Goal: Information Seeking & Learning: Learn about a topic

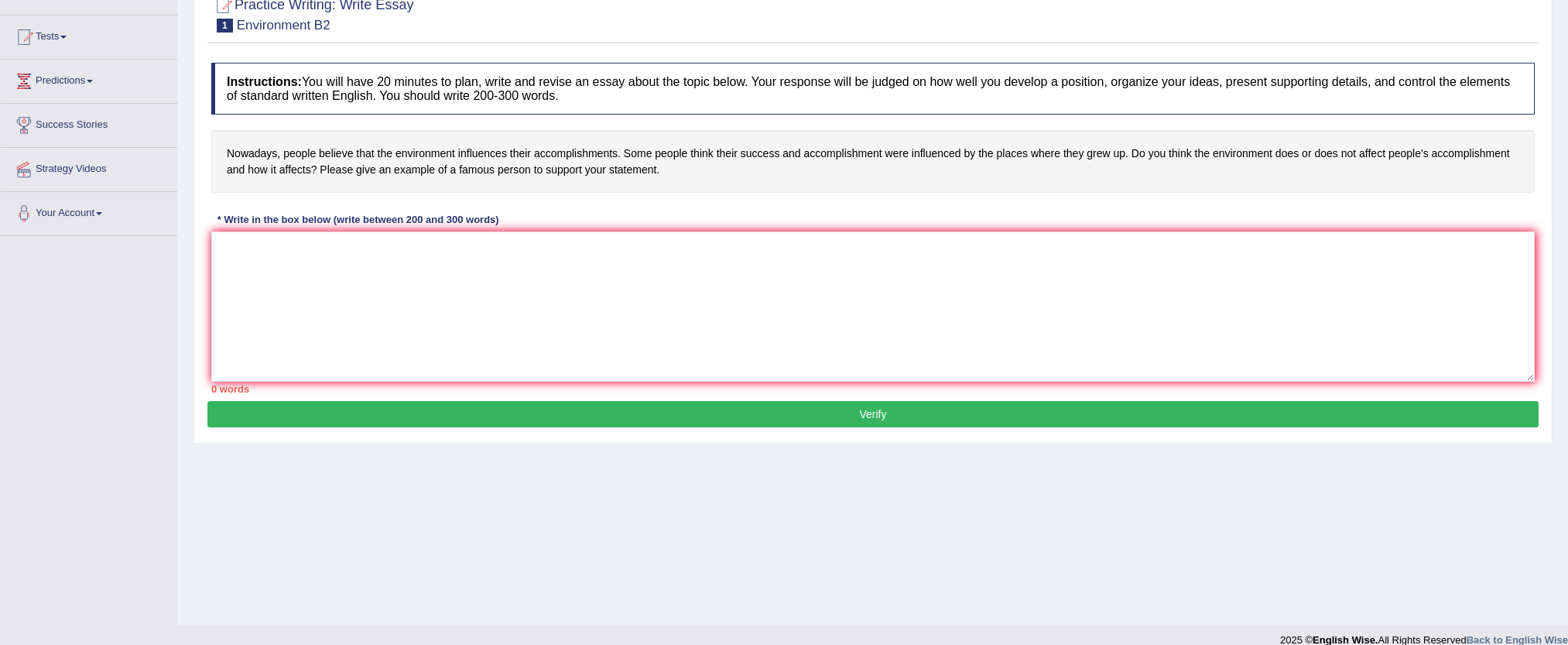
scroll to position [168, 0]
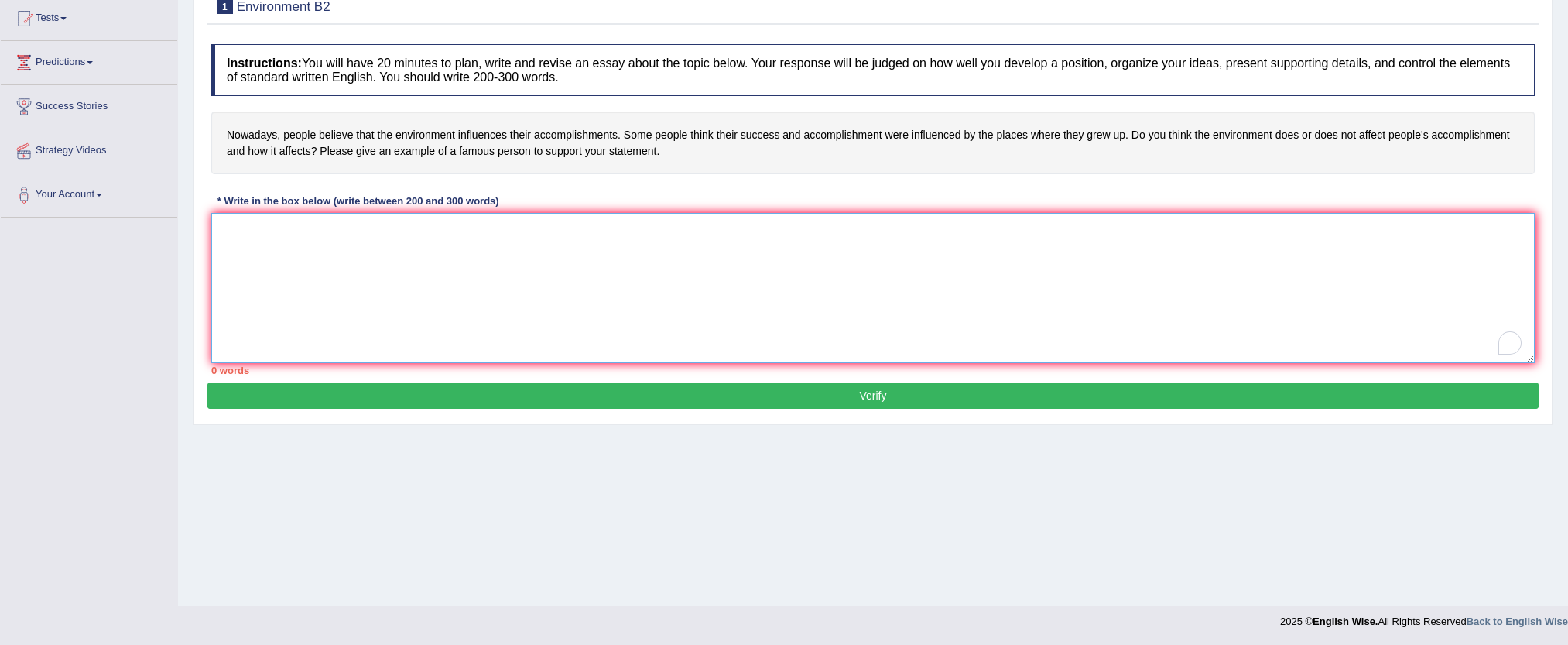
paste textarea "The increasing influence of Statement on our lives has ignited numerous discuss…"
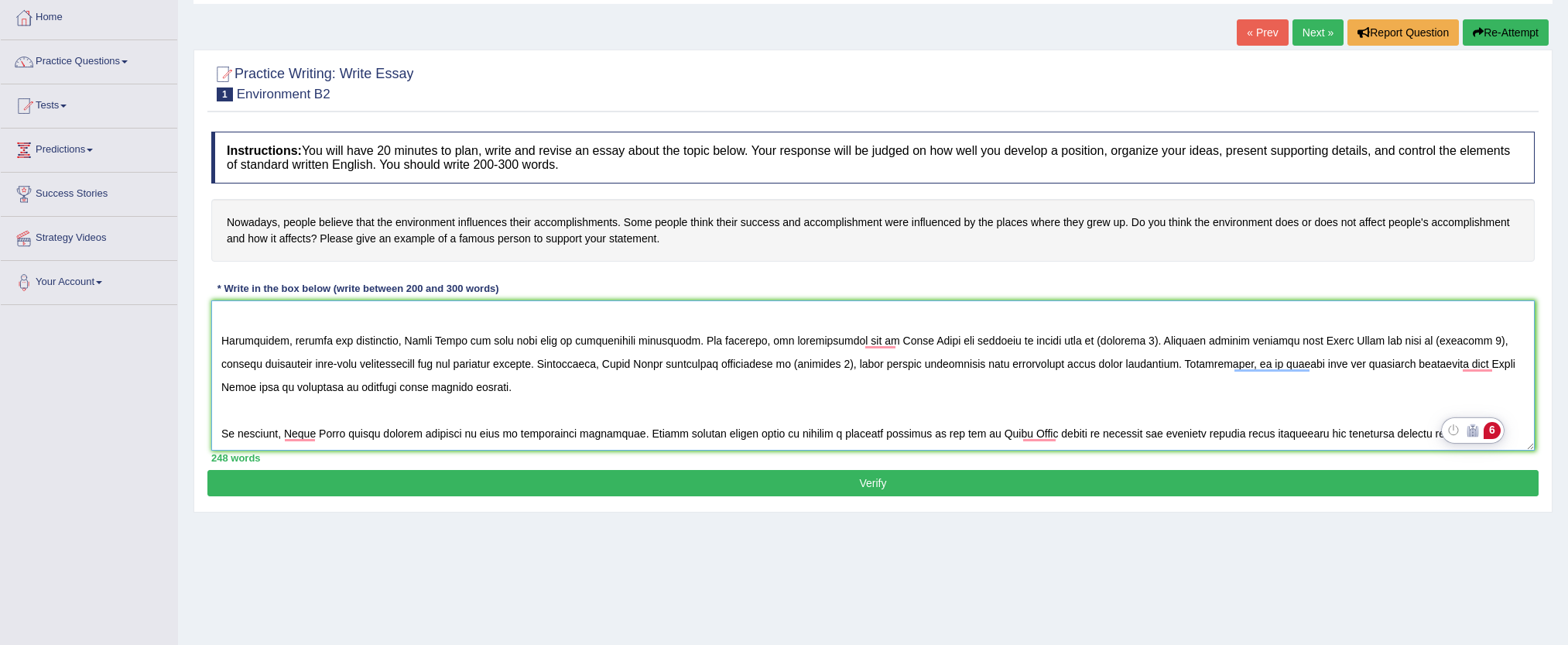
scroll to position [116, 0]
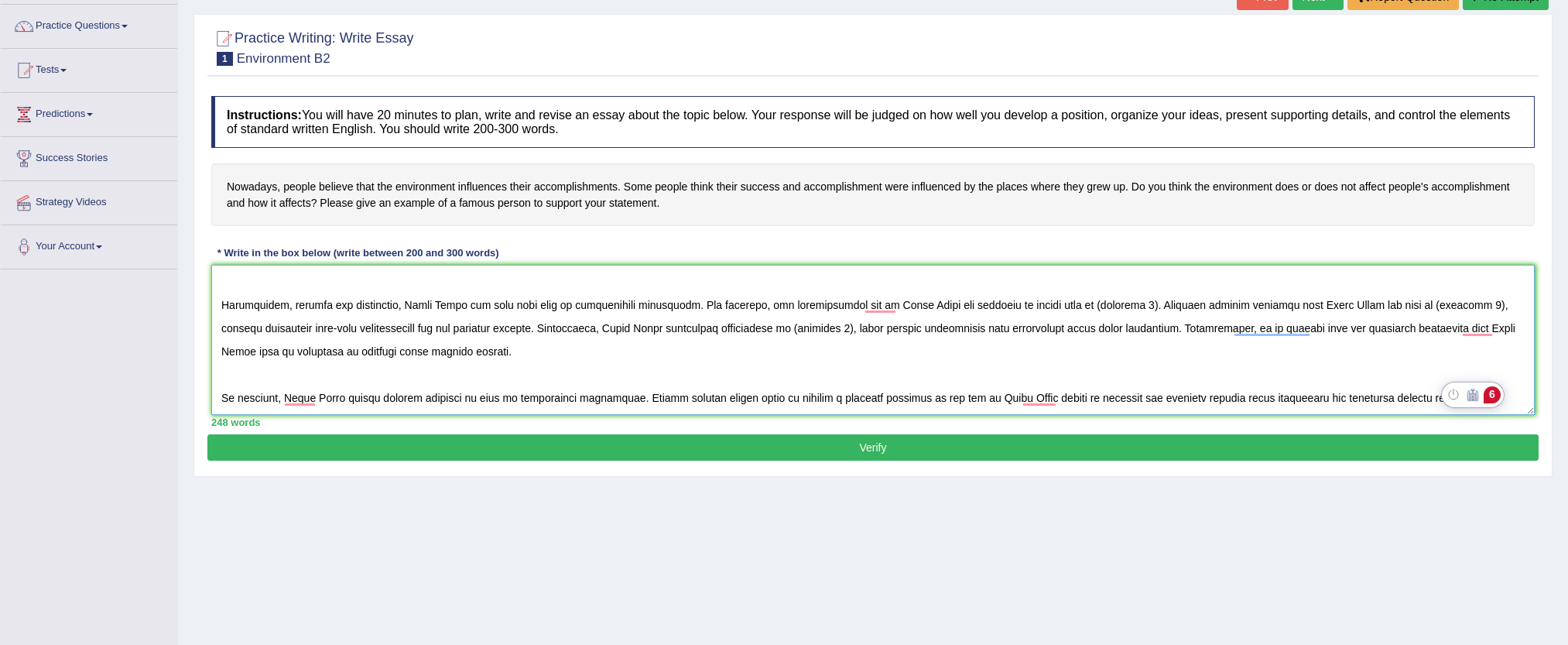
type textarea "The increasing influence of Statement on our lives has ignited numerous discuss…"
click at [874, 449] on button "Verify" at bounding box center [873, 447] width 1331 height 26
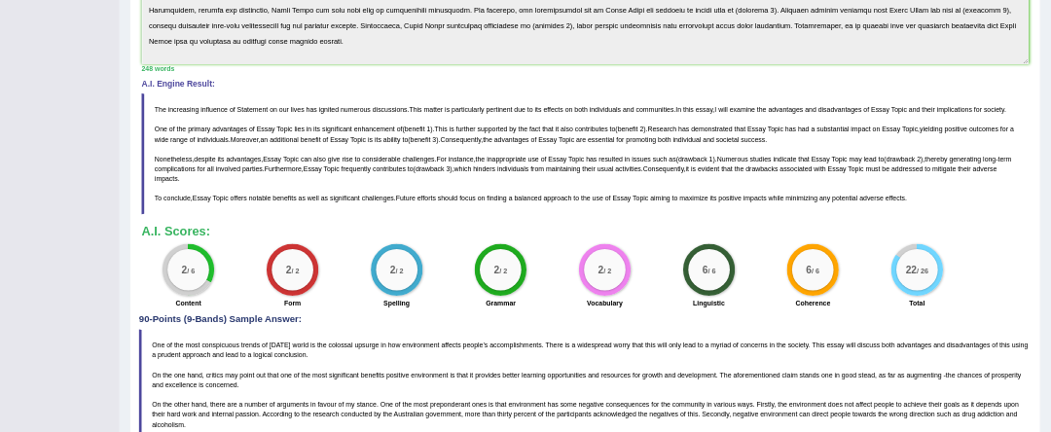
scroll to position [108, 0]
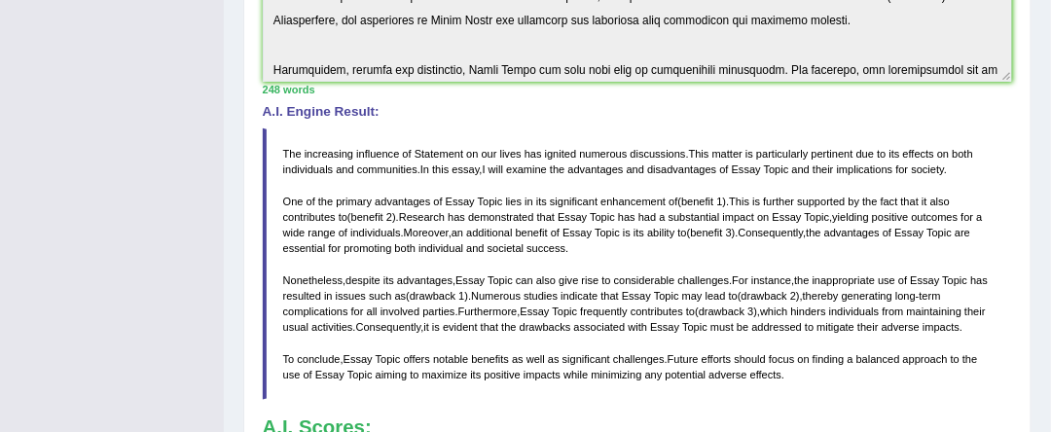
click at [978, 181] on blockquote "The increasing influence of Statement on our lives has ignited numerous discuss…" at bounding box center [638, 264] width 750 height 273
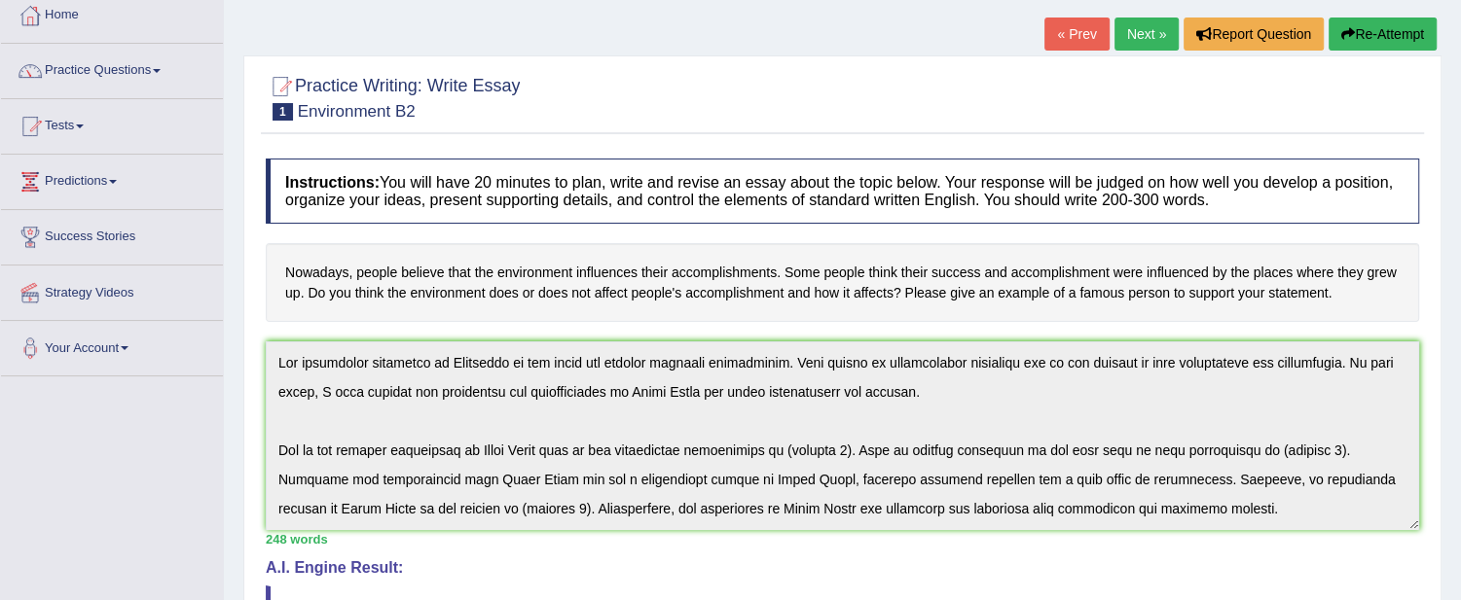
click at [1389, 34] on button "Re-Attempt" at bounding box center [1382, 34] width 108 height 33
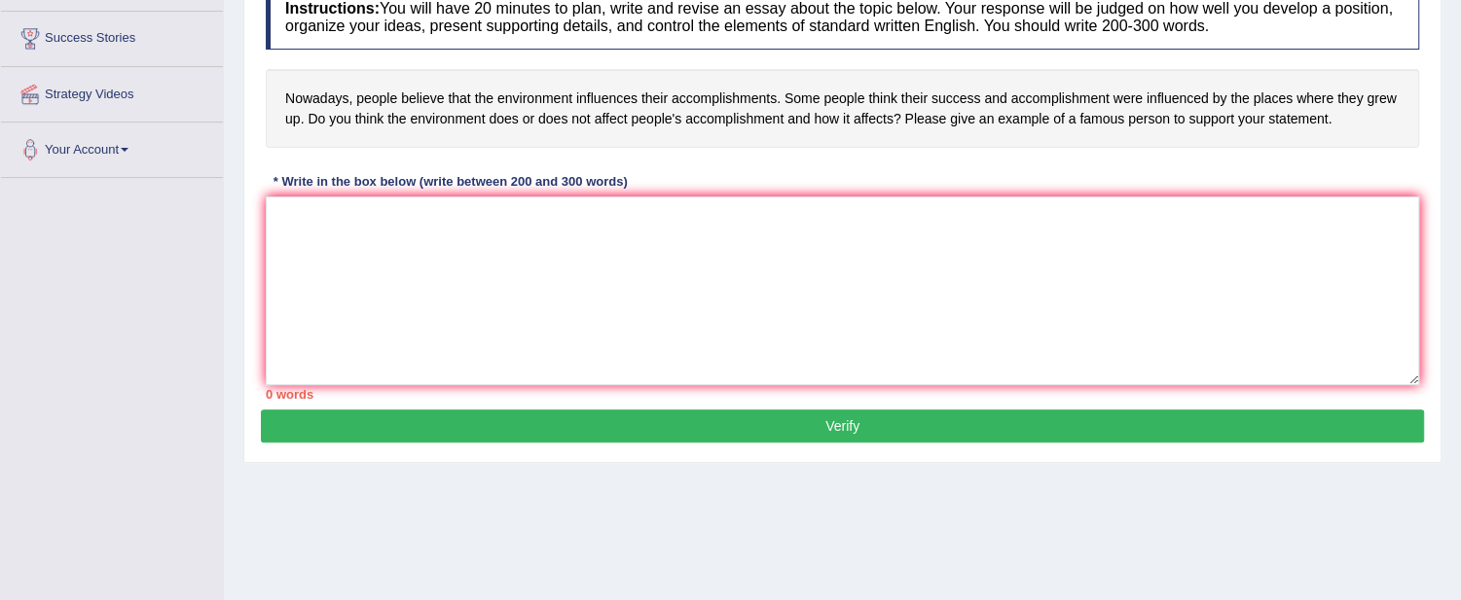
scroll to position [273, 0]
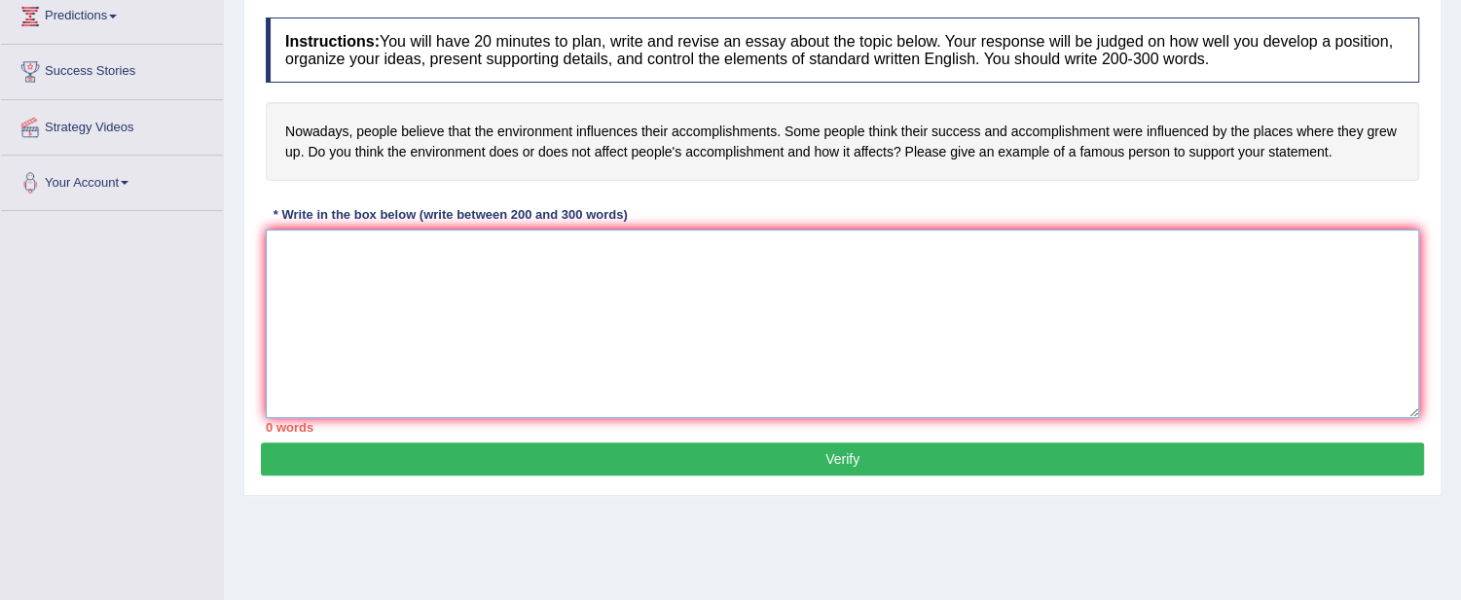
click at [657, 370] on textarea at bounding box center [842, 324] width 1153 height 189
paste textarea "The increasing influence of Statement on our lives has ignited numerous discuss…"
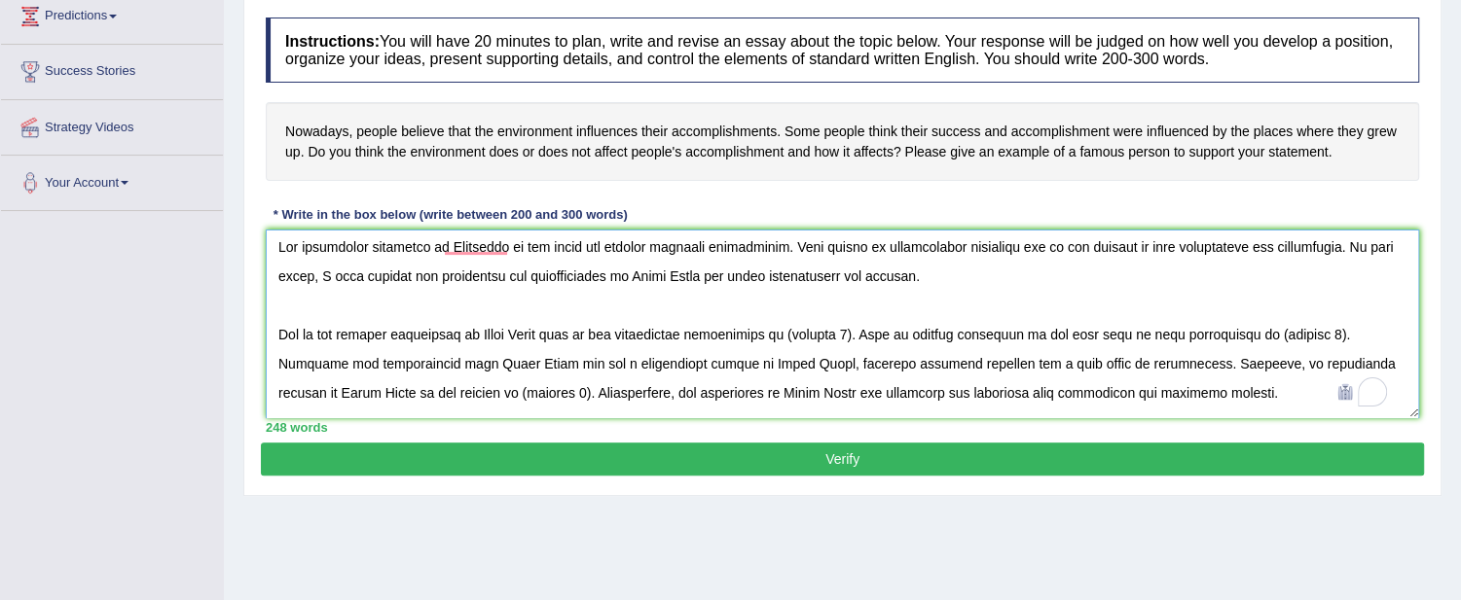
scroll to position [0, 0]
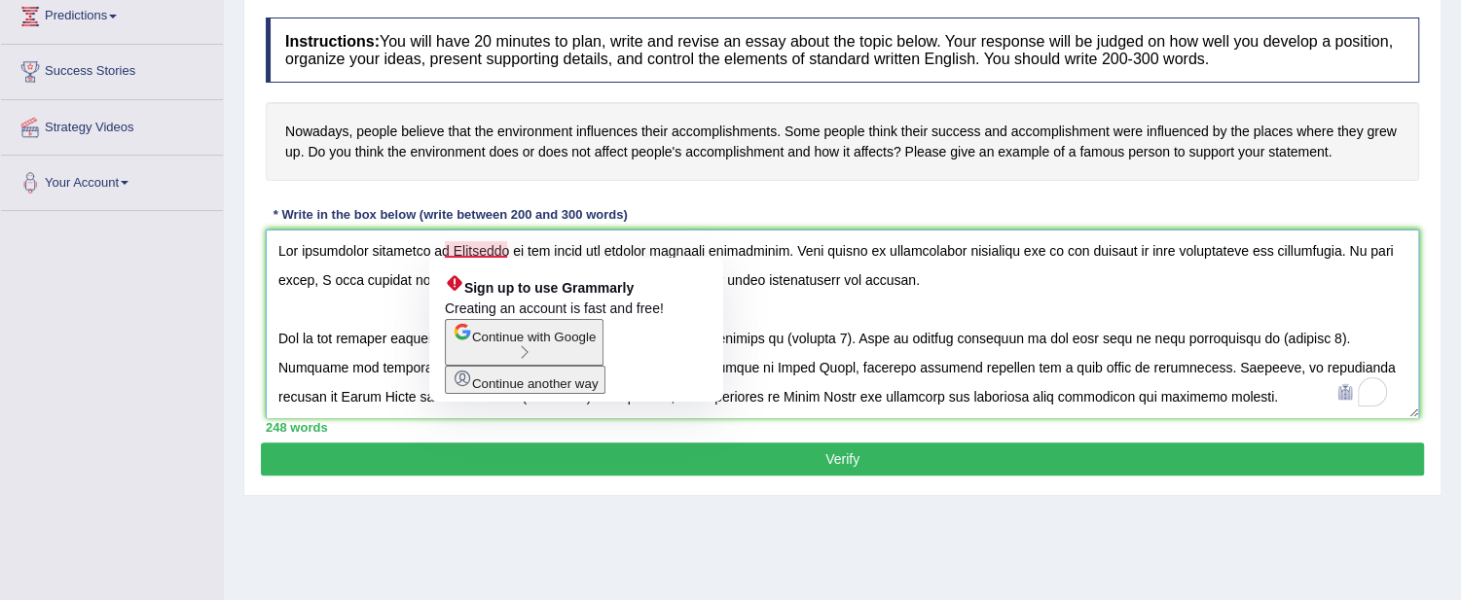
click at [478, 246] on textarea "To enrich screen reader interactions, please activate Accessibility in Grammarl…" at bounding box center [842, 324] width 1153 height 189
drag, startPoint x: 503, startPoint y: 244, endPoint x: 444, endPoint y: 247, distance: 59.4
click at [444, 247] on textarea "To enrich screen reader interactions, please activate Accessibility in Grammarl…" at bounding box center [842, 324] width 1153 height 189
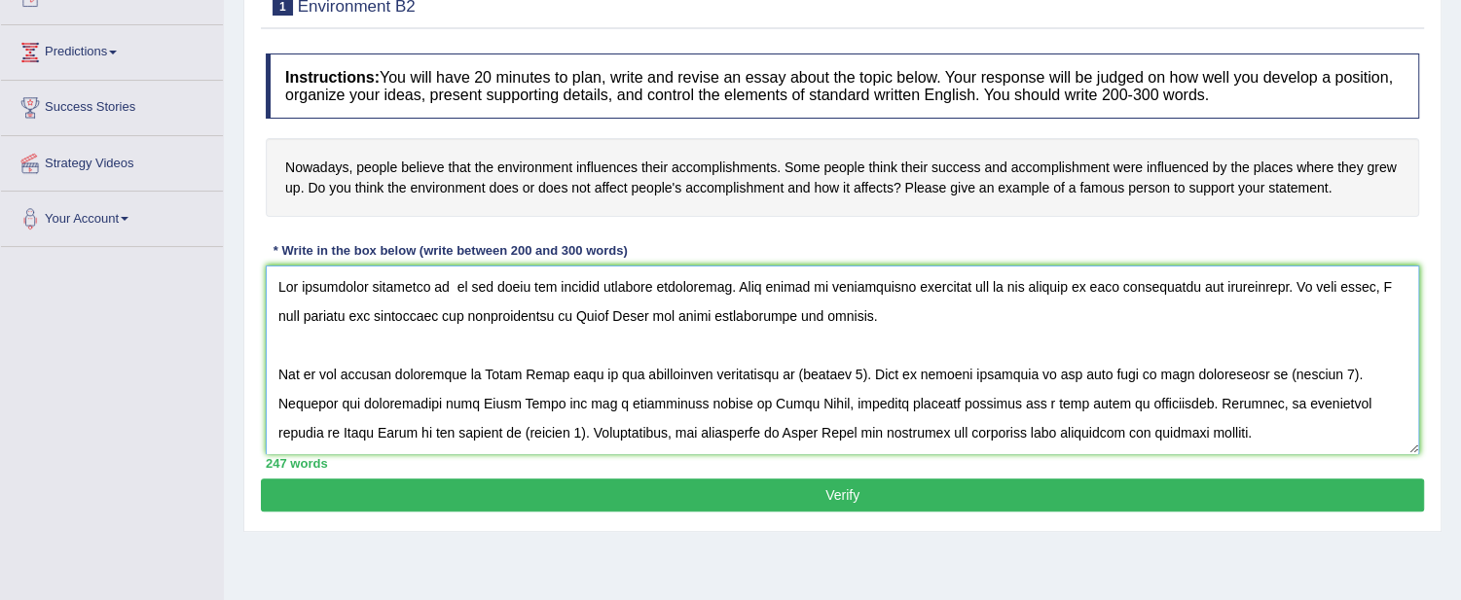
scroll to position [204, 0]
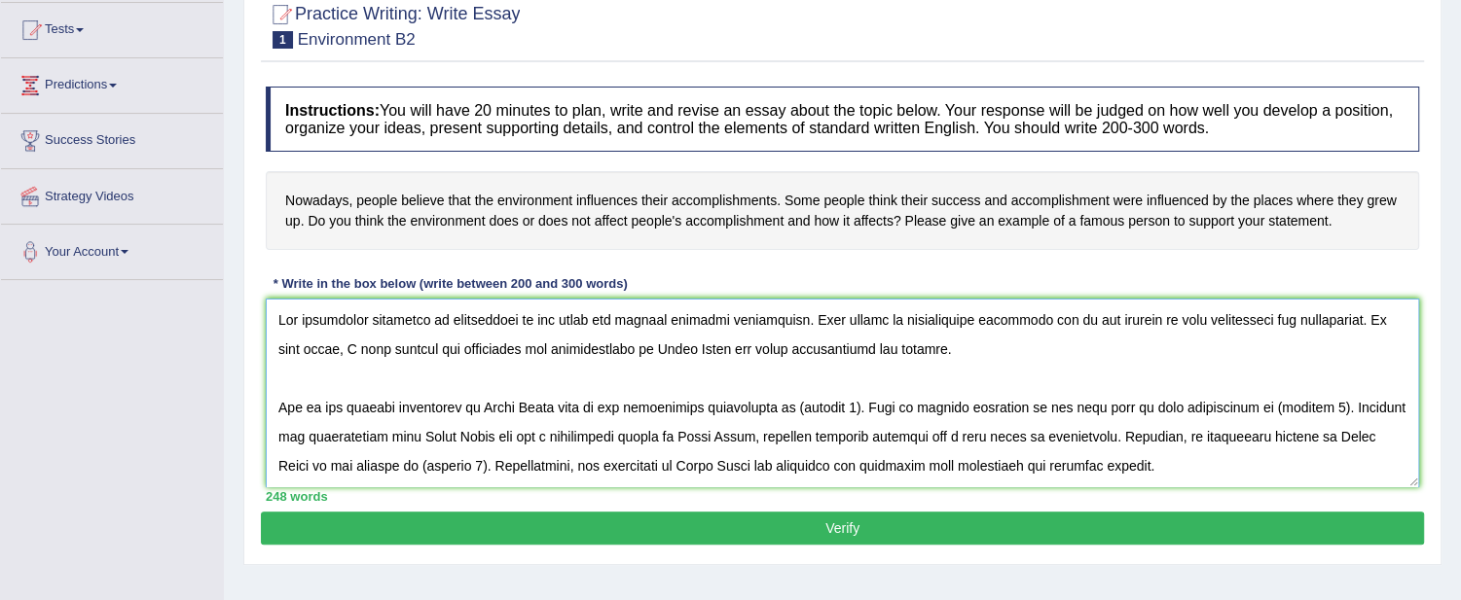
click at [636, 337] on textarea "To enrich screen reader interactions, please activate Accessibility in Grammarl…" at bounding box center [842, 393] width 1153 height 189
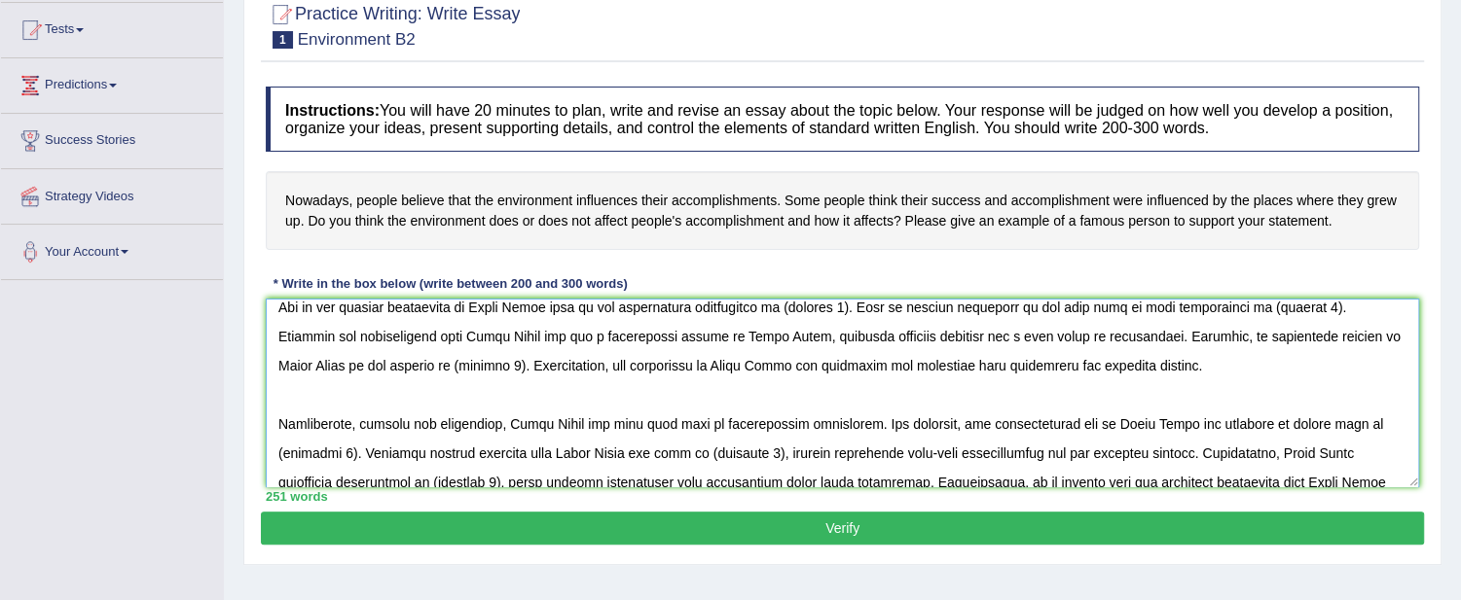
scroll to position [40, 0]
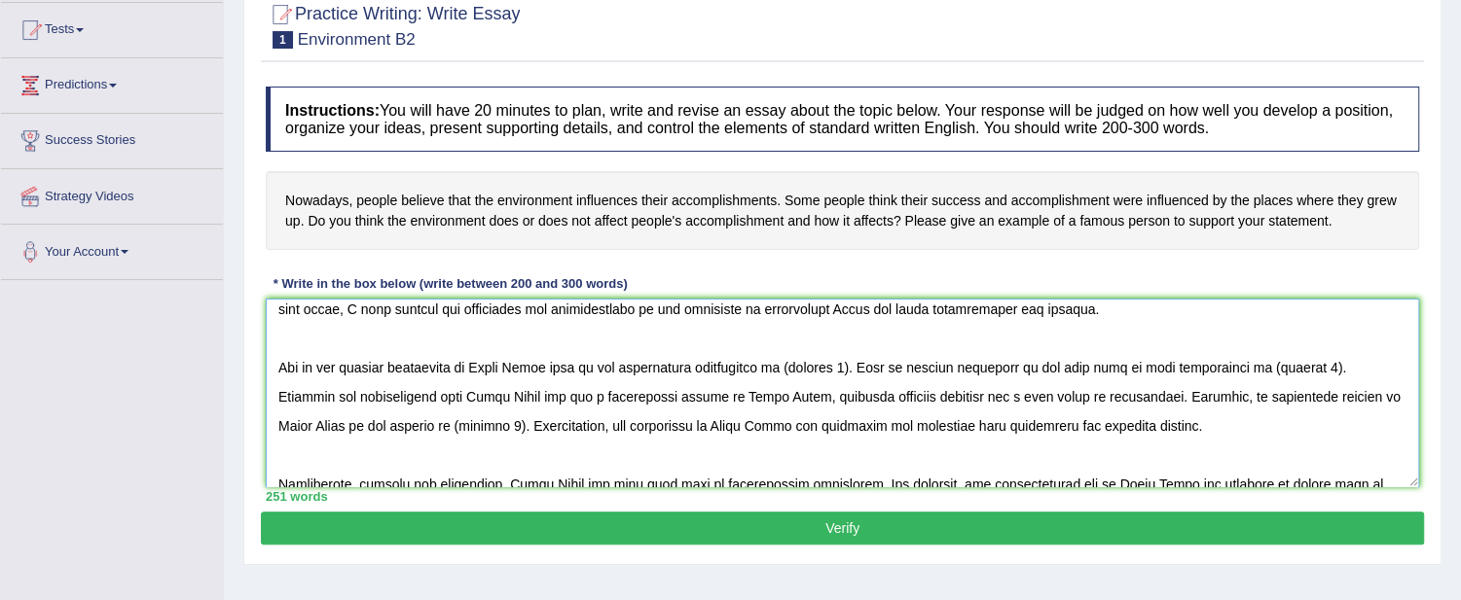
click at [482, 367] on textarea "To enrich screen reader interactions, please activate Accessibility in Grammarl…" at bounding box center [842, 393] width 1153 height 189
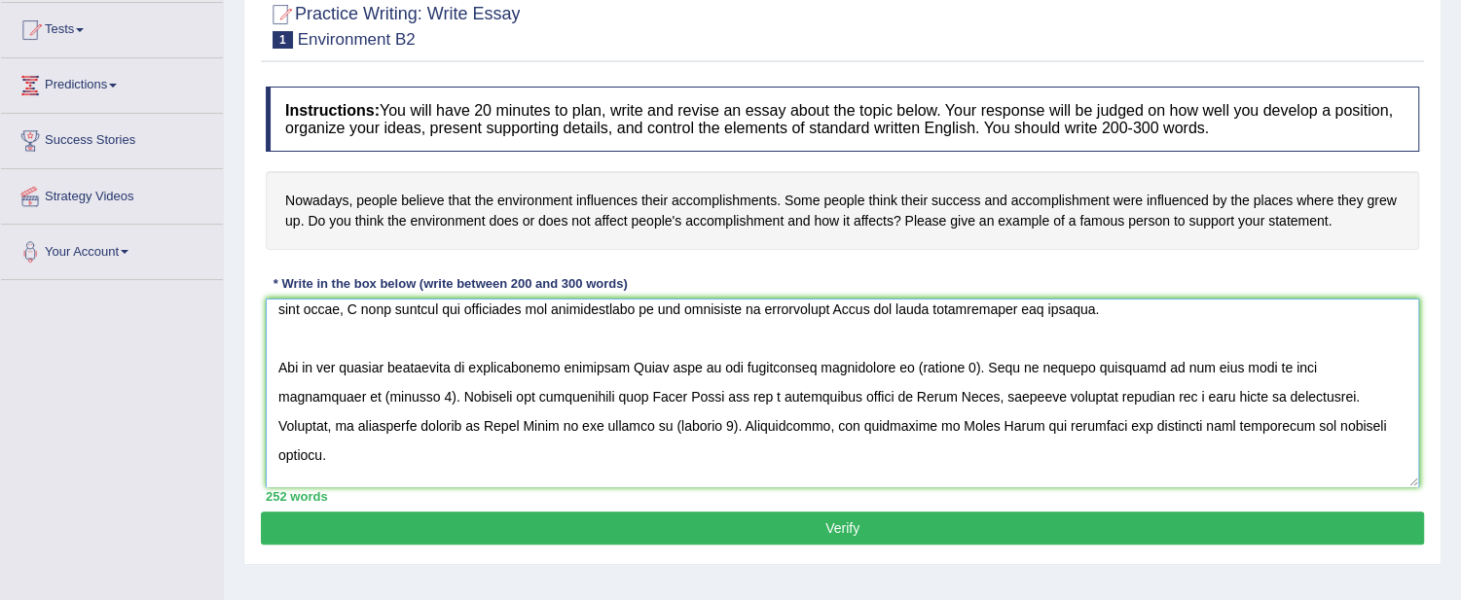
click at [888, 363] on textarea "To enrich screen reader interactions, please activate Accessibility in Grammarl…" at bounding box center [842, 393] width 1153 height 189
click at [335, 395] on textarea "To enrich screen reader interactions, please activate Accessibility in Grammarl…" at bounding box center [842, 393] width 1153 height 189
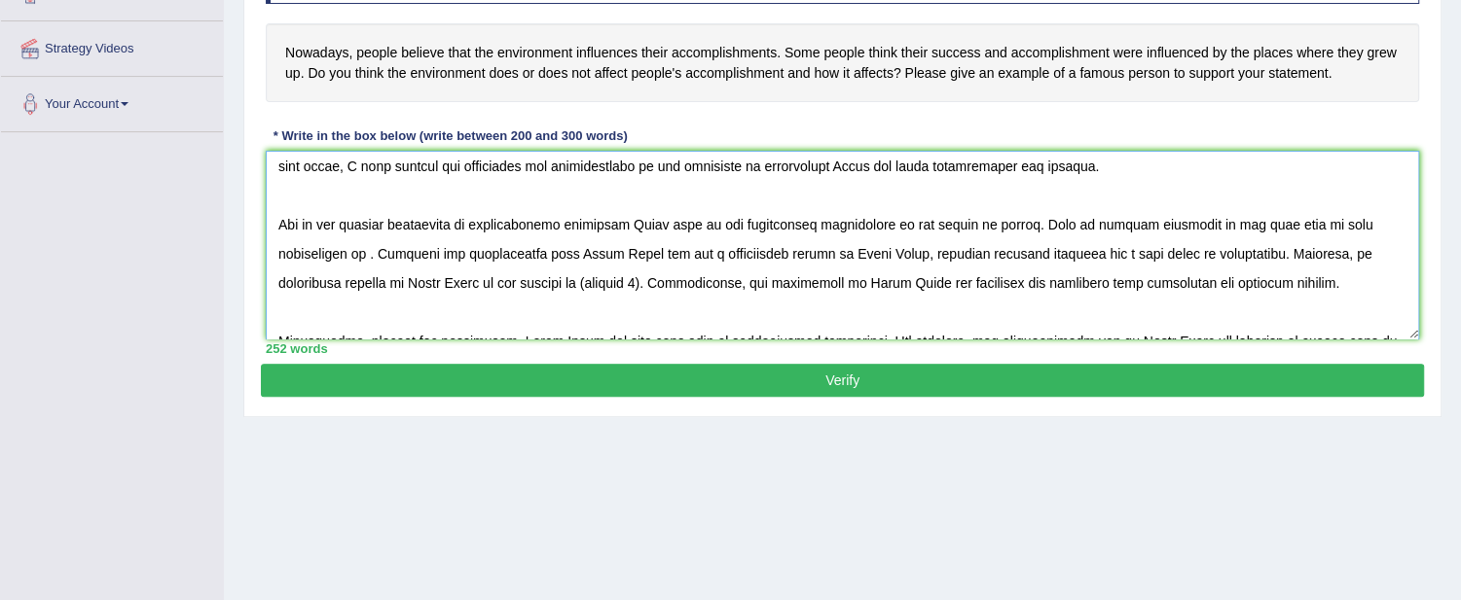
scroll to position [33, 0]
click at [657, 224] on textarea "To enrich screen reader interactions, please activate Accessibility in Grammarl…" at bounding box center [842, 245] width 1153 height 189
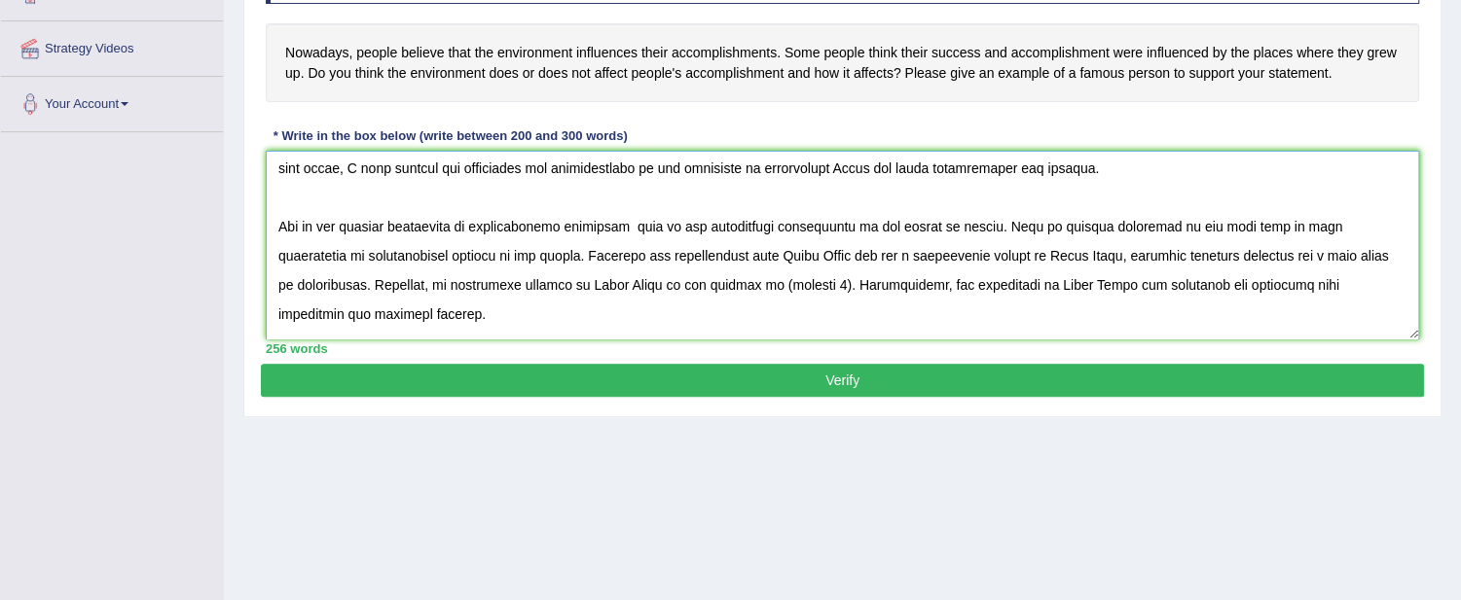
click at [837, 164] on textarea "To enrich screen reader interactions, please activate Accessibility in Grammarl…" at bounding box center [842, 245] width 1153 height 189
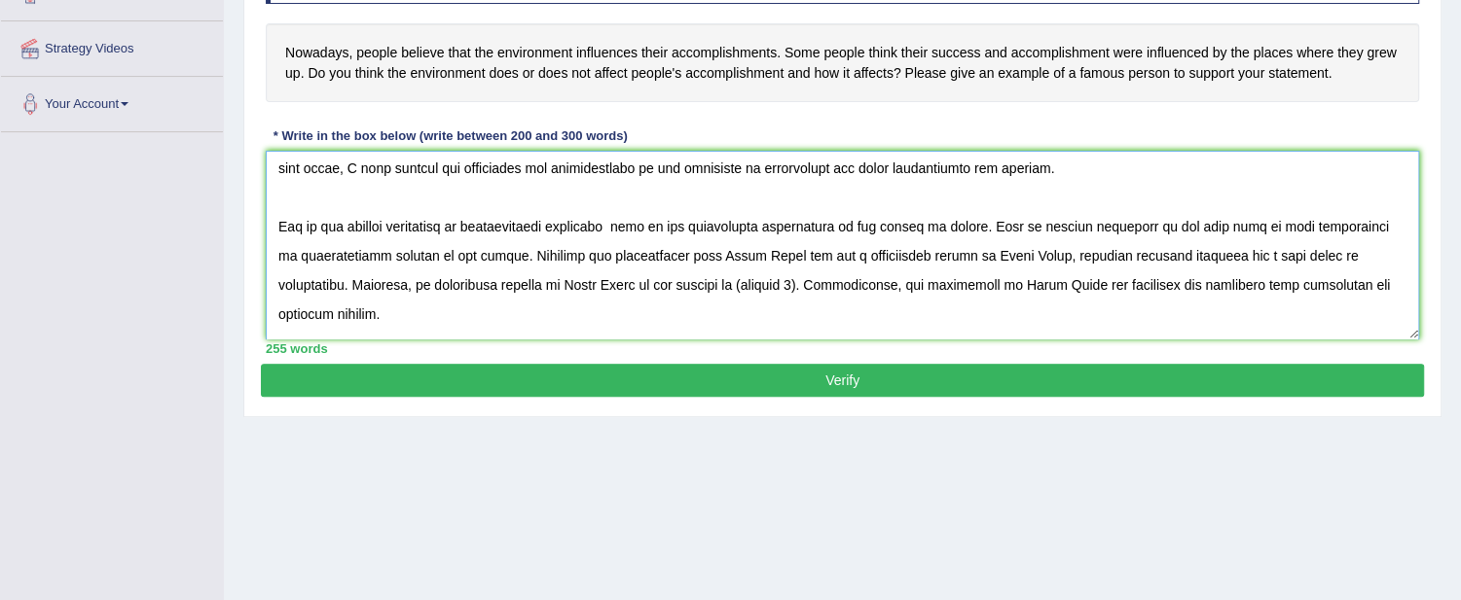
click at [760, 245] on textarea "To enrich screen reader interactions, please activate Accessibility in Grammarl…" at bounding box center [842, 245] width 1153 height 189
click at [1002, 246] on textarea "To enrich screen reader interactions, please activate Accessibility in Grammarl…" at bounding box center [842, 245] width 1153 height 189
click at [1036, 258] on textarea "To enrich screen reader interactions, please activate Accessibility in Grammarl…" at bounding box center [842, 245] width 1153 height 189
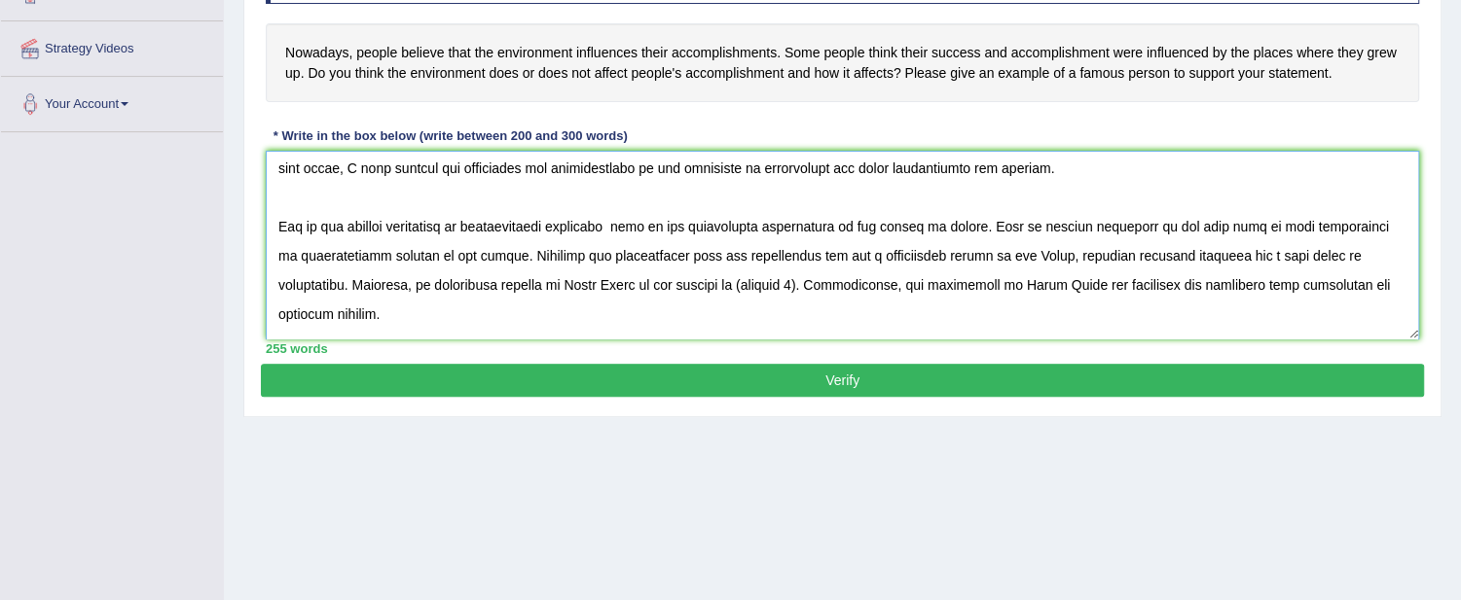
click at [1036, 258] on textarea "To enrich screen reader interactions, please activate Accessibility in Grammarl…" at bounding box center [842, 245] width 1153 height 189
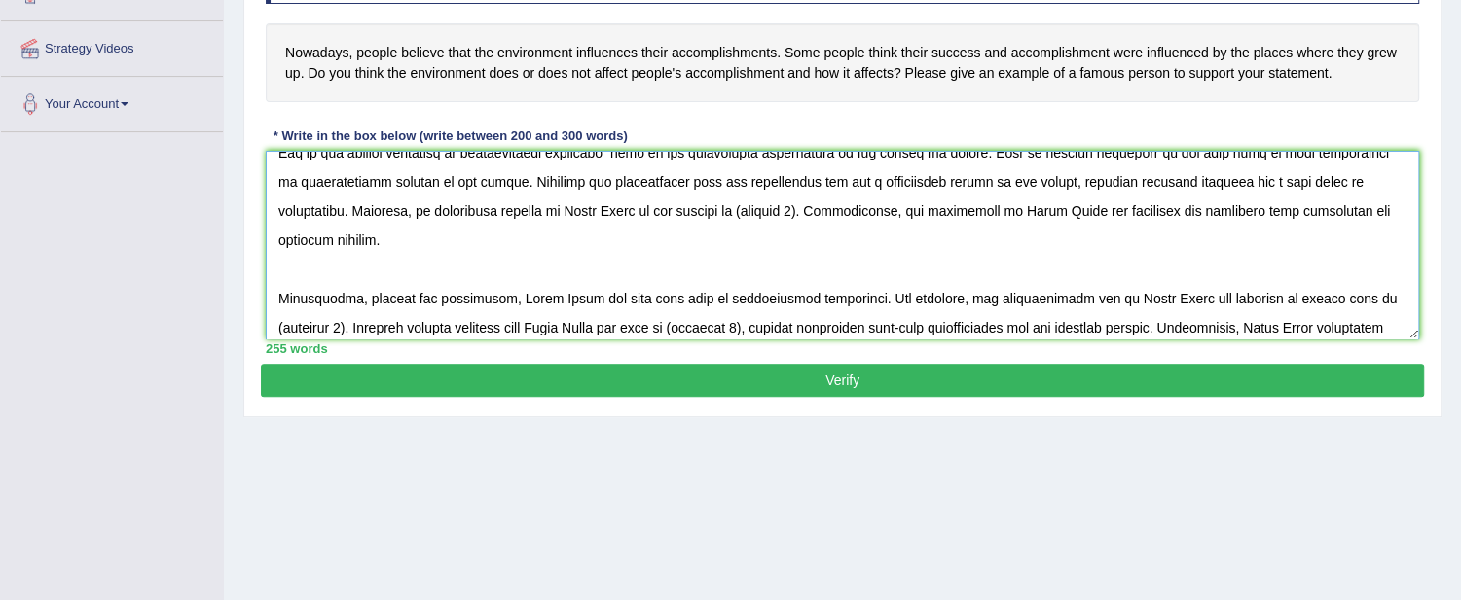
scroll to position [109, 0]
click at [563, 210] on textarea "To enrich screen reader interactions, please activate Accessibility in Grammarl…" at bounding box center [842, 245] width 1153 height 189
click at [662, 199] on textarea "To enrich screen reader interactions, please activate Accessibility in Grammarl…" at bounding box center [842, 245] width 1153 height 189
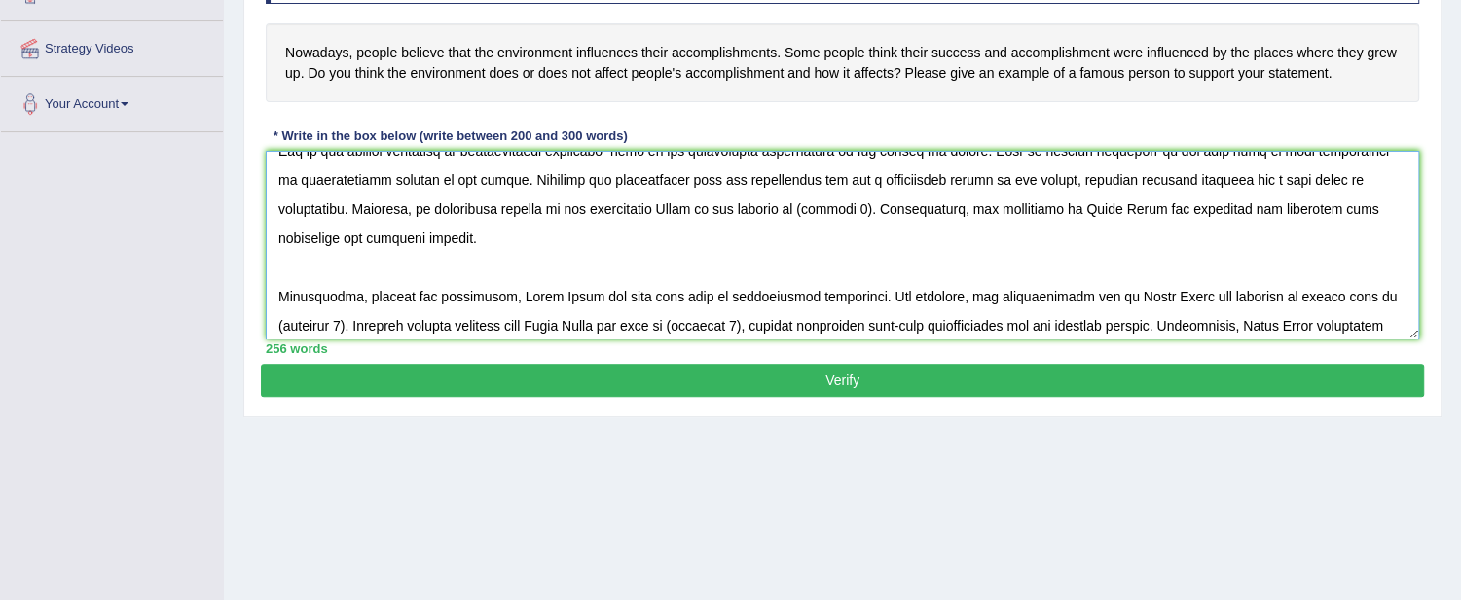
click at [662, 199] on textarea "To enrich screen reader interactions, please activate Accessibility in Grammarl…" at bounding box center [842, 245] width 1153 height 189
click at [802, 206] on textarea "To enrich screen reader interactions, please activate Accessibility in Grammarl…" at bounding box center [842, 245] width 1153 height 189
click at [1101, 207] on textarea "To enrich screen reader interactions, please activate Accessibility in Grammarl…" at bounding box center [842, 245] width 1153 height 189
click at [1158, 200] on textarea "To enrich screen reader interactions, please activate Accessibility in Grammarl…" at bounding box center [842, 245] width 1153 height 189
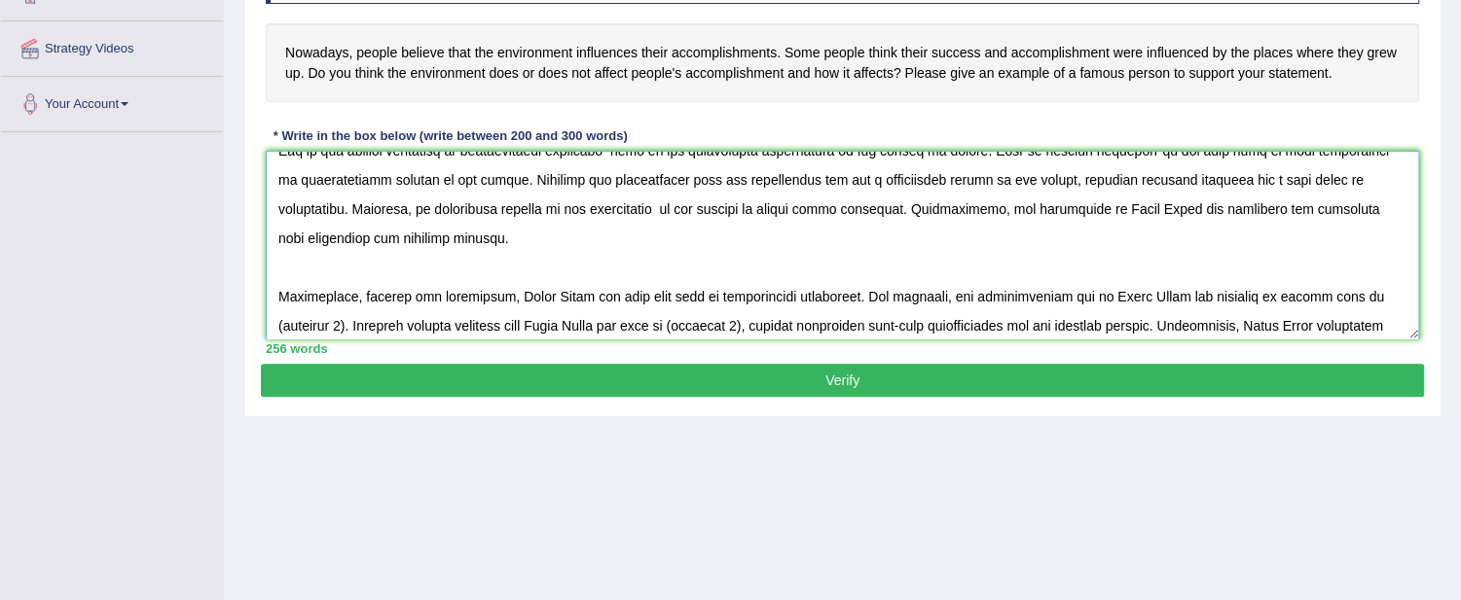
click at [1158, 200] on textarea "To enrich screen reader interactions, please activate Accessibility in Grammarl…" at bounding box center [842, 245] width 1153 height 189
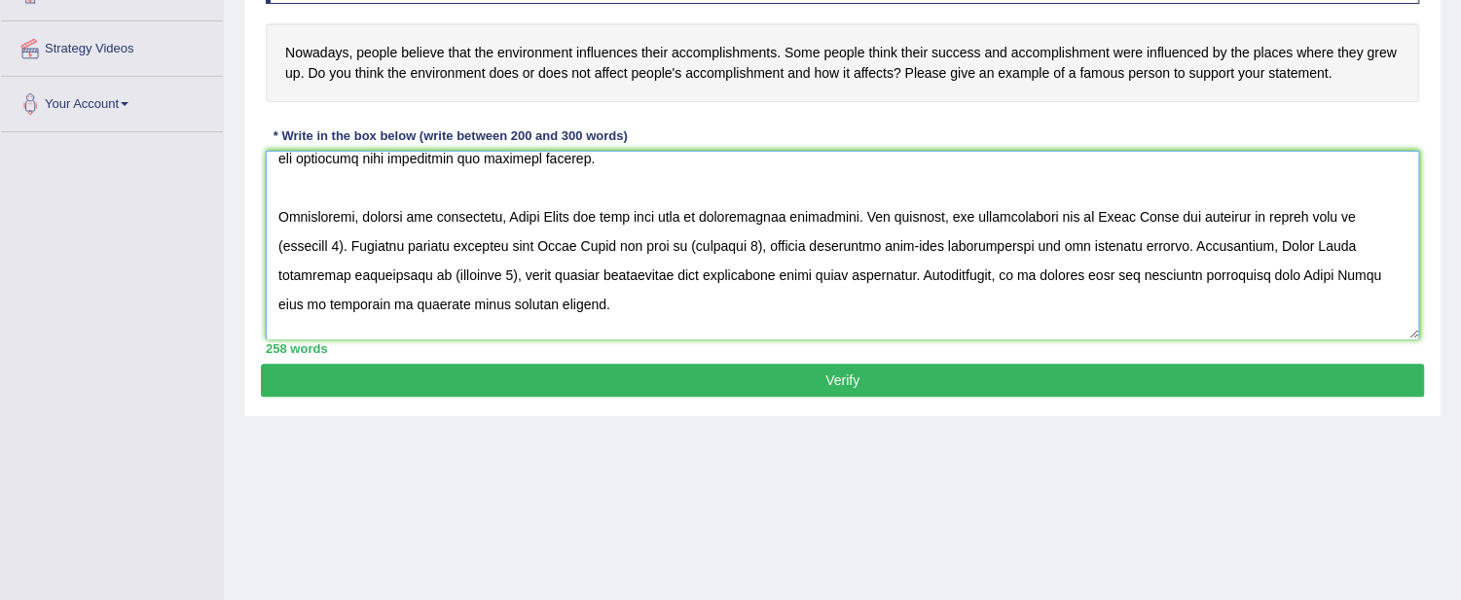
scroll to position [210, 0]
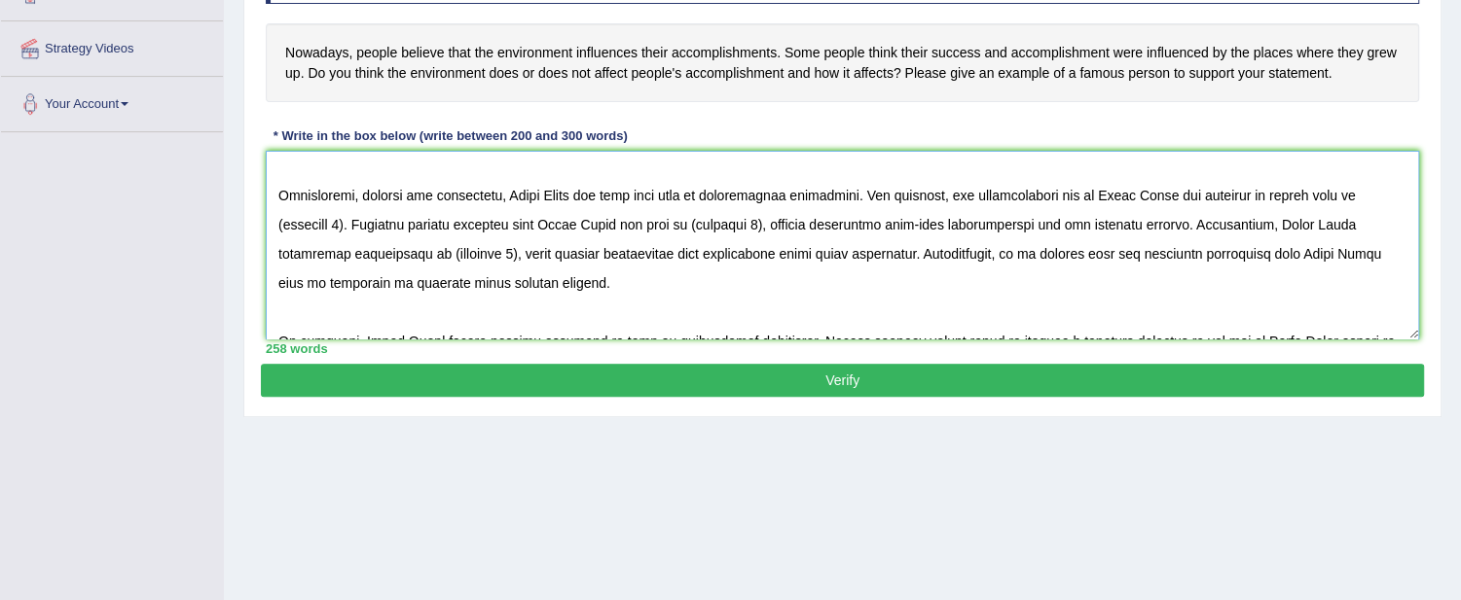
click at [571, 187] on textarea "To enrich screen reader interactions, please activate Accessibility in Grammarl…" at bounding box center [842, 245] width 1153 height 189
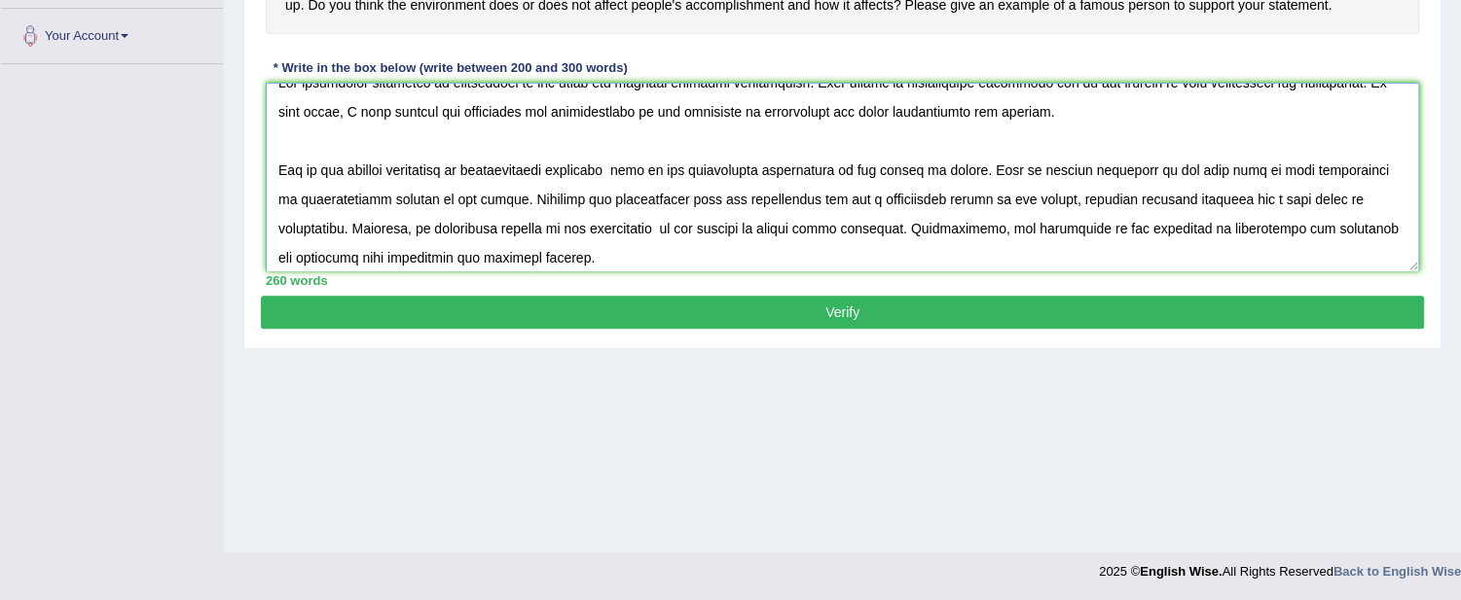
scroll to position [0, 0]
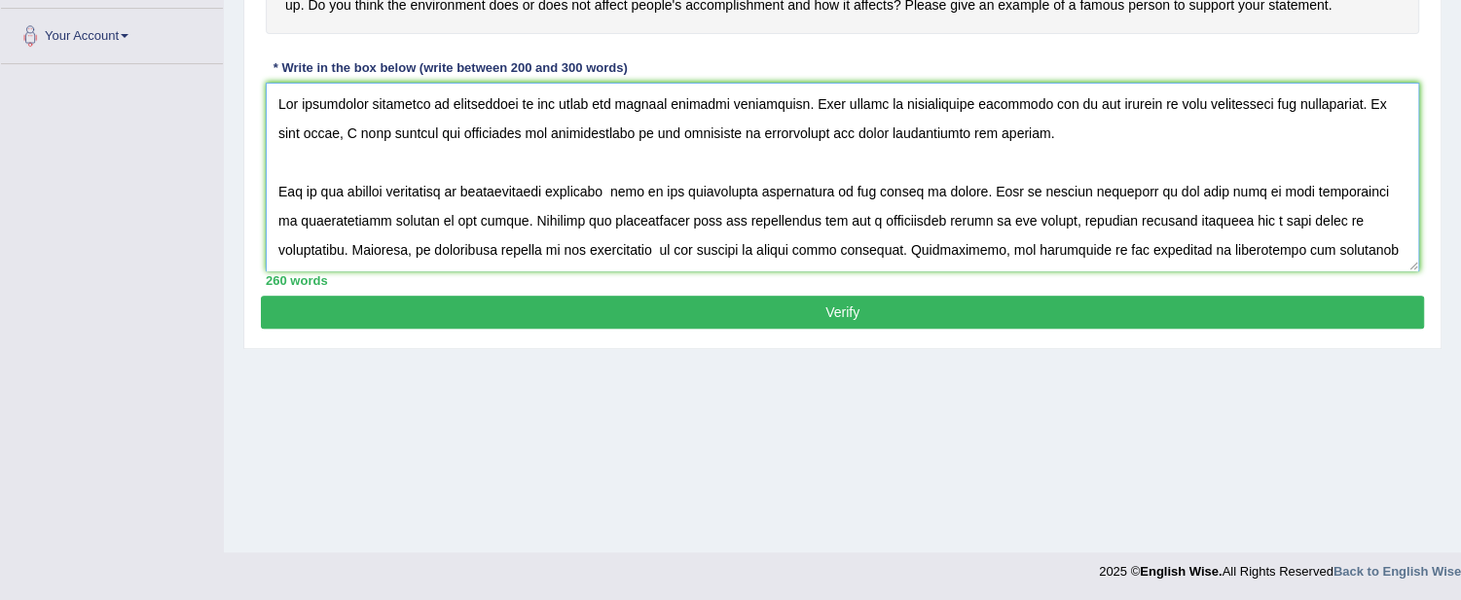
click at [633, 196] on textarea "To enrich screen reader interactions, please activate Accessibility in Grammarl…" at bounding box center [842, 177] width 1153 height 189
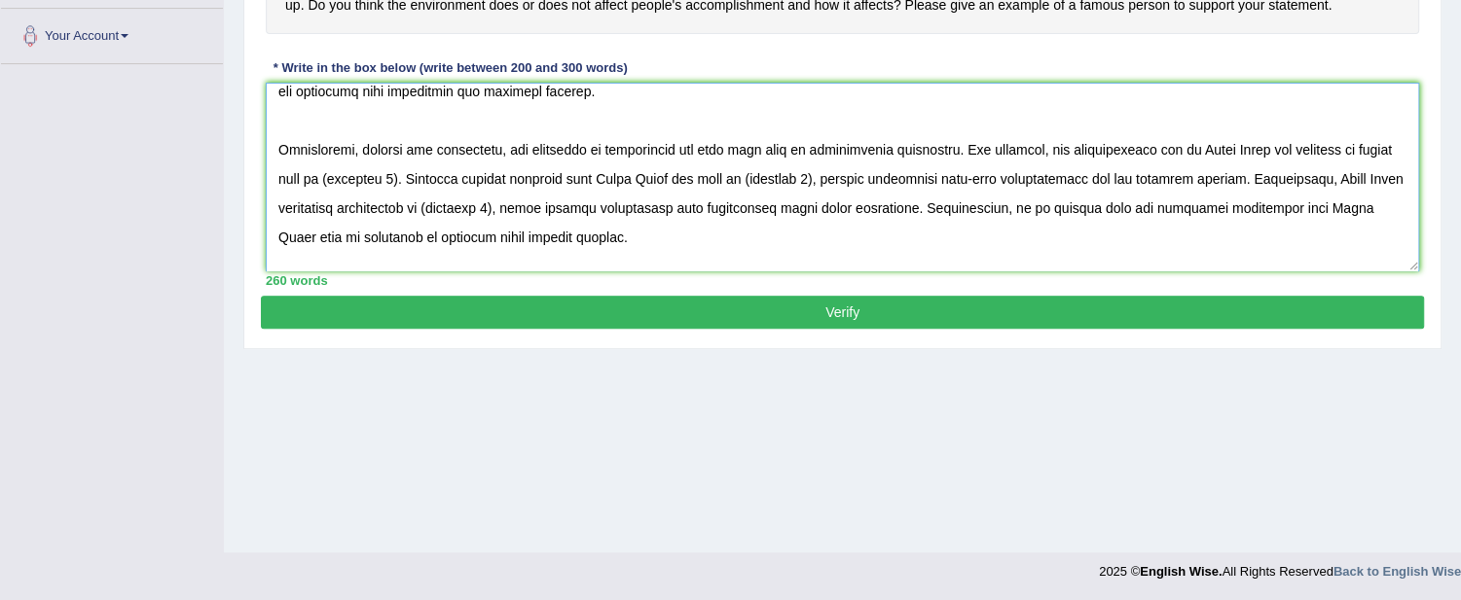
scroll to position [187, 0]
click at [674, 140] on textarea "To enrich screen reader interactions, please activate Accessibility in Grammarl…" at bounding box center [842, 177] width 1153 height 189
click at [498, 142] on textarea "To enrich screen reader interactions, please activate Accessibility in Grammarl…" at bounding box center [842, 177] width 1153 height 189
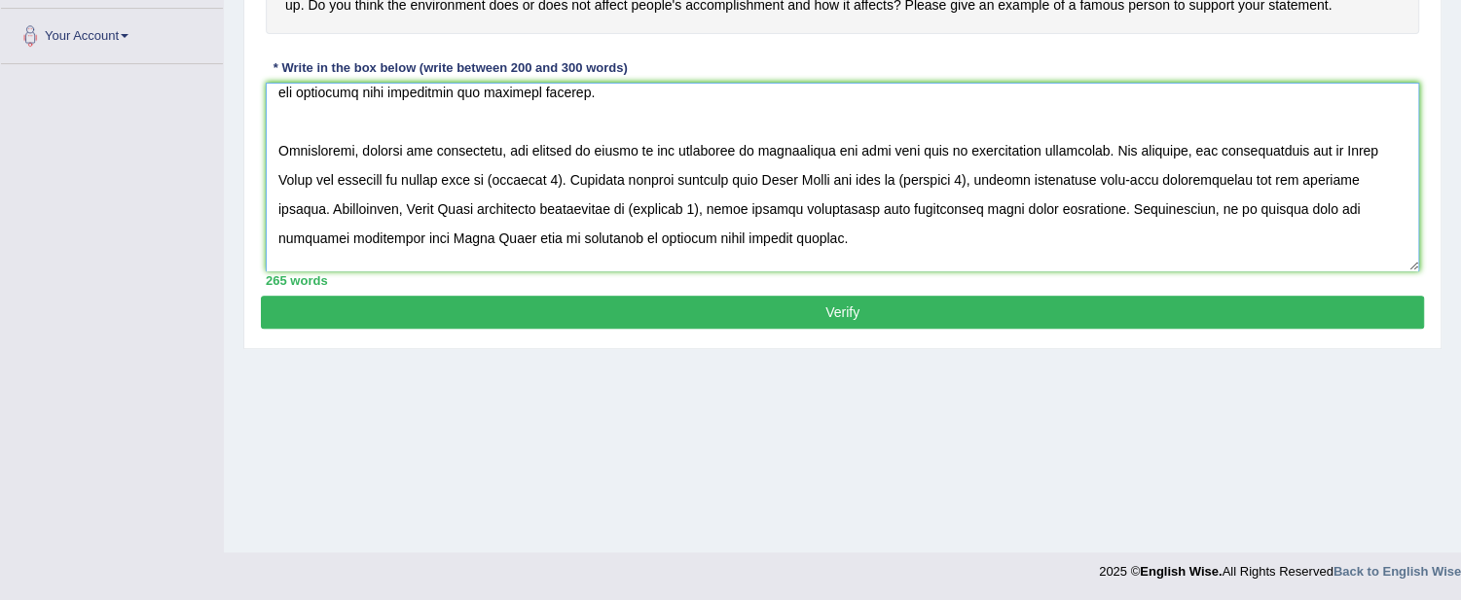
click at [1350, 144] on textarea "To enrich screen reader interactions, please activate Accessibility in Grammarl…" at bounding box center [842, 177] width 1153 height 189
click at [1305, 150] on textarea "To enrich screen reader interactions, please activate Accessibility in Grammarl…" at bounding box center [842, 177] width 1153 height 189
click at [1364, 150] on textarea "To enrich screen reader interactions, please activate Accessibility in Grammarl…" at bounding box center [842, 177] width 1153 height 189
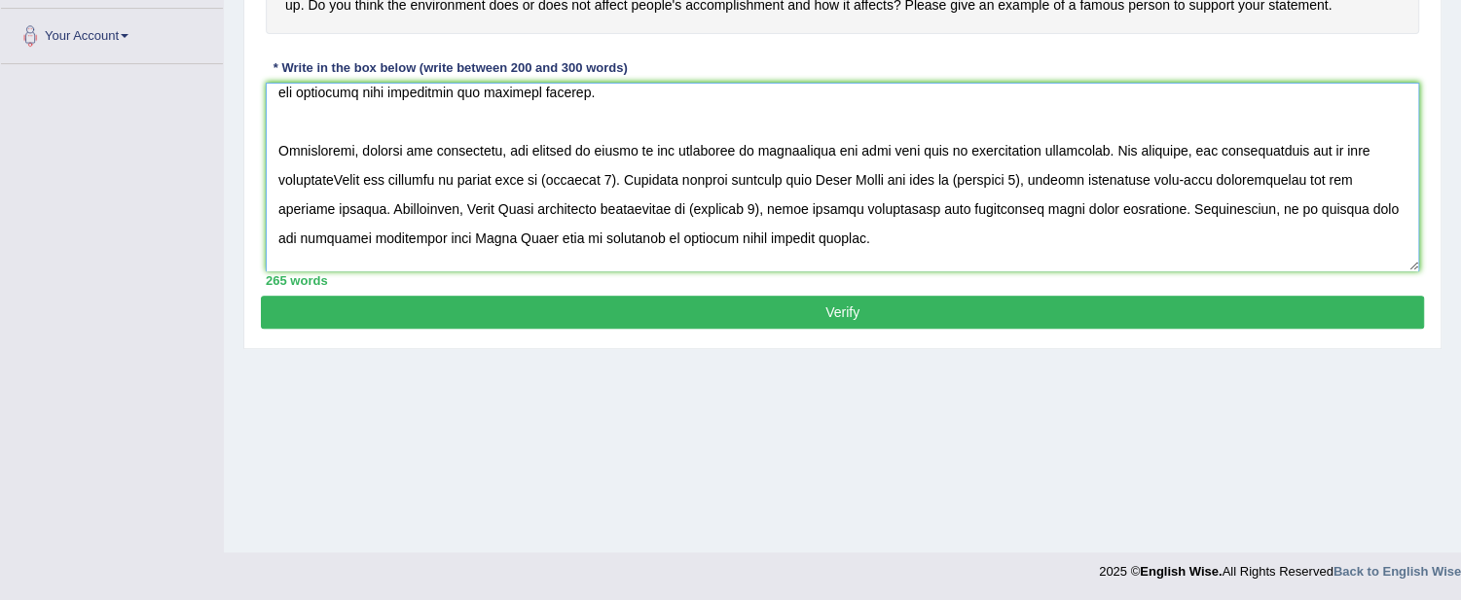
click at [345, 175] on textarea "To enrich screen reader interactions, please activate Accessibility in Grammarl…" at bounding box center [842, 177] width 1153 height 189
click at [521, 176] on textarea "To enrich screen reader interactions, please activate Accessibility in Grammarl…" at bounding box center [842, 177] width 1153 height 189
click at [597, 171] on textarea "To enrich screen reader interactions, please activate Accessibility in Grammarl…" at bounding box center [842, 177] width 1153 height 189
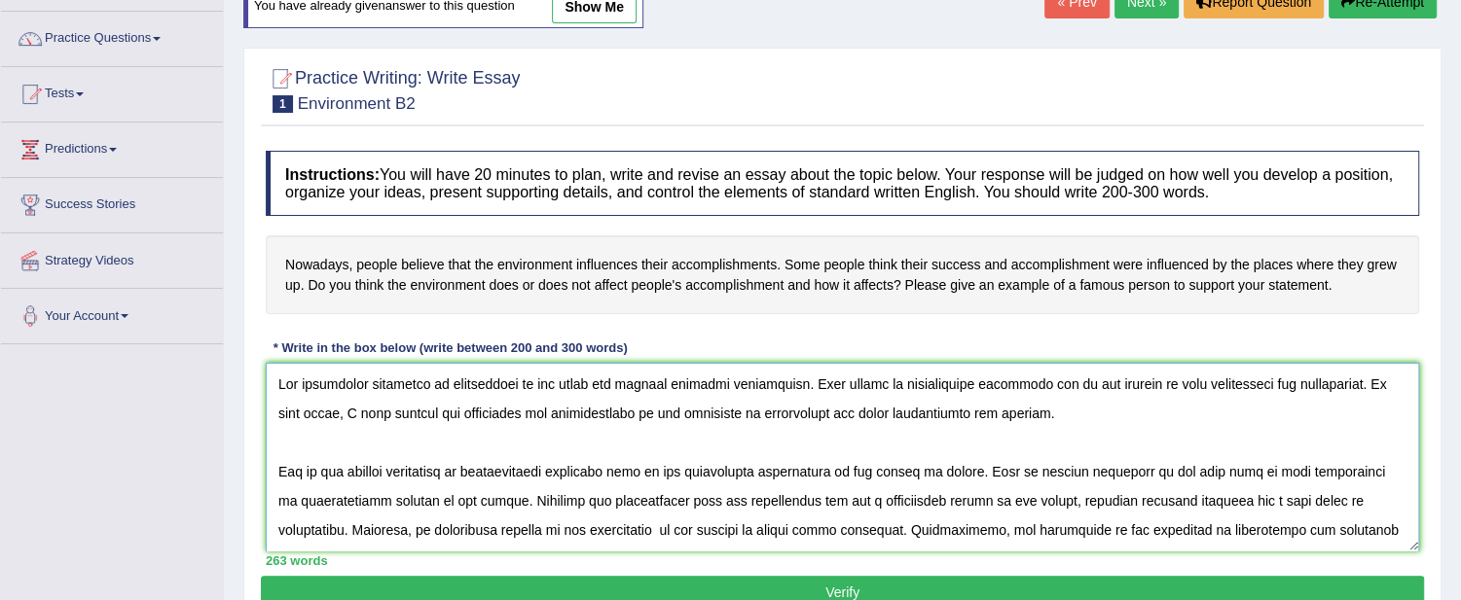
scroll to position [0, 0]
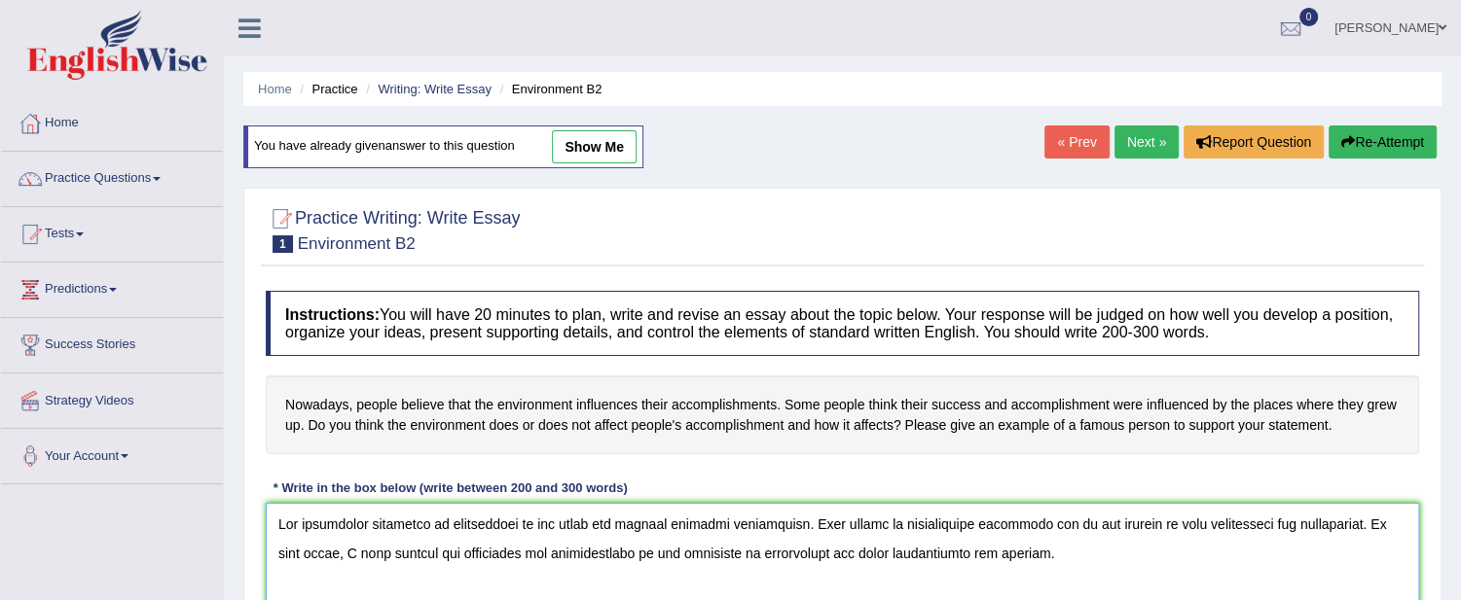
drag, startPoint x: 597, startPoint y: 171, endPoint x: 646, endPoint y: 3, distance: 175.5
click at [646, 3] on div "Toggle navigation Home Practice Questions Speaking Practice Read Aloud Repeat S…" at bounding box center [730, 506] width 1461 height 1012
click at [687, 88] on ul "Home Practice Writing: Write Essay Environment B2" at bounding box center [842, 89] width 1198 height 34
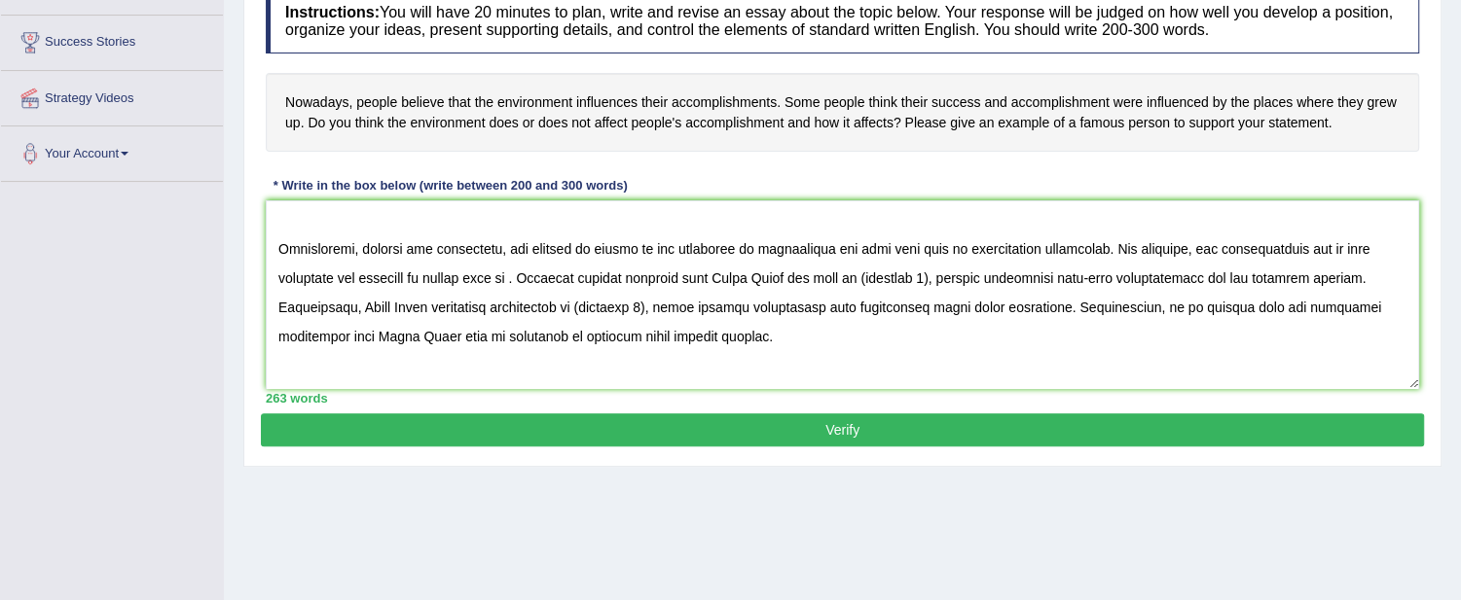
scroll to position [221, 0]
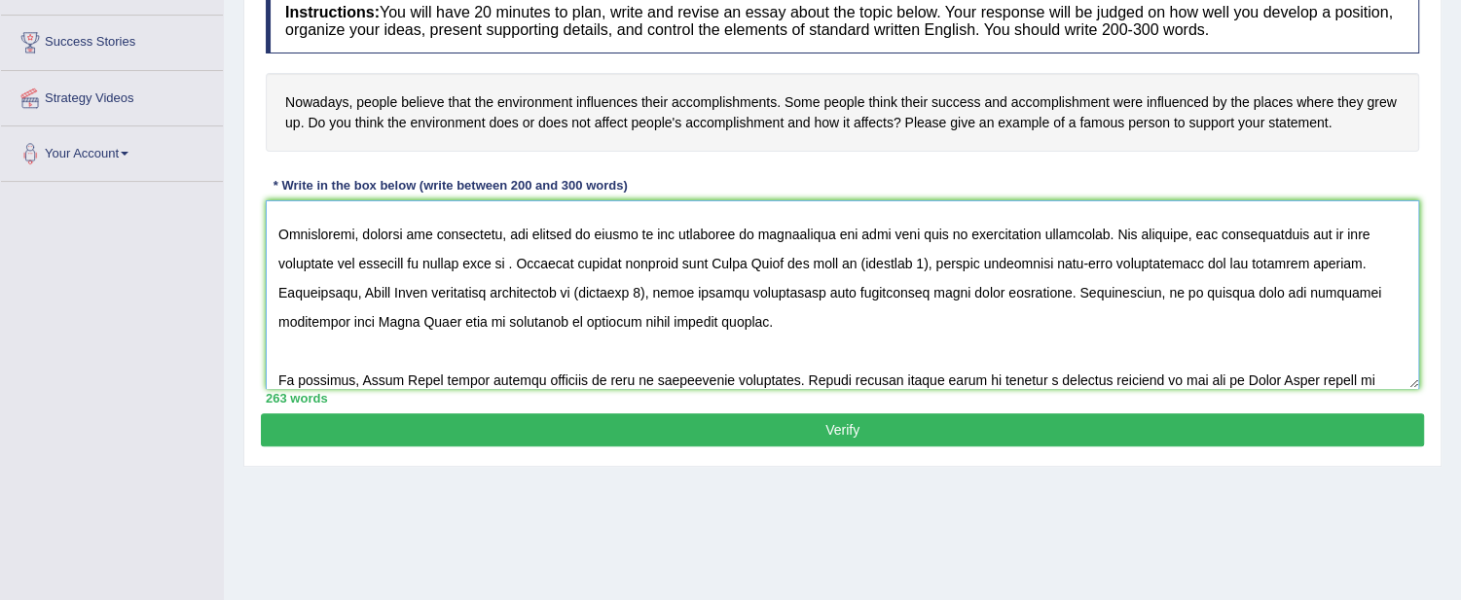
click at [519, 256] on textarea "To enrich screen reader interactions, please activate Accessibility in Grammarl…" at bounding box center [842, 294] width 1153 height 189
click at [840, 257] on textarea "To enrich screen reader interactions, please activate Accessibility in Grammarl…" at bounding box center [842, 294] width 1153 height 189
click at [1000, 258] on textarea "To enrich screen reader interactions, please activate Accessibility in Grammarl…" at bounding box center [842, 294] width 1153 height 189
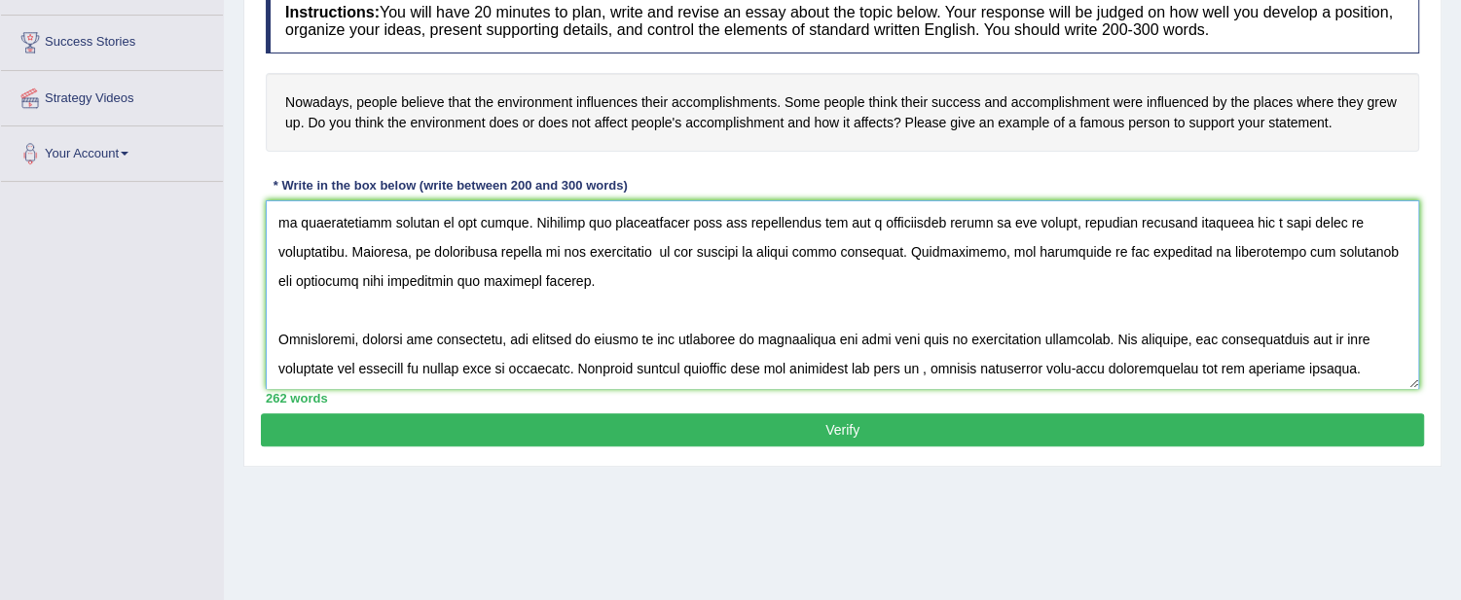
scroll to position [0, 0]
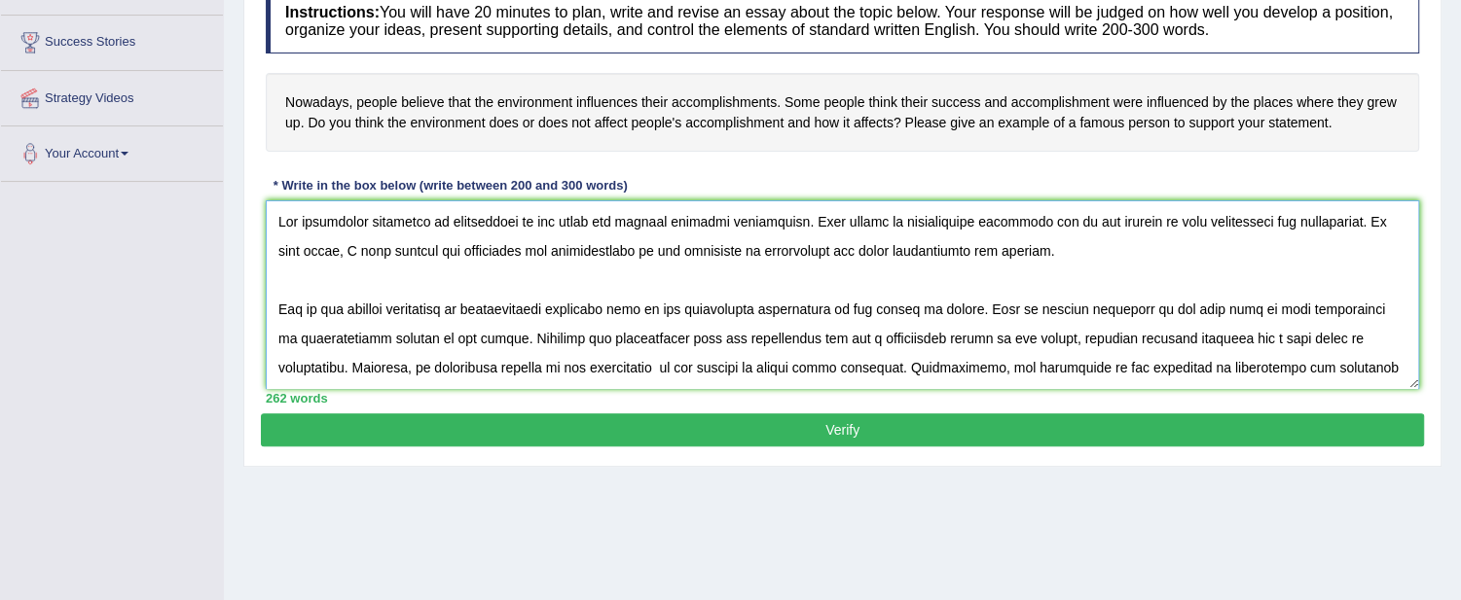
drag, startPoint x: 1000, startPoint y: 258, endPoint x: 985, endPoint y: 228, distance: 33.5
click at [985, 228] on textarea "To enrich screen reader interactions, please activate Accessibility in Grammarl…" at bounding box center [842, 294] width 1153 height 189
click at [1085, 271] on textarea "To enrich screen reader interactions, please activate Accessibility in Grammarl…" at bounding box center [842, 294] width 1153 height 189
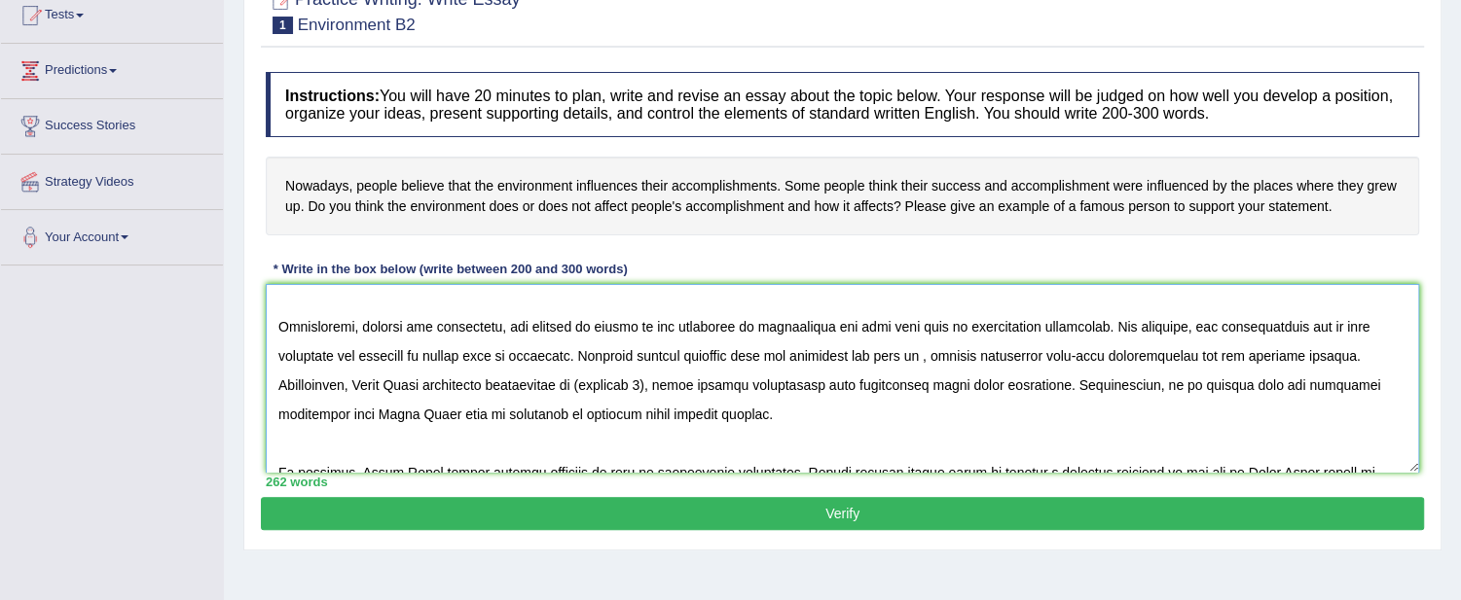
scroll to position [263, 0]
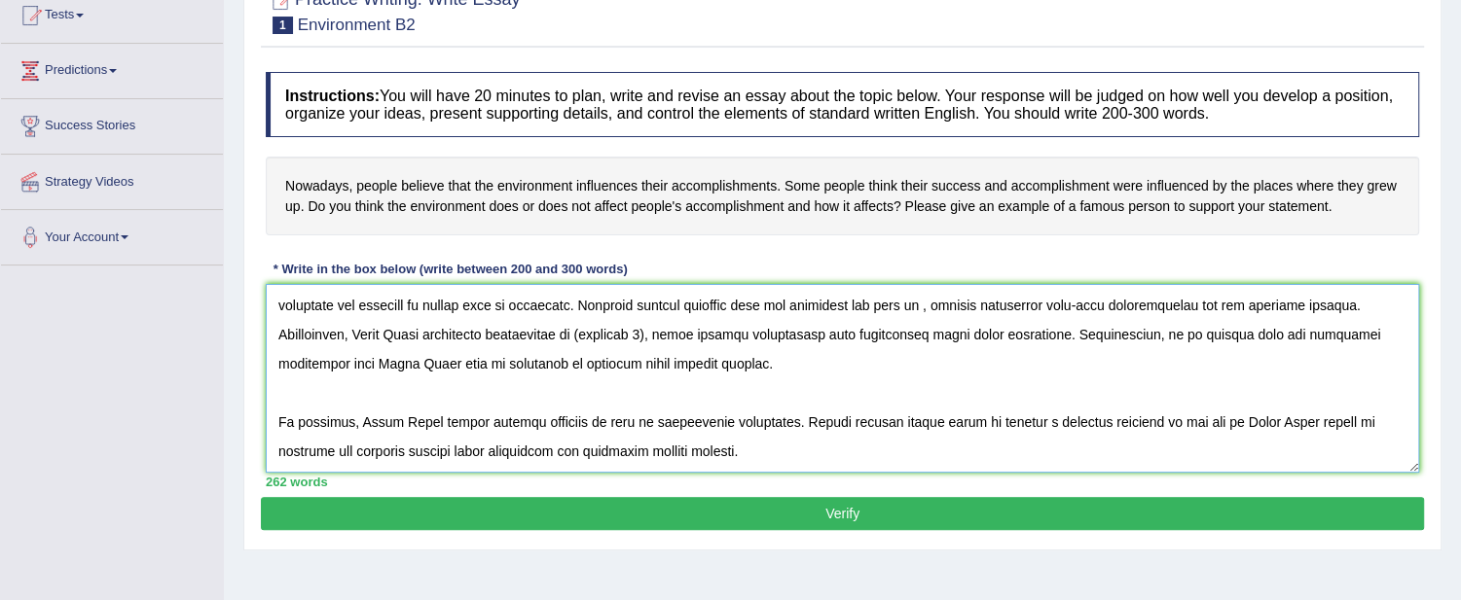
click at [923, 307] on textarea "To enrich screen reader interactions, please activate Accessibility in Grammarl…" at bounding box center [842, 378] width 1153 height 189
click at [923, 305] on textarea "To enrich screen reader interactions, please activate Accessibility in Grammarl…" at bounding box center [842, 378] width 1153 height 189
click at [929, 303] on textarea "To enrich screen reader interactions, please activate Accessibility in Grammarl…" at bounding box center [842, 378] width 1153 height 189
click at [986, 300] on textarea "To enrich screen reader interactions, please activate Accessibility in Grammarl…" at bounding box center [842, 378] width 1153 height 189
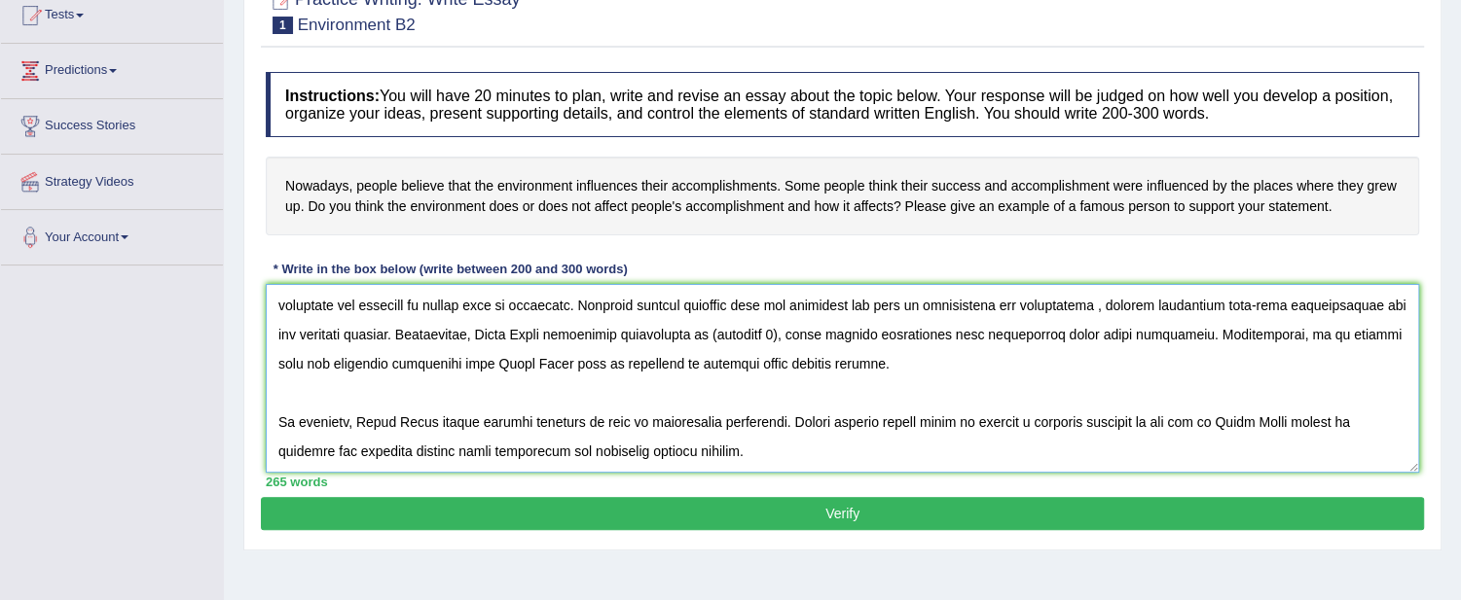
click at [542, 328] on textarea "To enrich screen reader interactions, please activate Accessibility in Grammarl…" at bounding box center [842, 378] width 1153 height 189
click at [708, 334] on textarea "To enrich screen reader interactions, please activate Accessibility in Grammarl…" at bounding box center [842, 378] width 1153 height 189
click at [552, 353] on textarea "To enrich screen reader interactions, please activate Accessibility in Grammarl…" at bounding box center [842, 378] width 1153 height 189
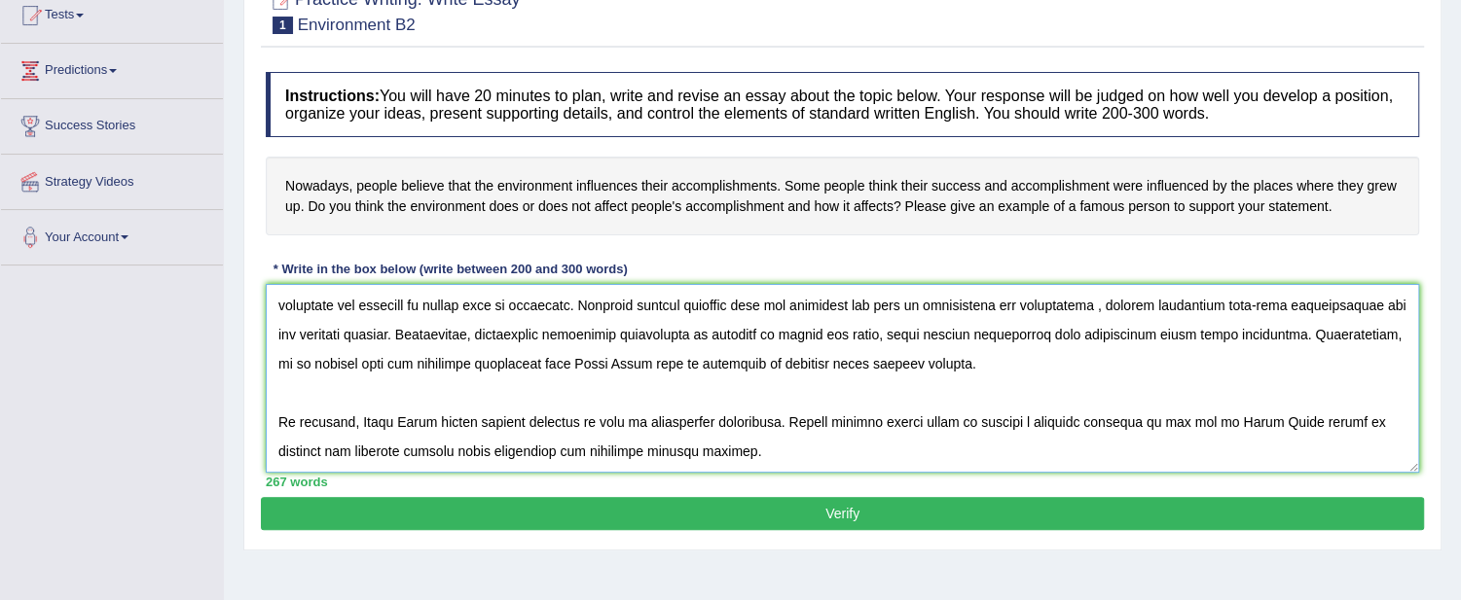
click at [552, 353] on textarea "To enrich screen reader interactions, please activate Accessibility in Grammarl…" at bounding box center [842, 378] width 1153 height 189
click at [746, 361] on textarea "To enrich screen reader interactions, please activate Accessibility in Grammarl…" at bounding box center [842, 378] width 1153 height 189
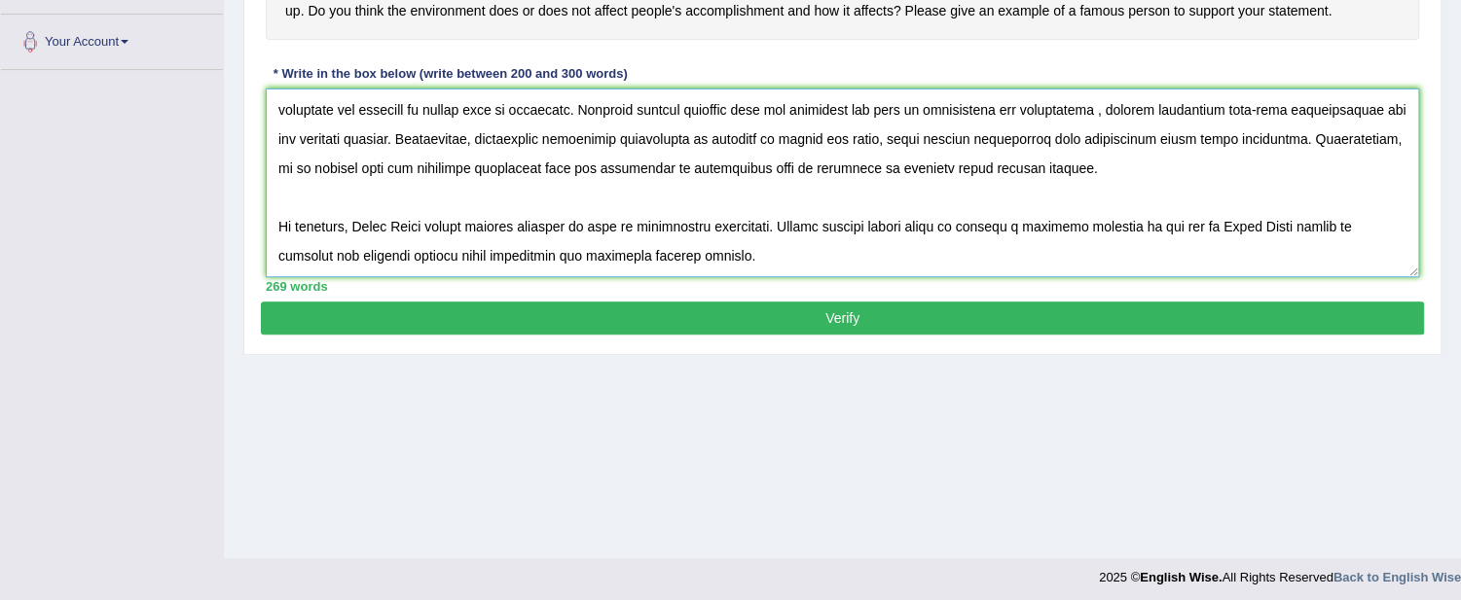
scroll to position [420, 0]
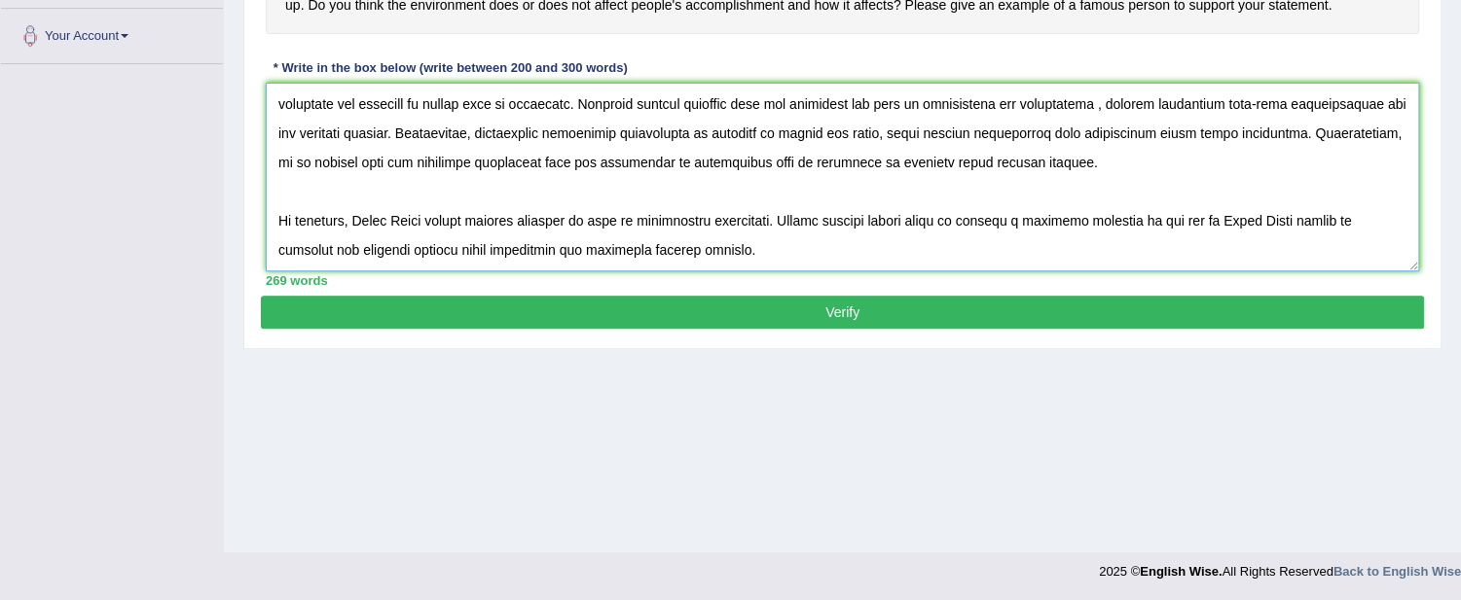
click at [421, 218] on textarea "To enrich screen reader interactions, please activate Accessibility in Grammarl…" at bounding box center [842, 177] width 1153 height 189
click at [1219, 210] on textarea "To enrich screen reader interactions, please activate Accessibility in Grammarl…" at bounding box center [842, 177] width 1153 height 189
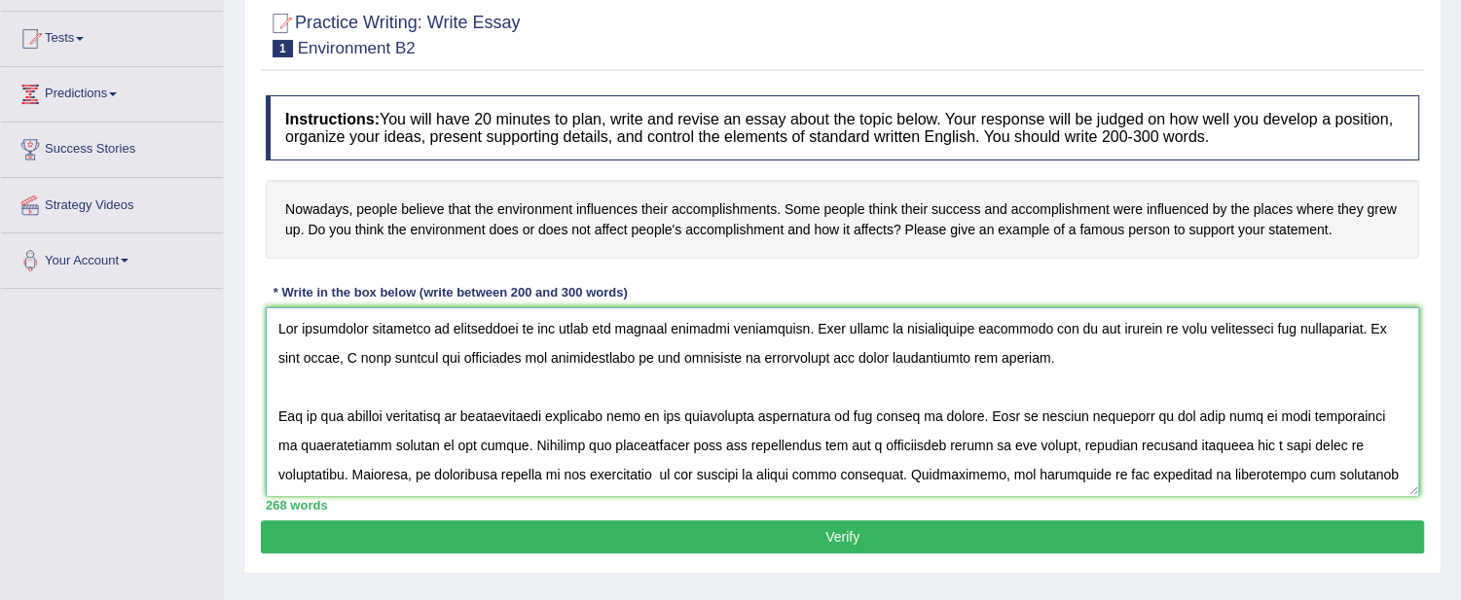
scroll to position [194, 0]
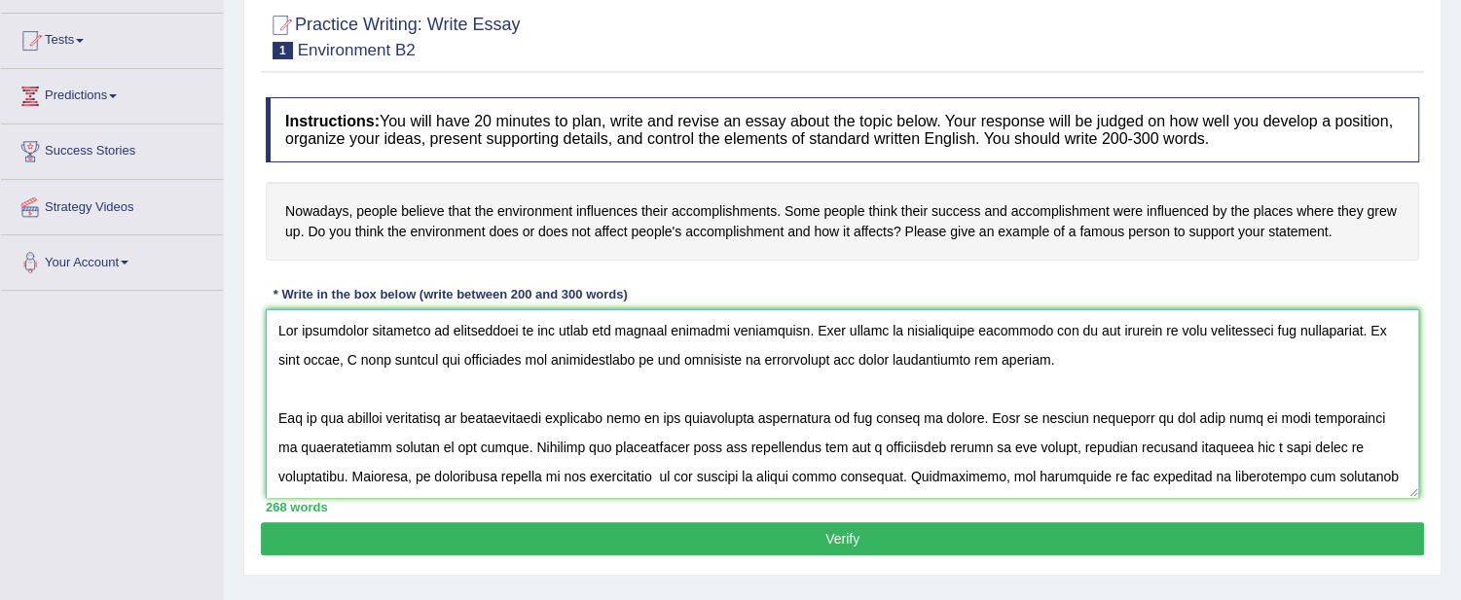
click at [444, 323] on textarea "To enrich screen reader interactions, please activate Accessibility in Grammarl…" at bounding box center [842, 403] width 1153 height 189
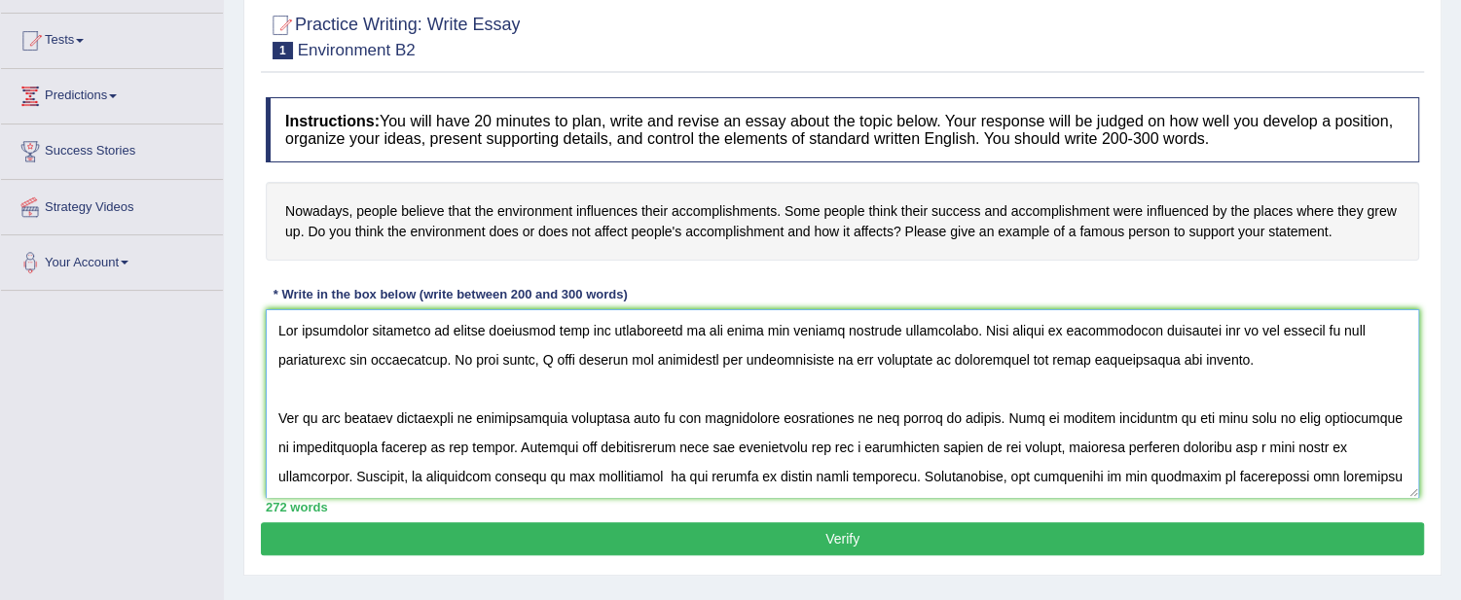
click at [669, 333] on textarea "To enrich screen reader interactions, please activate Accessibility in Grammarl…" at bounding box center [842, 403] width 1153 height 189
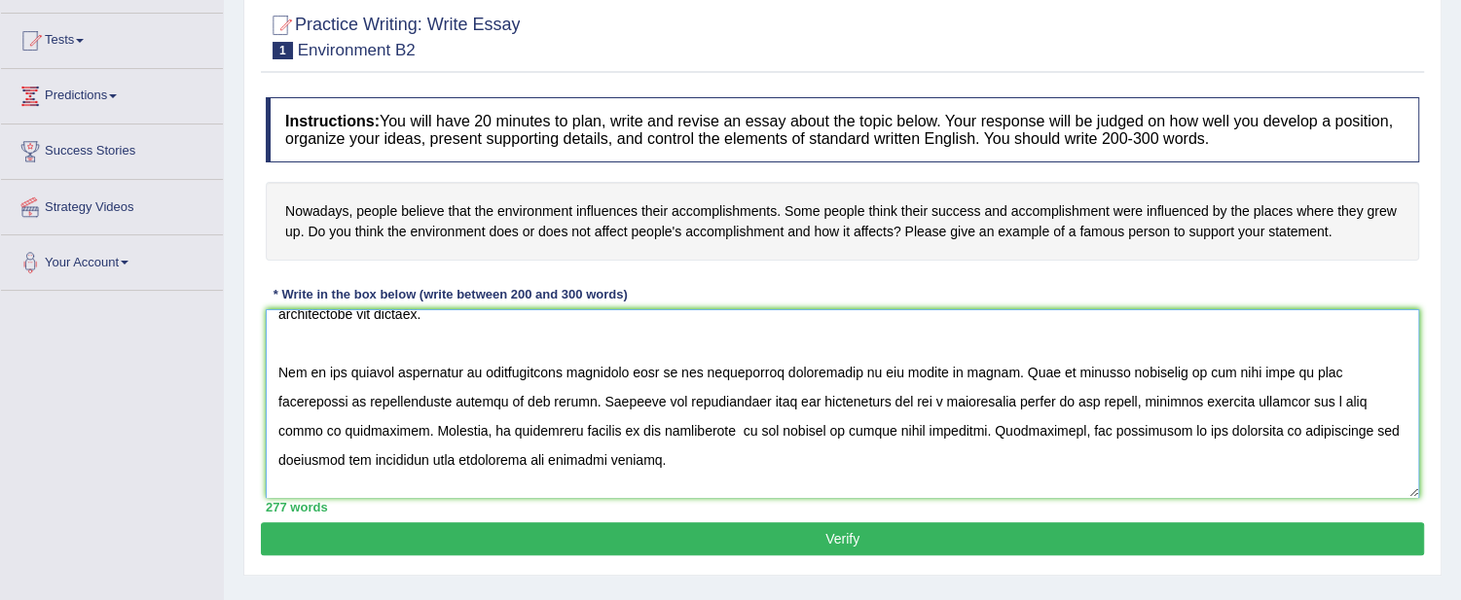
scroll to position [84, 0]
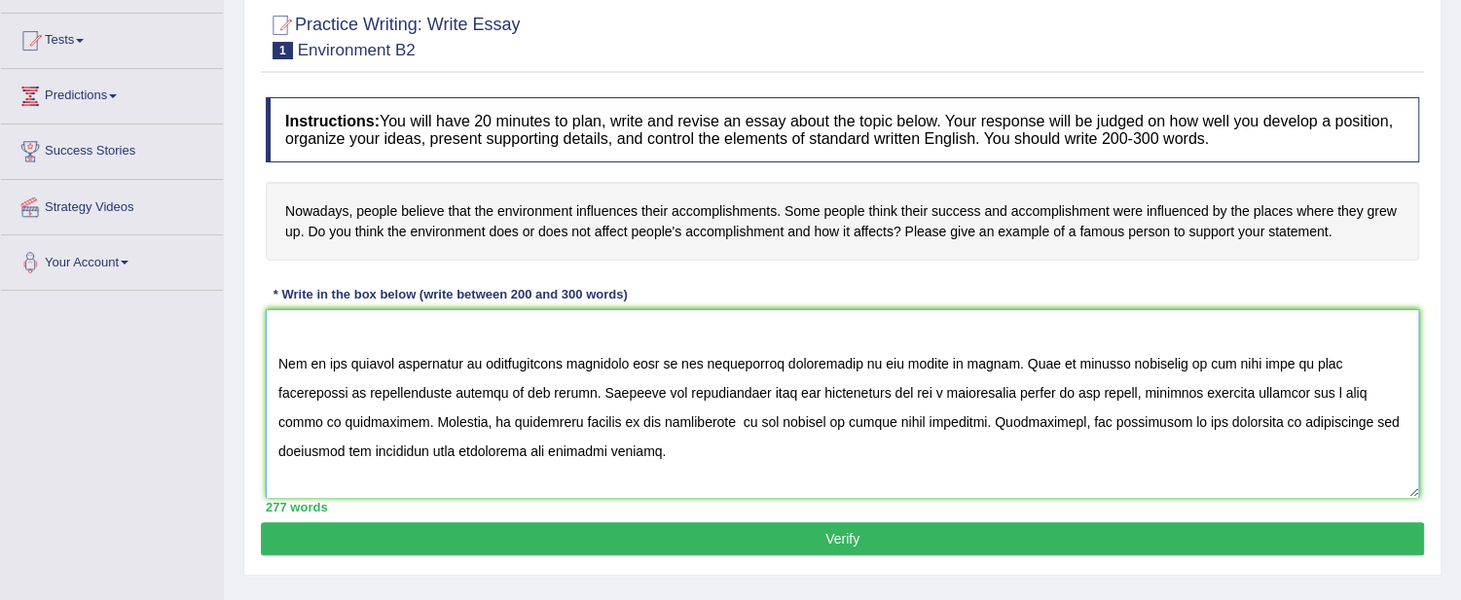
click at [908, 360] on textarea "To enrich screen reader interactions, please activate Accessibility in Grammarl…" at bounding box center [842, 403] width 1153 height 189
click at [925, 353] on textarea "To enrich screen reader interactions, please activate Accessibility in Grammarl…" at bounding box center [842, 403] width 1153 height 189
click at [915, 362] on textarea "To enrich screen reader interactions, please activate Accessibility in Grammarl…" at bounding box center [842, 403] width 1153 height 189
click at [288, 384] on textarea "To enrich screen reader interactions, please activate Accessibility in Grammarl…" at bounding box center [842, 403] width 1153 height 189
click at [375, 386] on textarea "To enrich screen reader interactions, please activate Accessibility in Grammarl…" at bounding box center [842, 403] width 1153 height 189
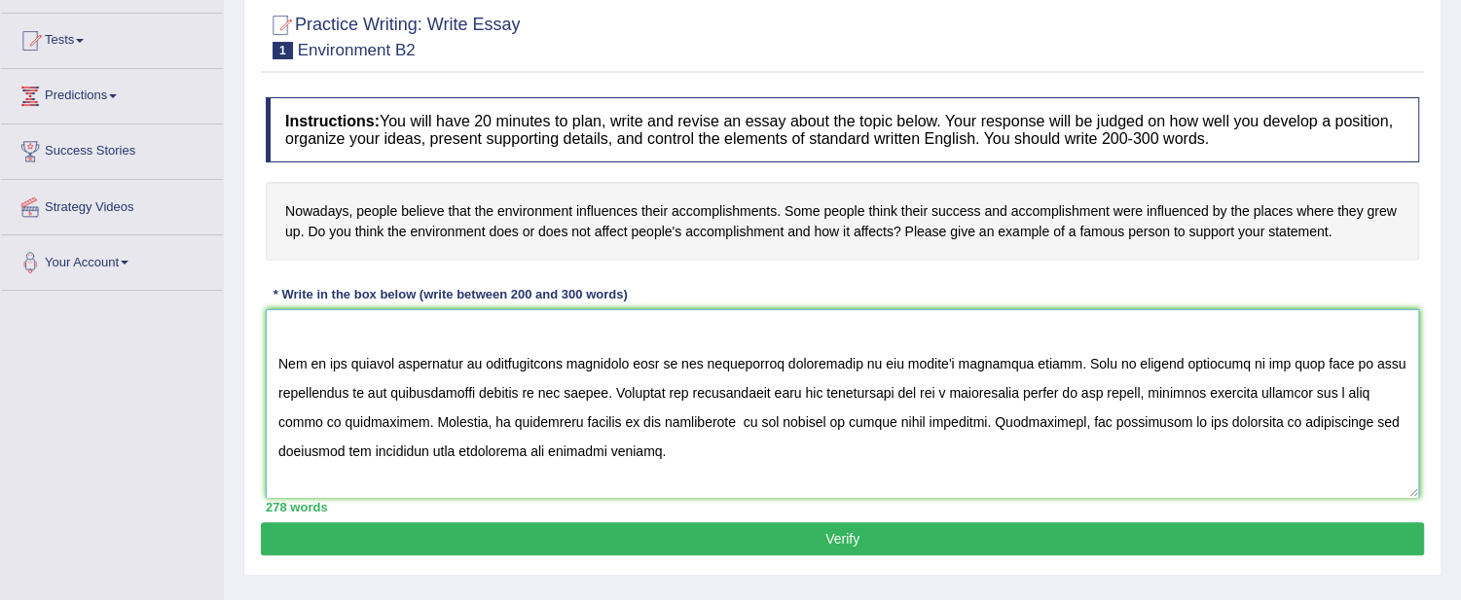
click at [375, 386] on textarea "To enrich screen reader interactions, please activate Accessibility in Grammarl…" at bounding box center [842, 403] width 1153 height 189
click at [323, 384] on textarea "To enrich screen reader interactions, please activate Accessibility in Grammarl…" at bounding box center [842, 403] width 1153 height 189
click at [478, 395] on textarea "To enrich screen reader interactions, please activate Accessibility in Grammarl…" at bounding box center [842, 403] width 1153 height 189
drag, startPoint x: 494, startPoint y: 470, endPoint x: 590, endPoint y: 467, distance: 95.4
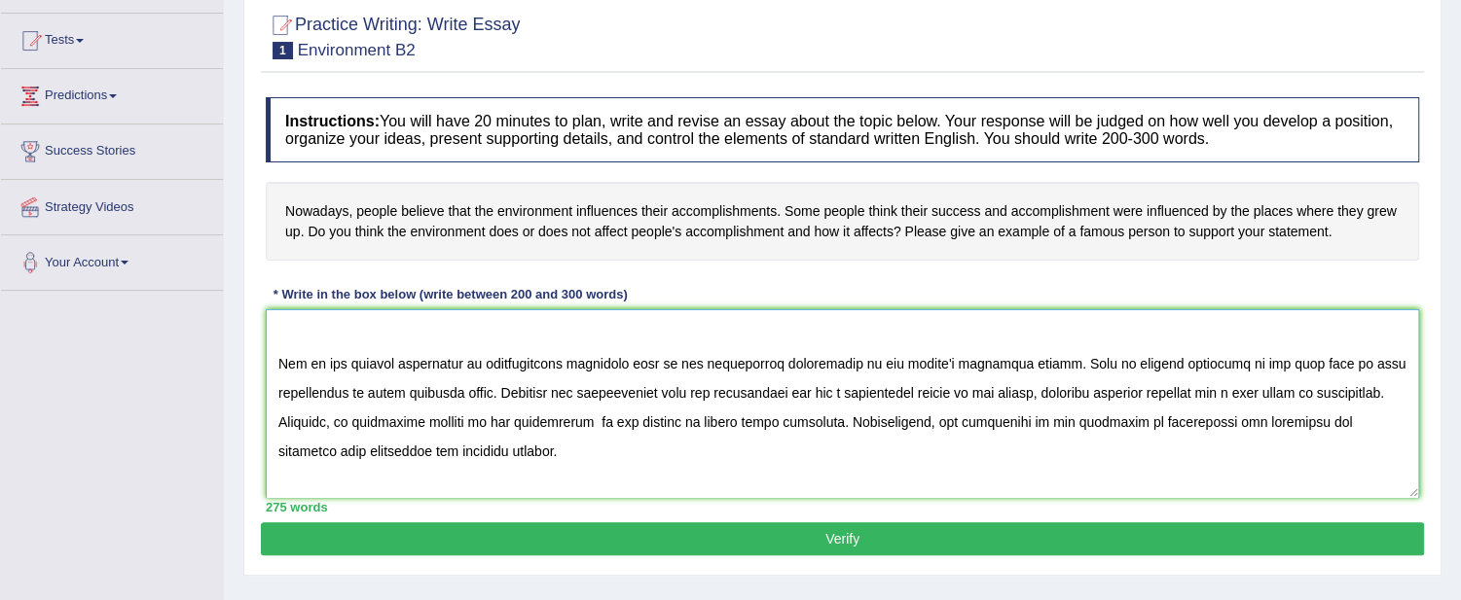
click at [590, 467] on textarea "To enrich screen reader interactions, please activate Accessibility in Grammarl…" at bounding box center [842, 403] width 1153 height 189
click at [969, 391] on textarea "To enrich screen reader interactions, please activate Accessibility in Grammarl…" at bounding box center [842, 403] width 1153 height 189
click at [578, 419] on textarea "To enrich screen reader interactions, please activate Accessibility in Grammarl…" at bounding box center [842, 403] width 1153 height 189
click at [813, 414] on textarea "To enrich screen reader interactions, please activate Accessibility in Grammarl…" at bounding box center [842, 403] width 1153 height 189
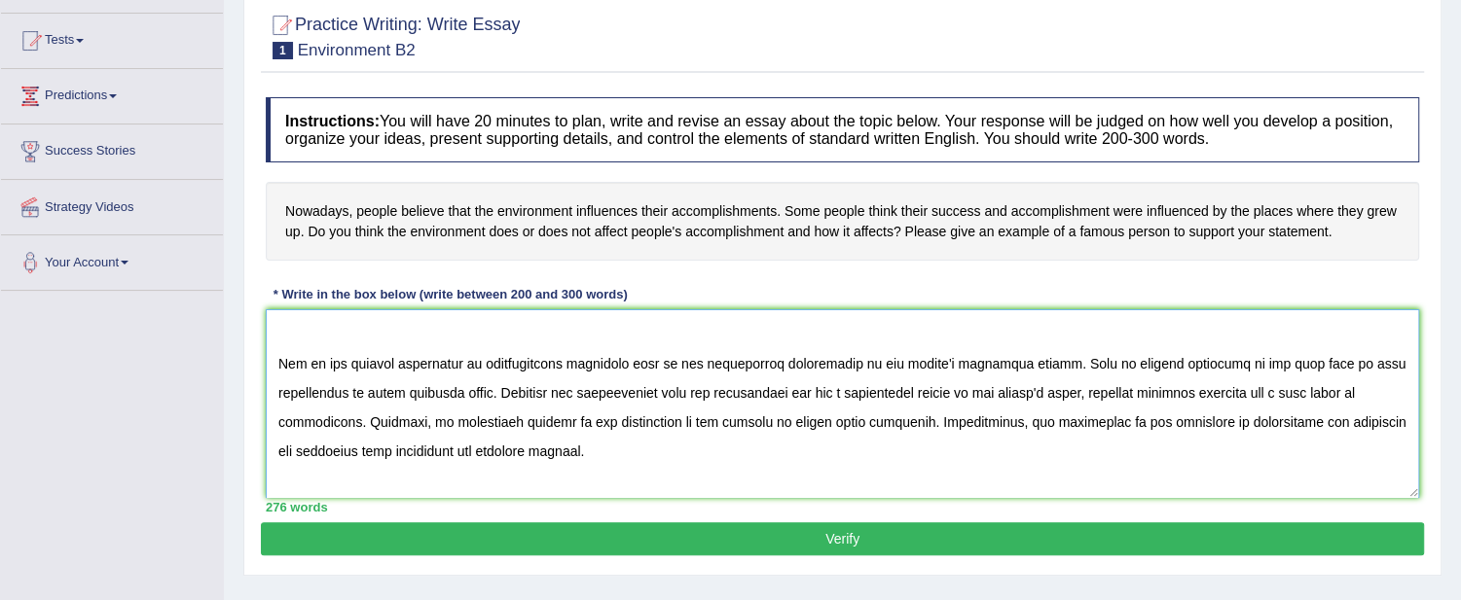
click at [738, 419] on textarea "To enrich screen reader interactions, please activate Accessibility in Grammarl…" at bounding box center [842, 403] width 1153 height 189
click at [884, 453] on textarea "To enrich screen reader interactions, please activate Accessibility in Grammarl…" at bounding box center [842, 403] width 1153 height 189
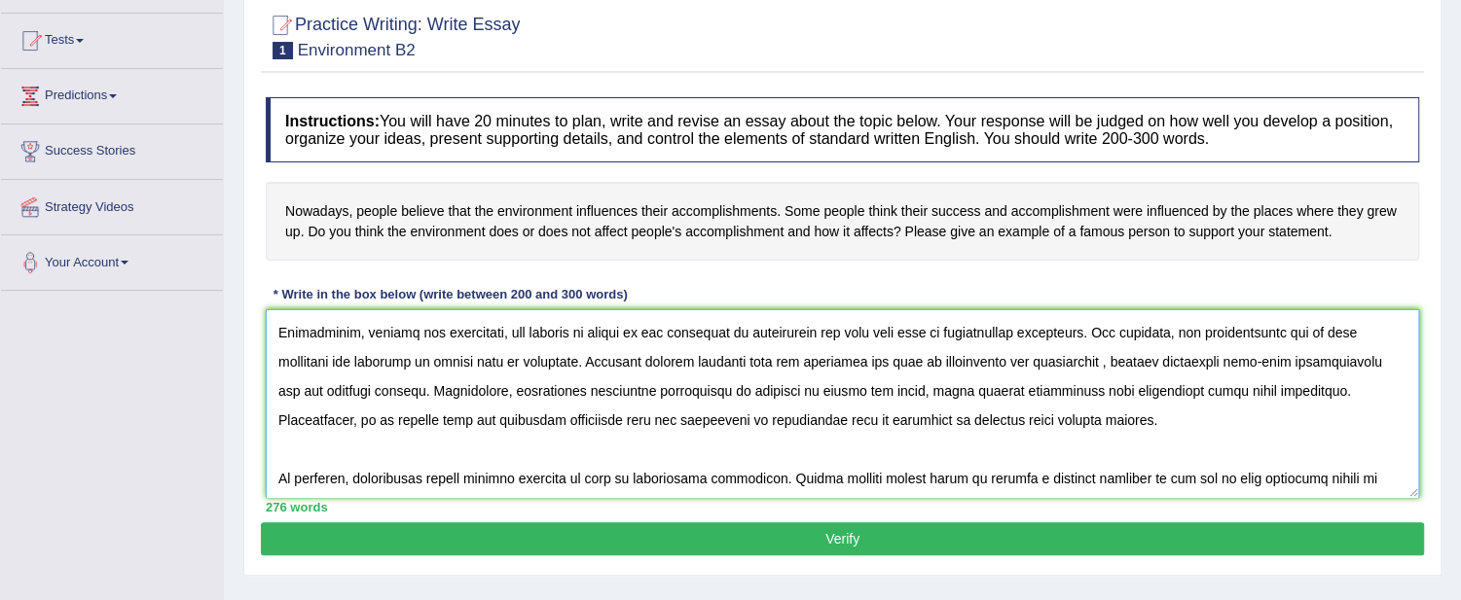
scroll to position [261, 0]
click at [829, 329] on textarea "To enrich screen reader interactions, please activate Accessibility in Grammarl…" at bounding box center [842, 403] width 1153 height 189
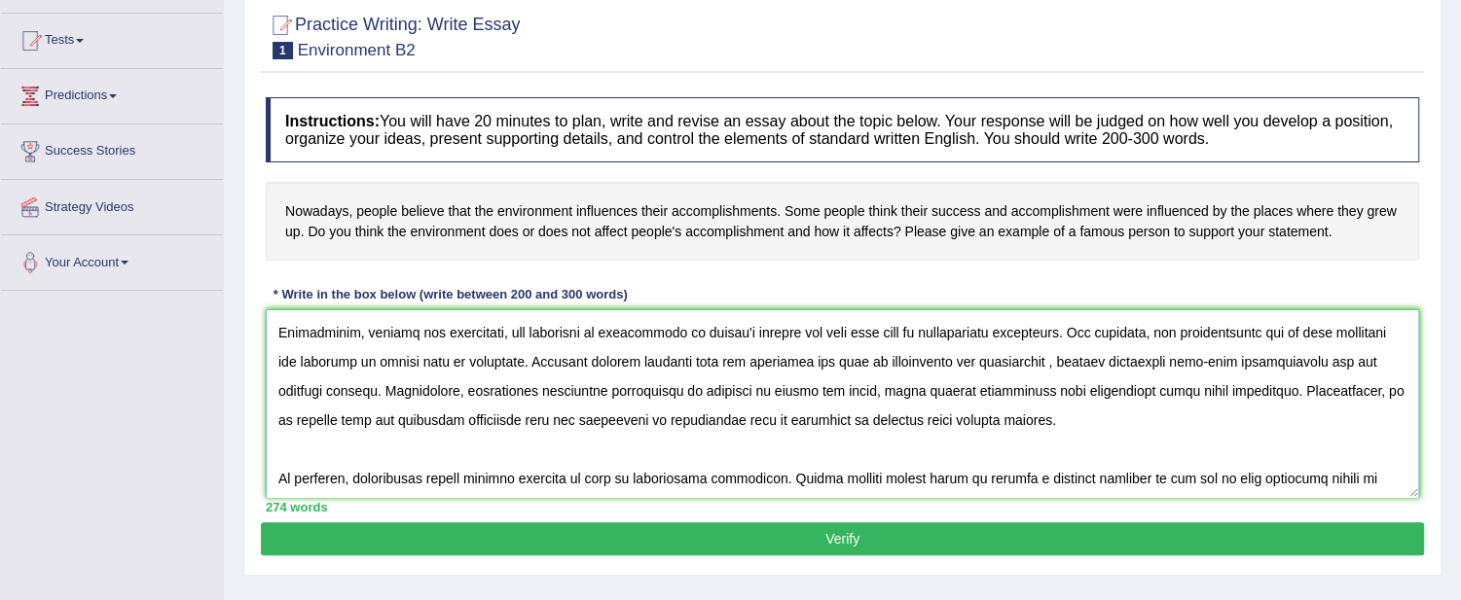
click at [598, 331] on textarea "To enrich screen reader interactions, please activate Accessibility in Grammarl…" at bounding box center [842, 403] width 1153 height 189
click at [978, 345] on textarea "To enrich screen reader interactions, please activate Accessibility in Grammarl…" at bounding box center [842, 403] width 1153 height 189
click at [591, 318] on textarea "To enrich screen reader interactions, please activate Accessibility in Grammarl…" at bounding box center [842, 403] width 1153 height 189
click at [794, 325] on textarea "To enrich screen reader interactions, please activate Accessibility in Grammarl…" at bounding box center [842, 403] width 1153 height 189
click at [745, 323] on textarea "To enrich screen reader interactions, please activate Accessibility in Grammarl…" at bounding box center [842, 403] width 1153 height 189
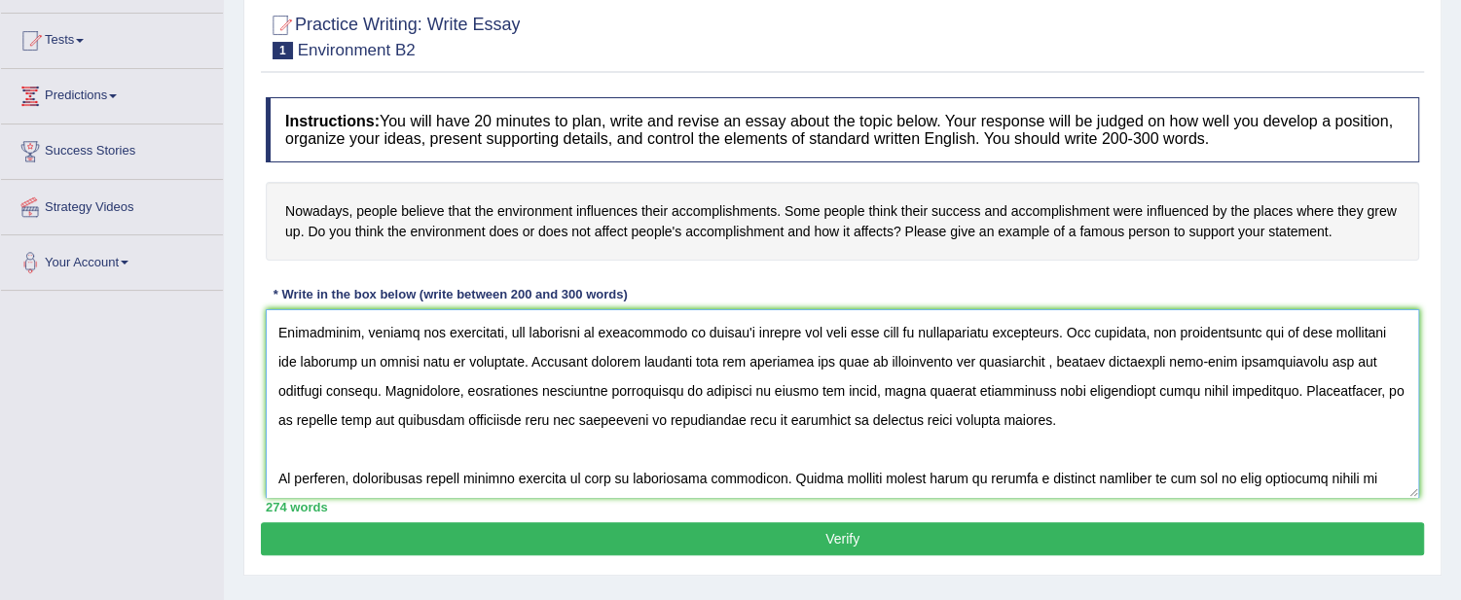
click at [761, 332] on textarea "To enrich screen reader interactions, please activate Accessibility in Grammarl…" at bounding box center [842, 403] width 1153 height 189
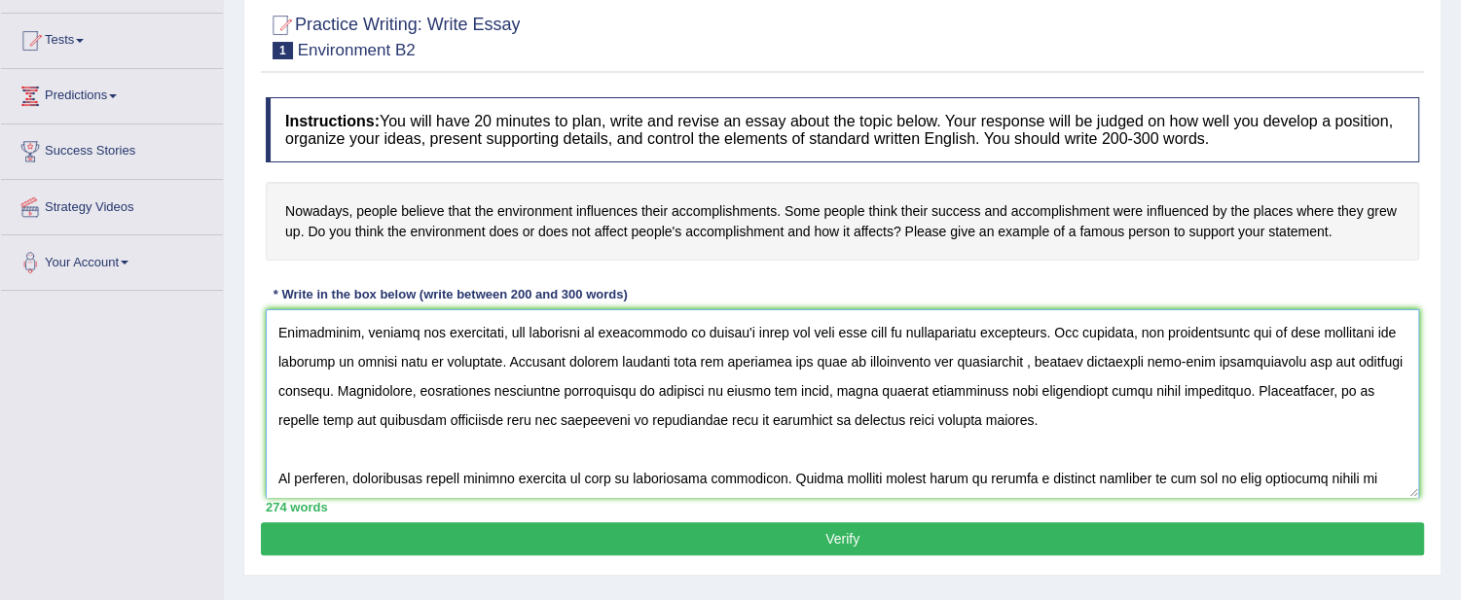
click at [509, 360] on textarea "To enrich screen reader interactions, please activate Accessibility in Grammarl…" at bounding box center [842, 403] width 1153 height 189
click at [840, 354] on textarea "To enrich screen reader interactions, please activate Accessibility in Grammarl…" at bounding box center [842, 403] width 1153 height 189
click at [1087, 357] on textarea "To enrich screen reader interactions, please activate Accessibility in Grammarl…" at bounding box center [842, 403] width 1153 height 189
click at [1179, 454] on textarea "To enrich screen reader interactions, please activate Accessibility in Grammarl…" at bounding box center [842, 403] width 1153 height 189
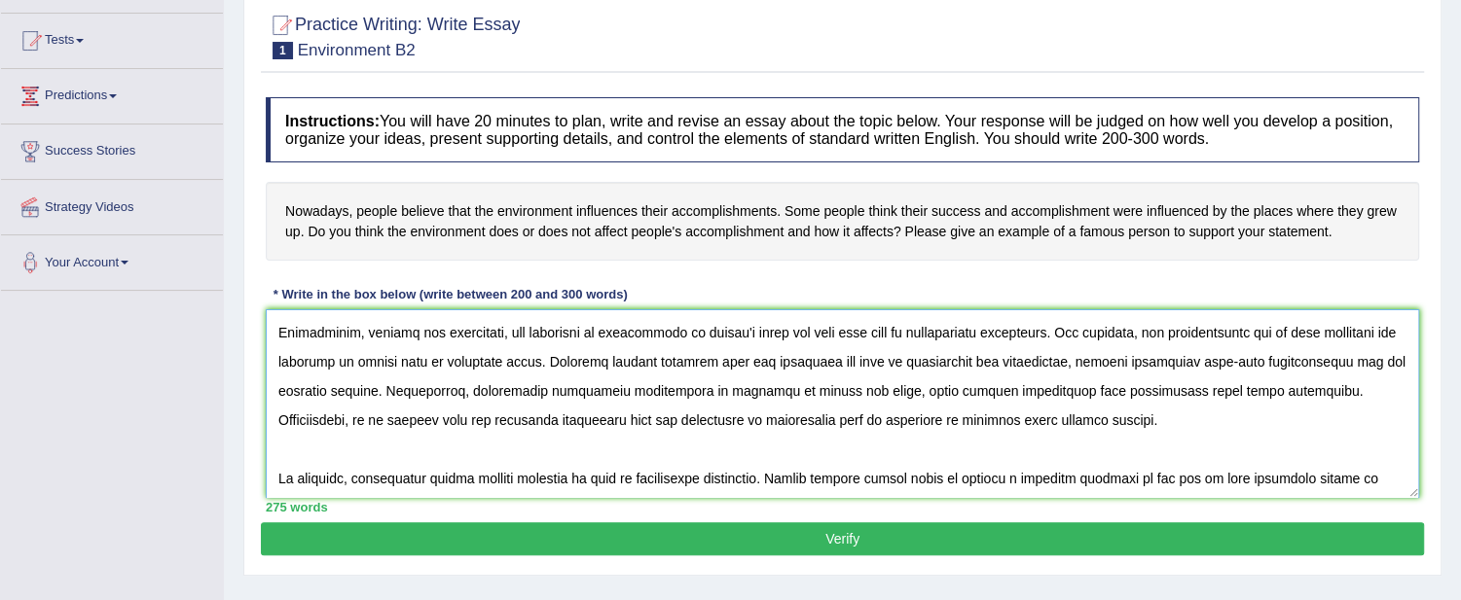
click at [847, 384] on textarea "To enrich screen reader interactions, please activate Accessibility in Grammarl…" at bounding box center [842, 403] width 1153 height 189
click at [479, 390] on textarea "To enrich screen reader interactions, please activate Accessibility in Grammarl…" at bounding box center [842, 403] width 1153 height 189
click at [479, 383] on textarea "To enrich screen reader interactions, please activate Accessibility in Grammarl…" at bounding box center [842, 403] width 1153 height 189
click at [496, 389] on textarea "To enrich screen reader interactions, please activate Accessibility in Grammarl…" at bounding box center [842, 403] width 1153 height 189
click at [1190, 426] on textarea "To enrich screen reader interactions, please activate Accessibility in Grammarl…" at bounding box center [842, 403] width 1153 height 189
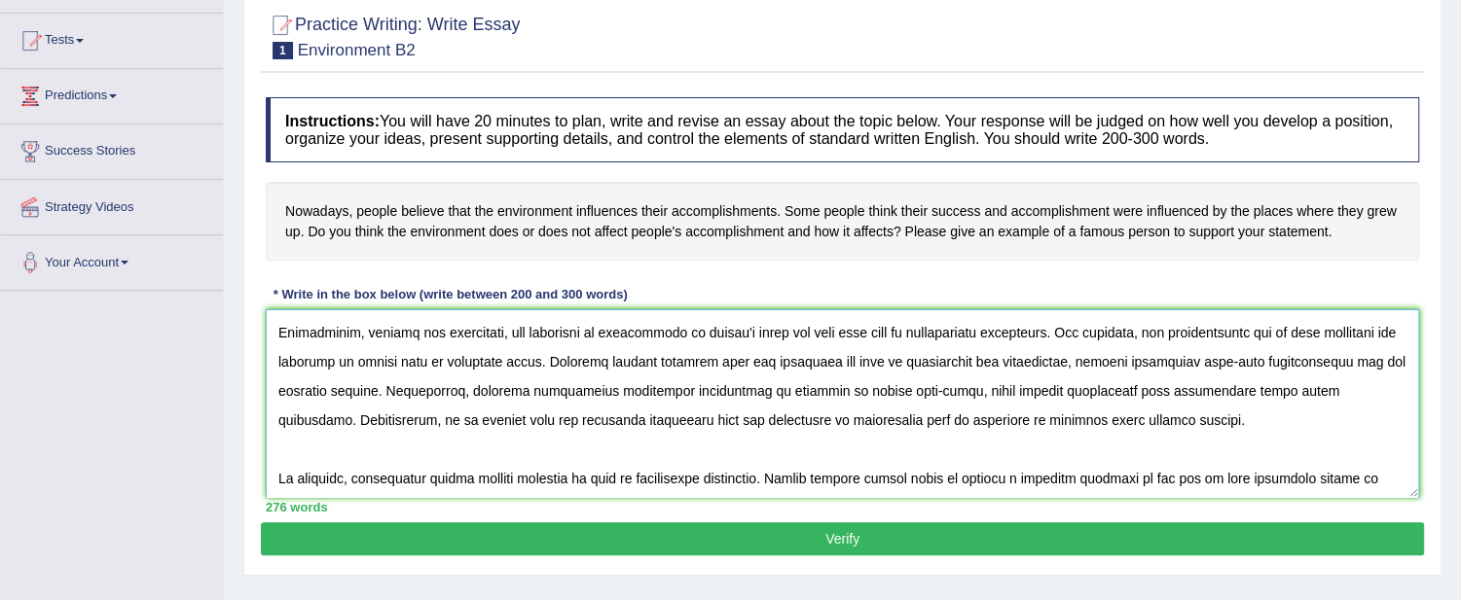
click at [704, 385] on textarea "To enrich screen reader interactions, please activate Accessibility in Grammarl…" at bounding box center [842, 403] width 1153 height 189
click at [1174, 415] on textarea "To enrich screen reader interactions, please activate Accessibility in Grammarl…" at bounding box center [842, 403] width 1153 height 189
click at [828, 387] on textarea "To enrich screen reader interactions, please activate Accessibility in Grammarl…" at bounding box center [842, 403] width 1153 height 189
click at [1261, 419] on textarea "To enrich screen reader interactions, please activate Accessibility in Grammarl…" at bounding box center [842, 403] width 1153 height 189
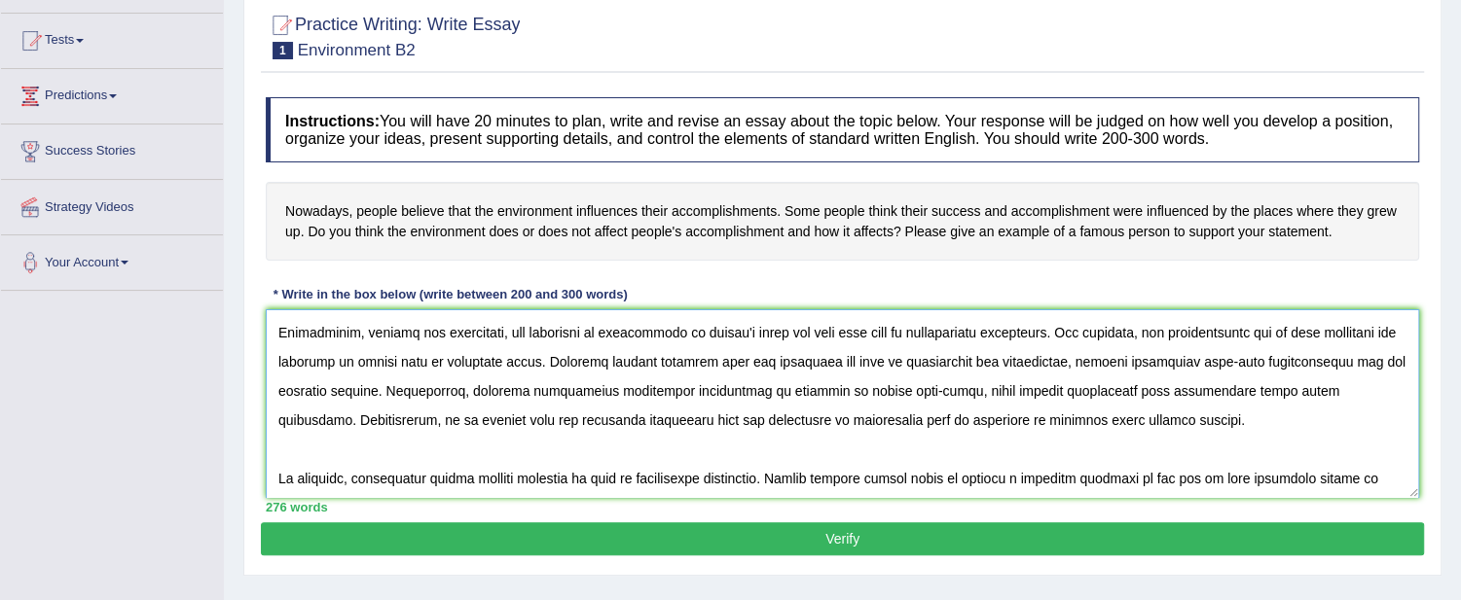
click at [1094, 383] on textarea "To enrich screen reader interactions, please activate Accessibility in Grammarl…" at bounding box center [842, 403] width 1153 height 189
click at [1178, 412] on textarea "To enrich screen reader interactions, please activate Accessibility in Grammarl…" at bounding box center [842, 403] width 1153 height 189
click at [1096, 385] on textarea "To enrich screen reader interactions, please activate Accessibility in Grammarl…" at bounding box center [842, 403] width 1153 height 189
click at [1281, 395] on textarea "To enrich screen reader interactions, please activate Accessibility in Grammarl…" at bounding box center [842, 403] width 1153 height 189
click at [1256, 421] on textarea "To enrich screen reader interactions, please activate Accessibility in Grammarl…" at bounding box center [842, 403] width 1153 height 189
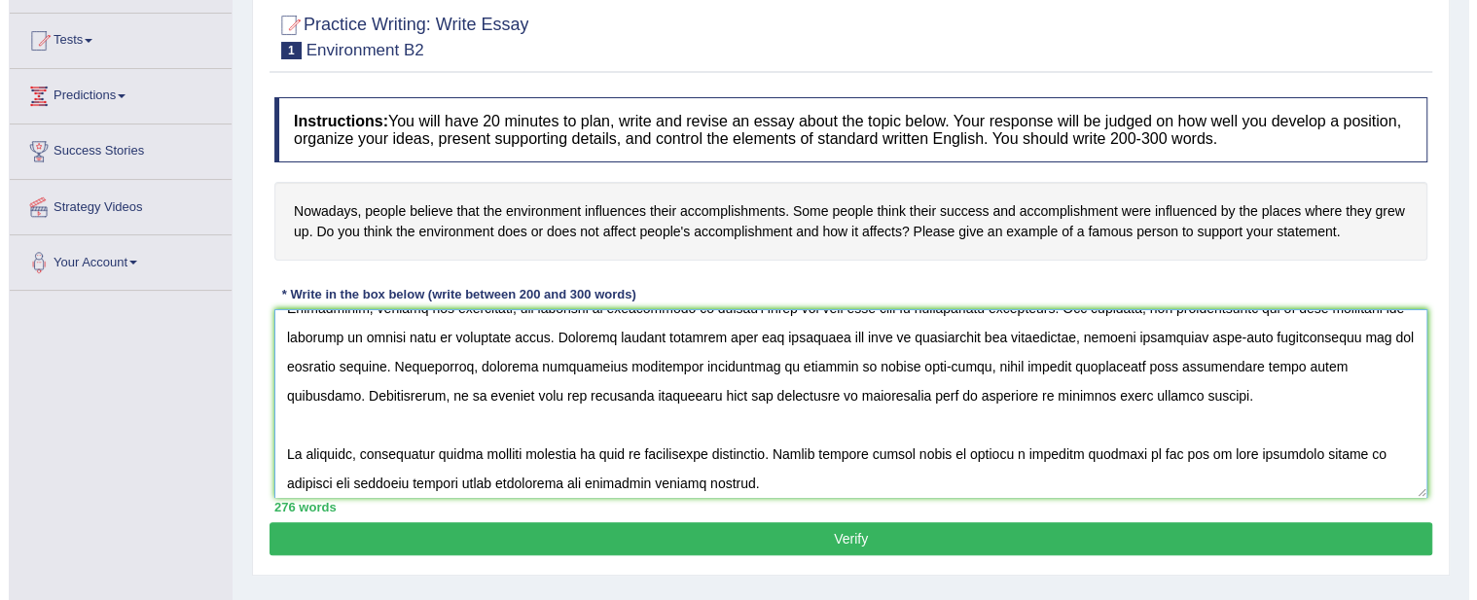
scroll to position [292, 0]
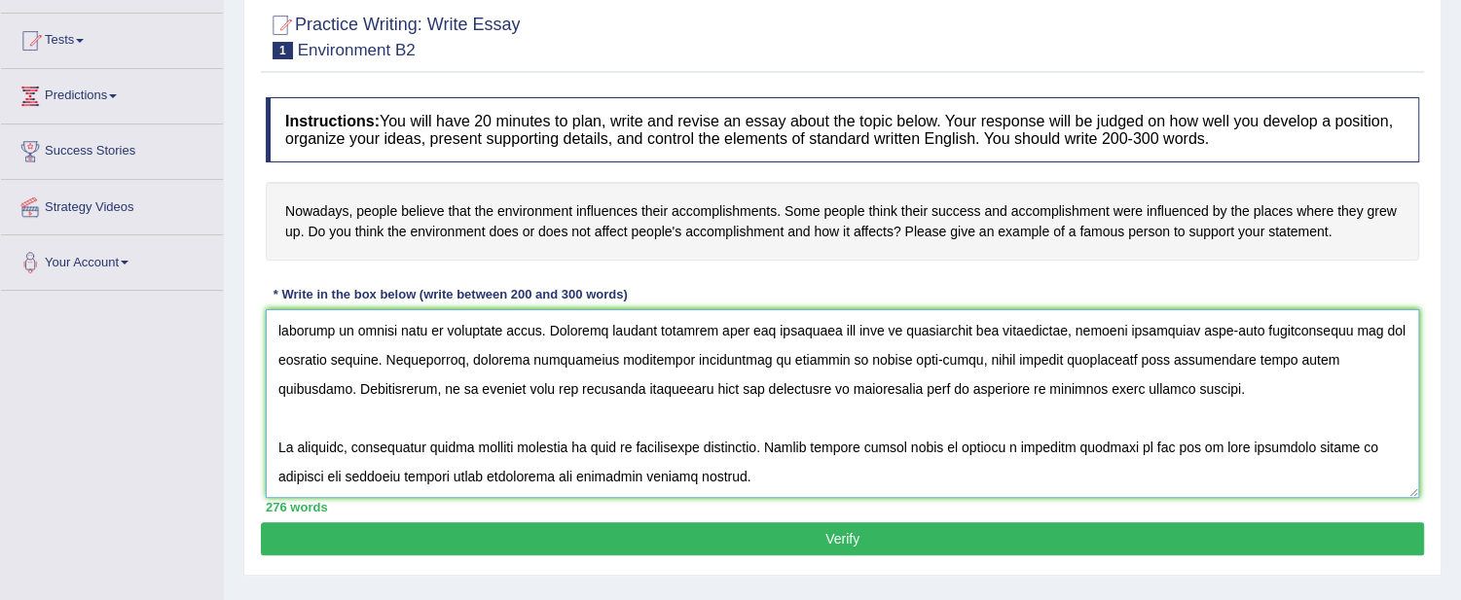
type textarea "The increasing influence of people believing that the environment influences th…"
click at [870, 535] on button "Verify" at bounding box center [842, 539] width 1163 height 33
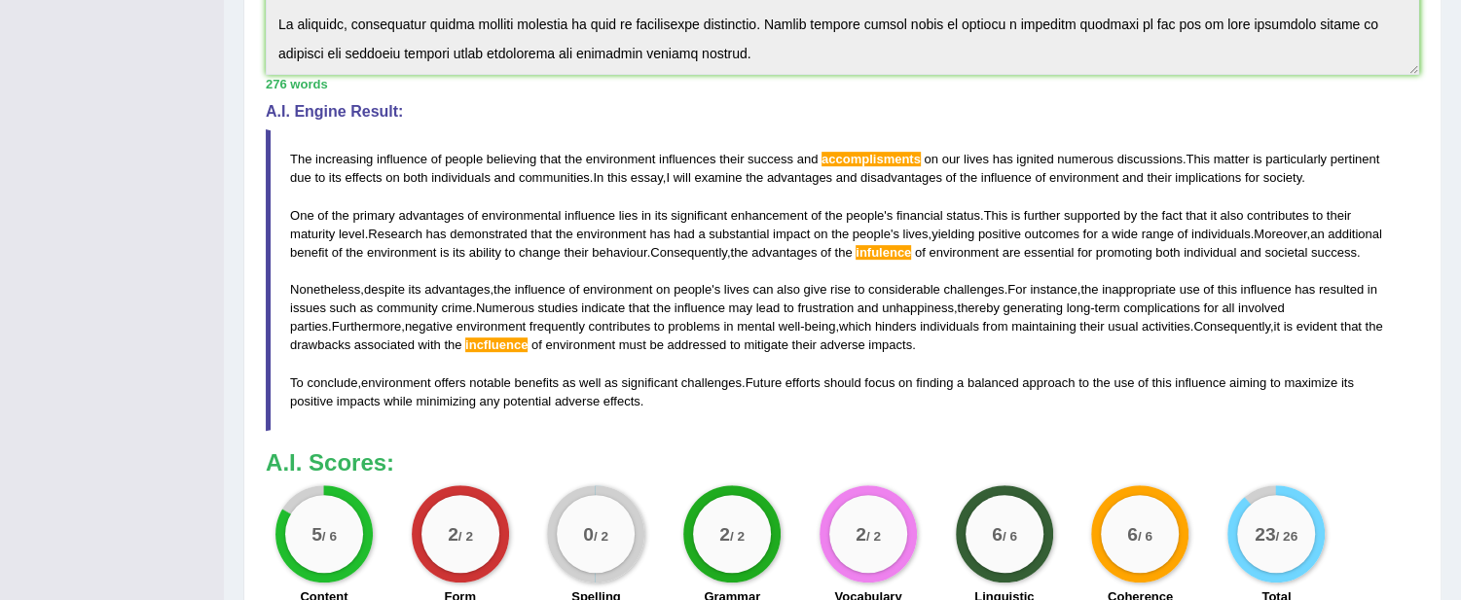
scroll to position [564, 0]
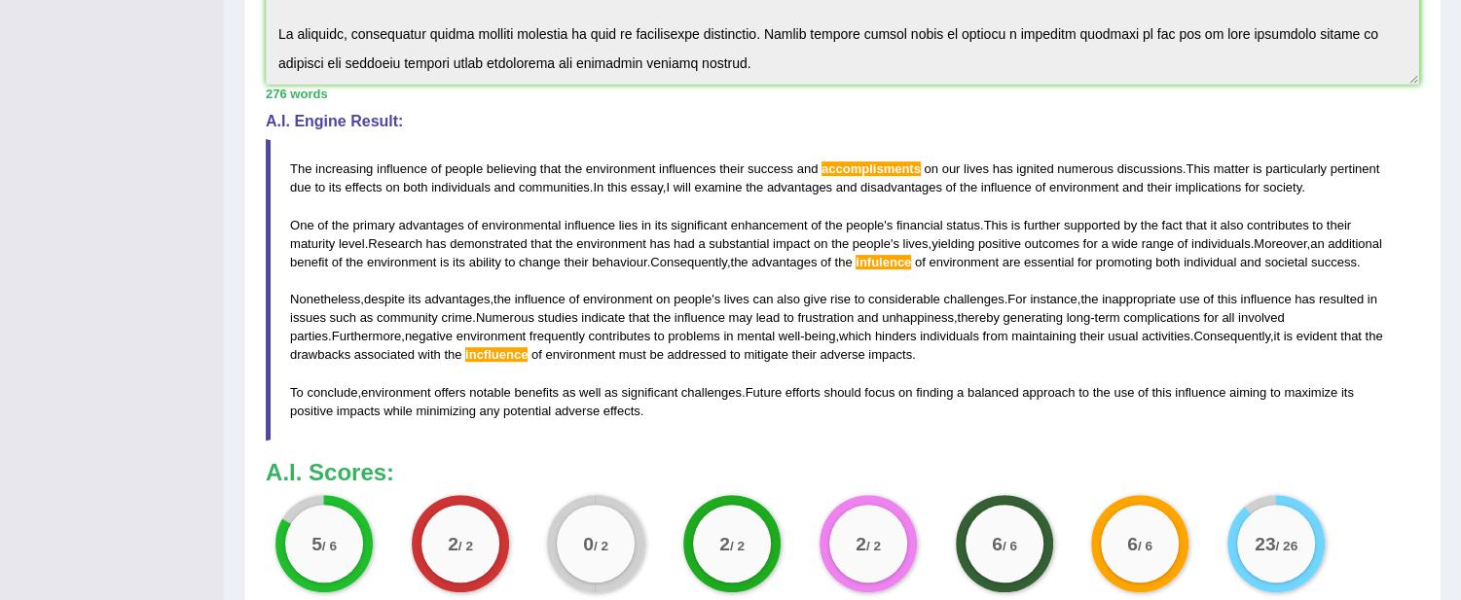
click at [501, 343] on blockquote "The increasing influence of people believing that the environment influences th…" at bounding box center [842, 290] width 1153 height 302
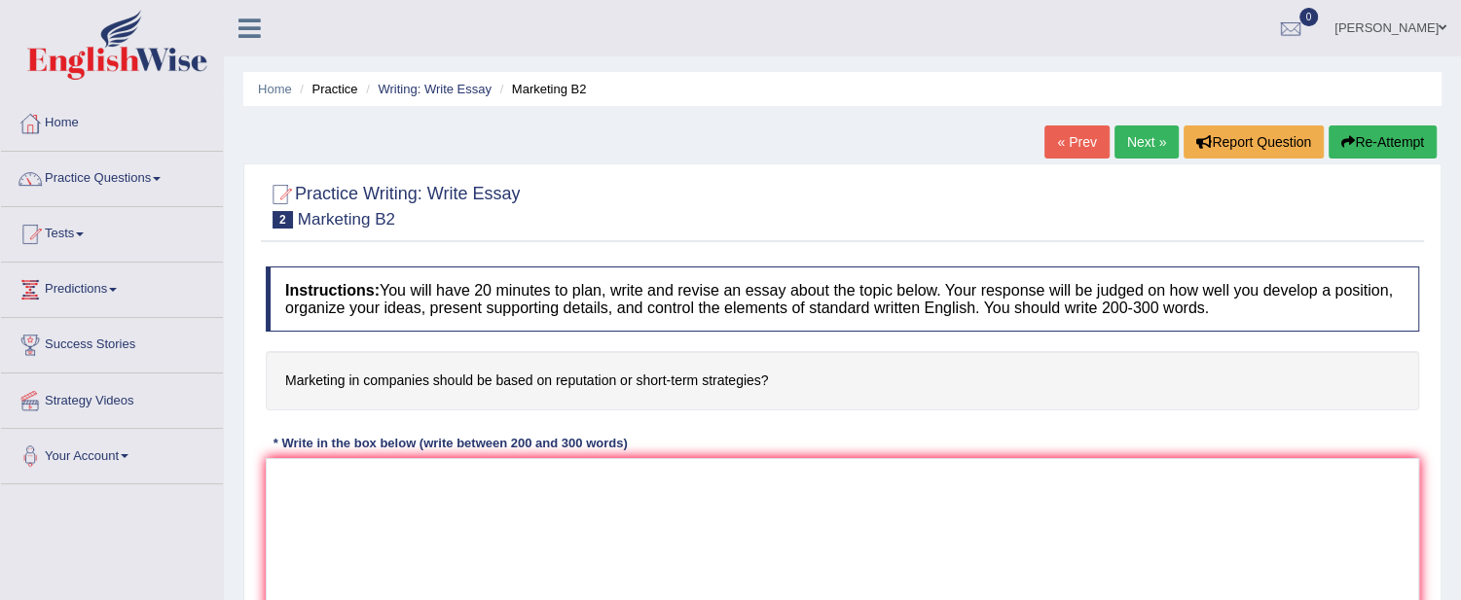
scroll to position [108, 0]
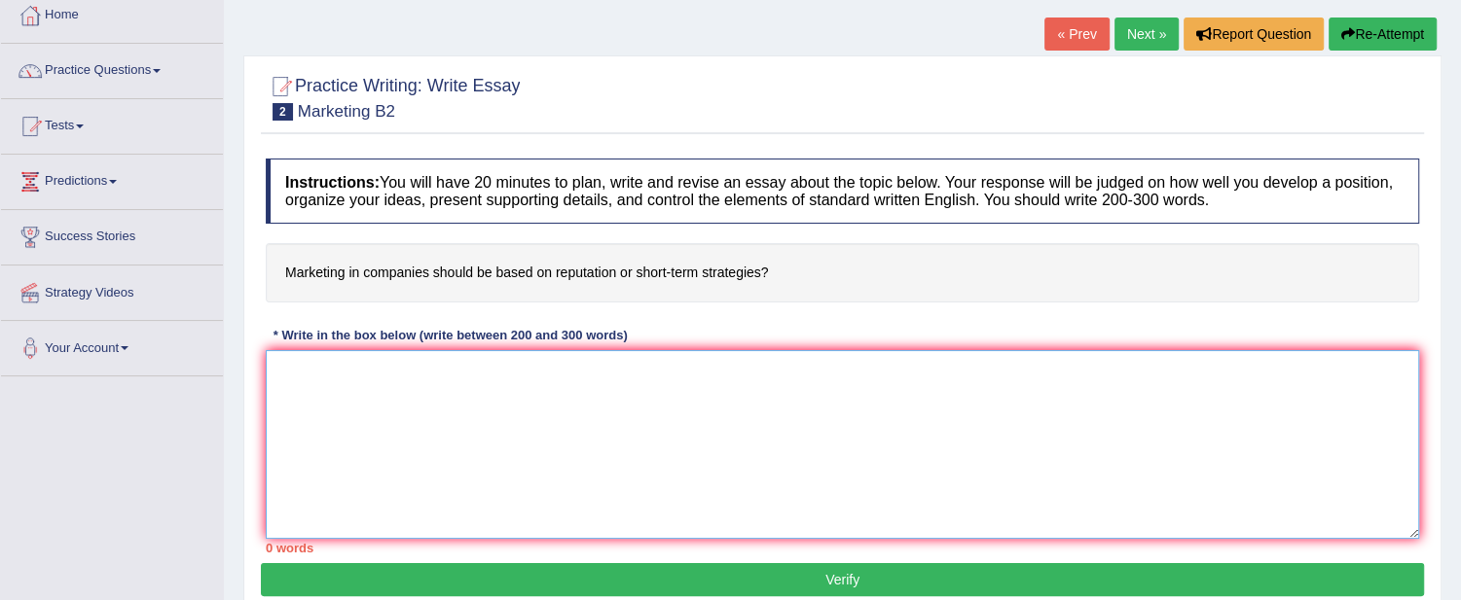
click at [449, 377] on textarea at bounding box center [842, 444] width 1153 height 189
paste textarea "The increasing influence of Statement on our lives has ignited numerous discuss…"
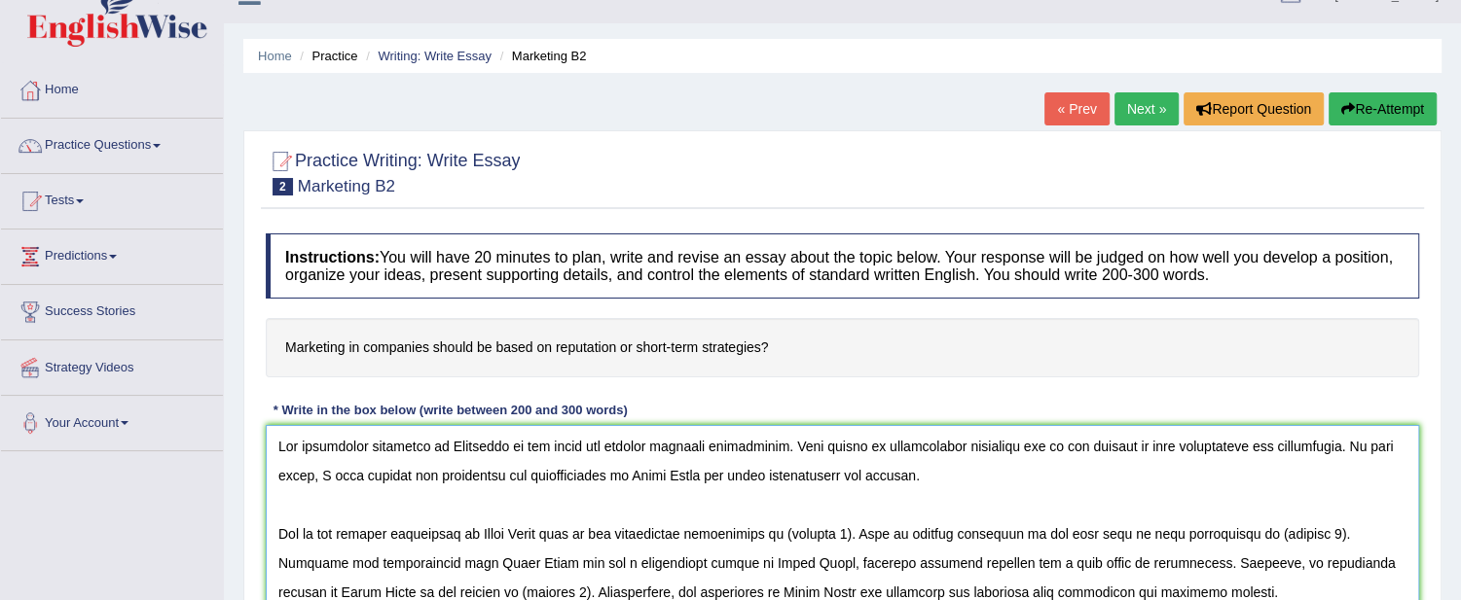
scroll to position [0, 0]
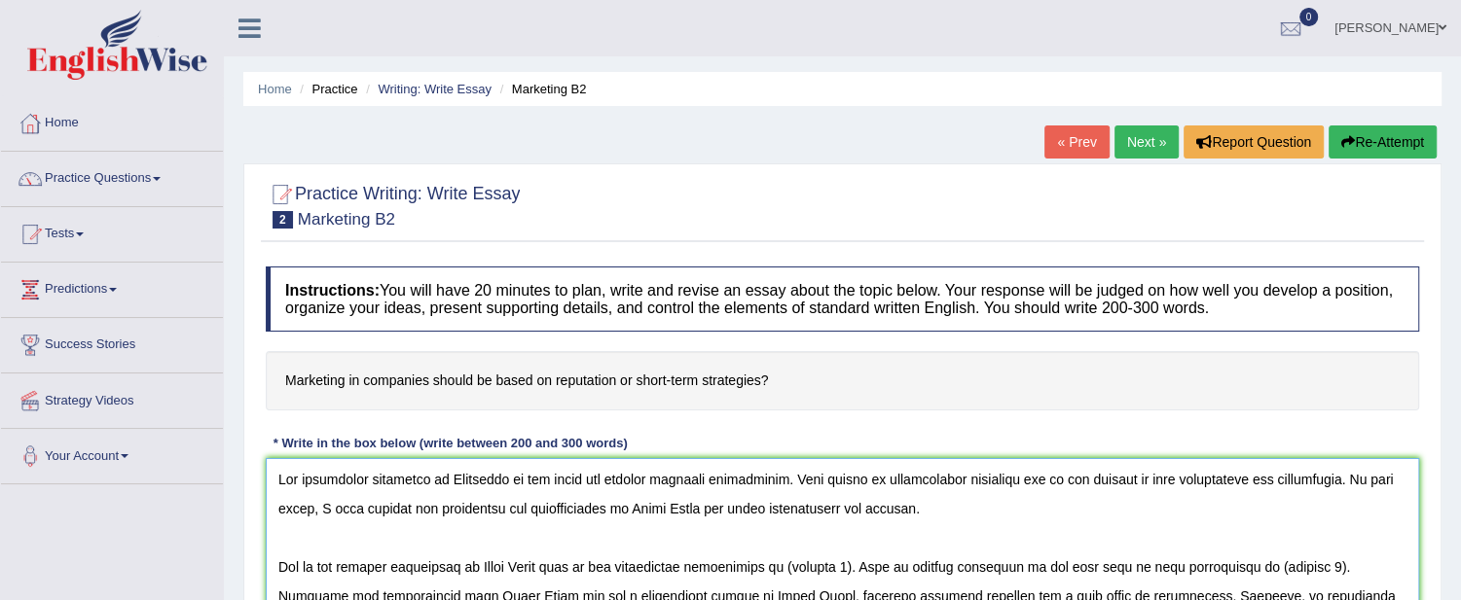
click at [498, 474] on textarea at bounding box center [842, 552] width 1153 height 189
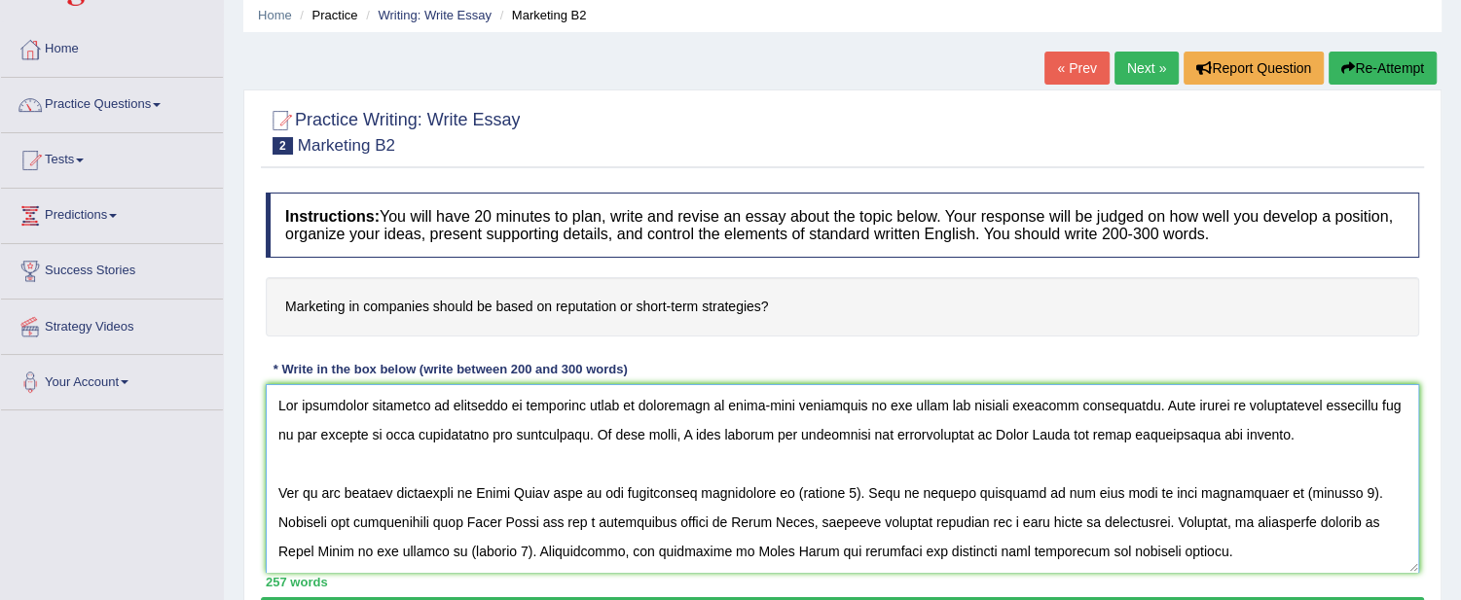
scroll to position [108, 0]
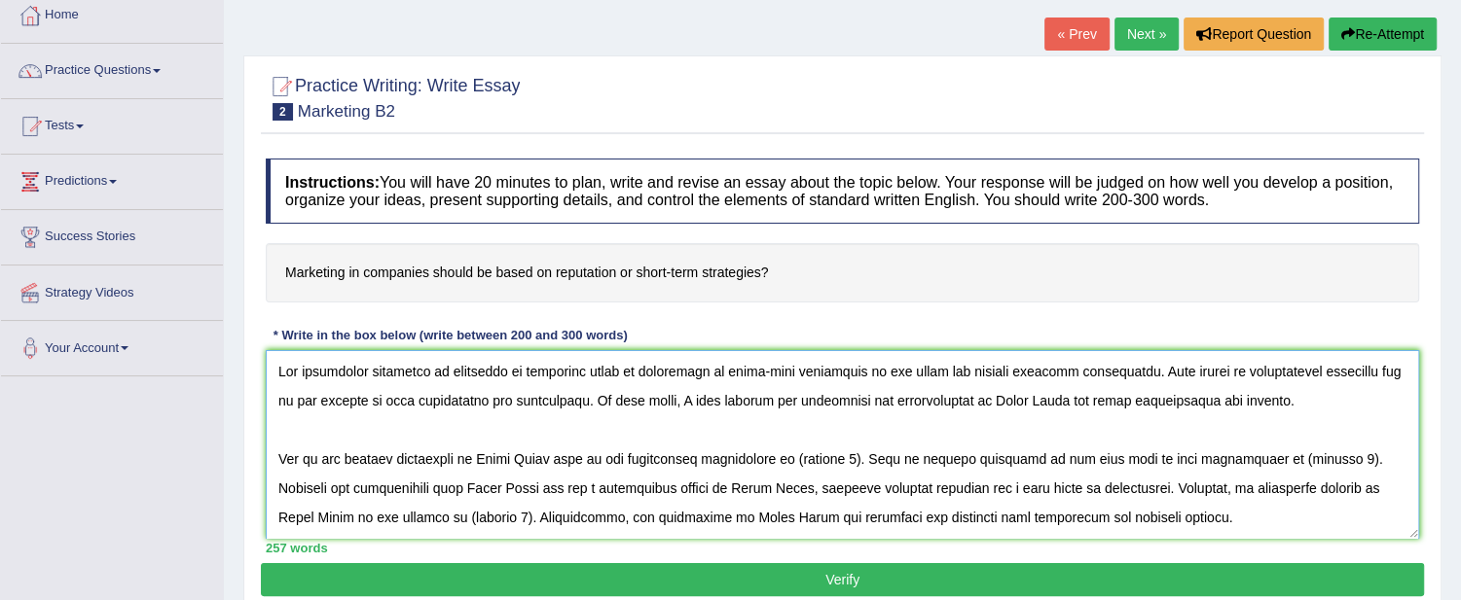
click at [985, 397] on textarea at bounding box center [842, 444] width 1153 height 189
click at [1049, 395] on textarea at bounding box center [842, 444] width 1153 height 189
click at [1133, 442] on textarea at bounding box center [842, 444] width 1153 height 189
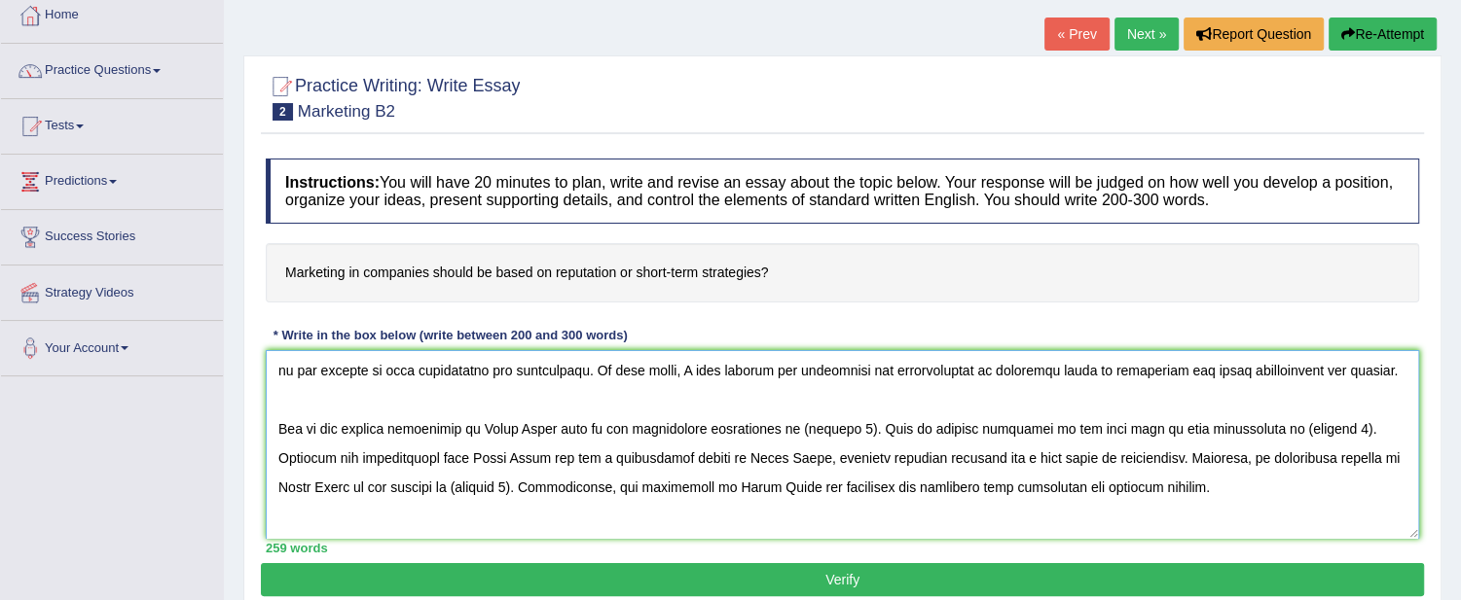
scroll to position [17, 0]
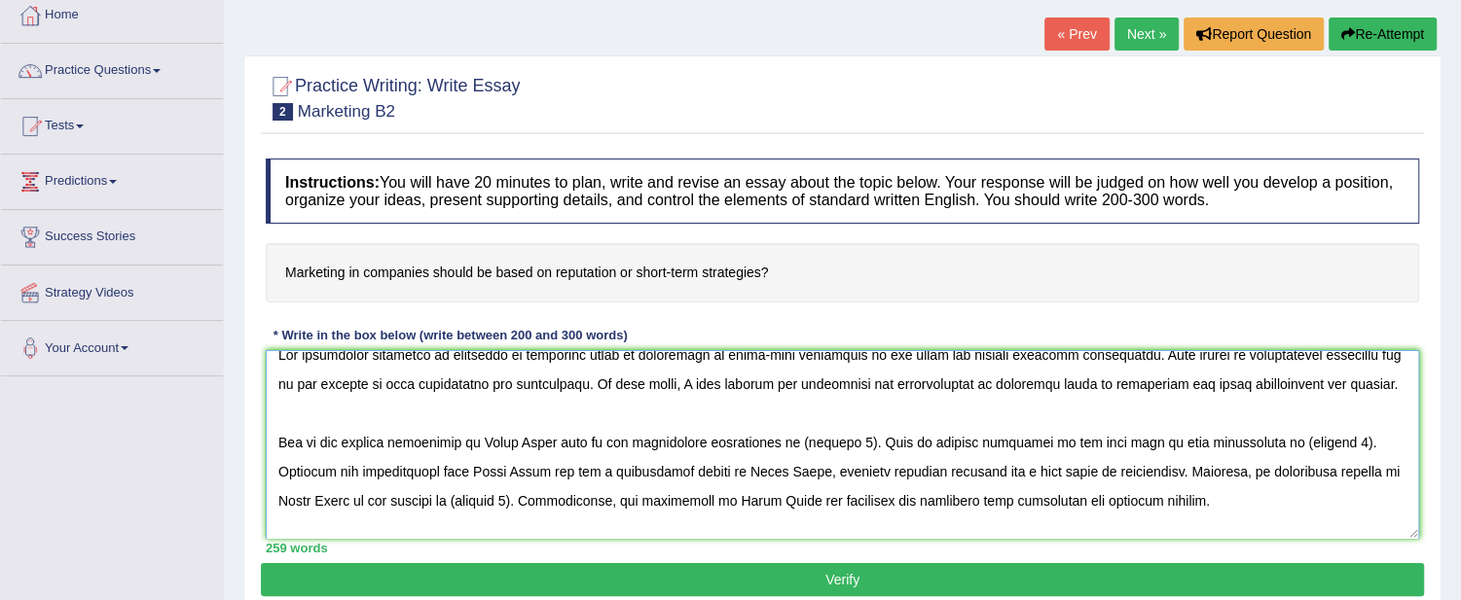
click at [553, 435] on textarea at bounding box center [842, 444] width 1153 height 189
click at [880, 440] on textarea at bounding box center [842, 444] width 1153 height 189
click at [831, 434] on textarea at bounding box center [842, 444] width 1153 height 189
click at [852, 439] on textarea at bounding box center [842, 444] width 1153 height 189
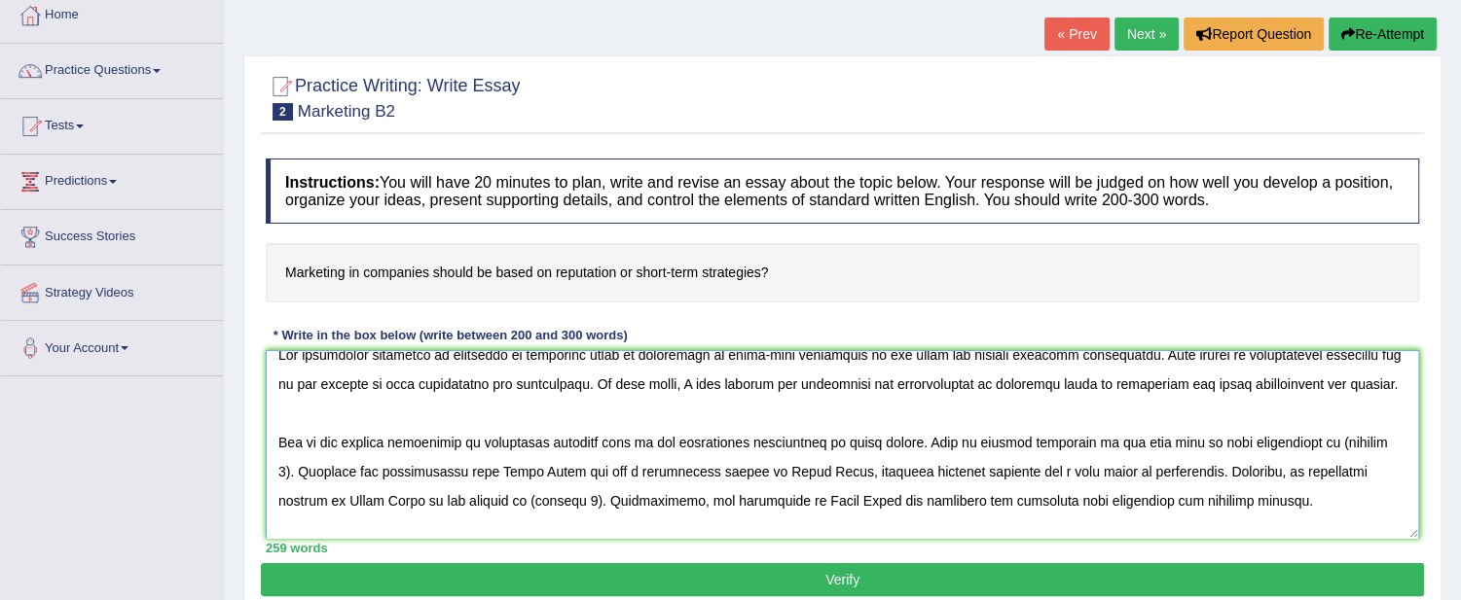
click at [1321, 436] on textarea at bounding box center [842, 444] width 1153 height 189
click at [578, 469] on textarea at bounding box center [842, 444] width 1153 height 189
click at [848, 465] on textarea at bounding box center [842, 444] width 1153 height 189
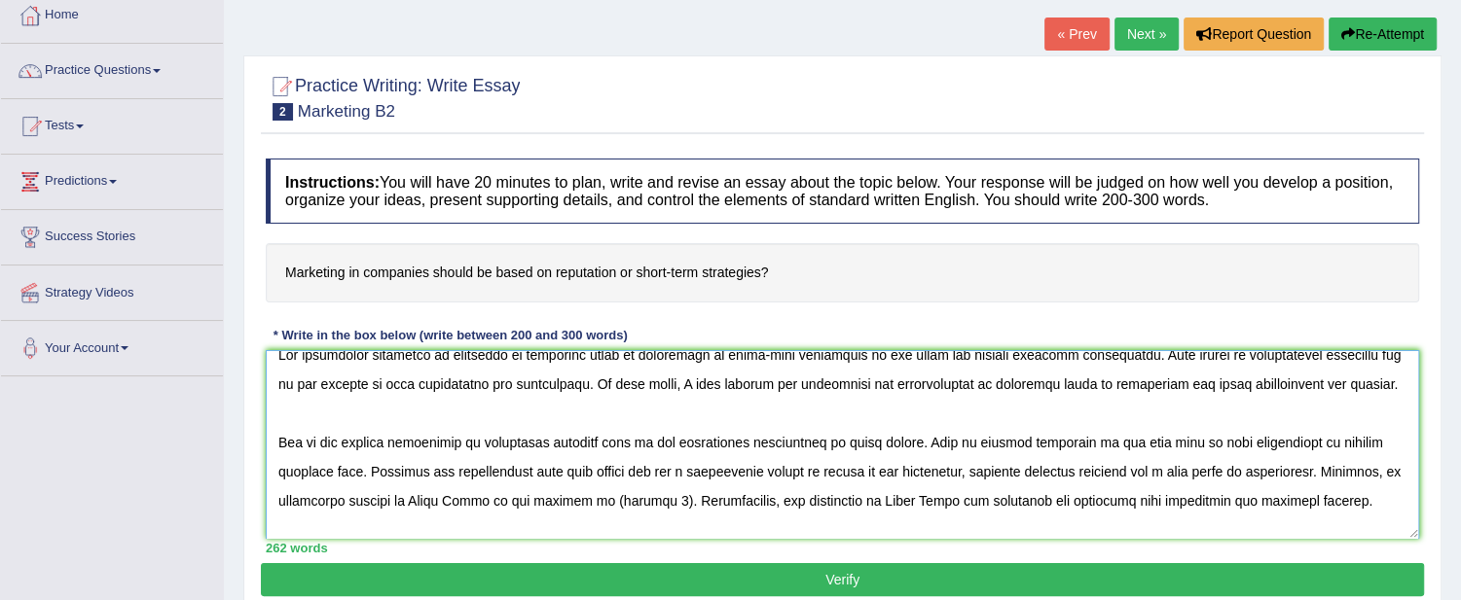
click at [465, 498] on textarea at bounding box center [842, 444] width 1153 height 189
click at [620, 499] on textarea at bounding box center [842, 444] width 1153 height 189
click at [881, 471] on textarea at bounding box center [842, 444] width 1153 height 189
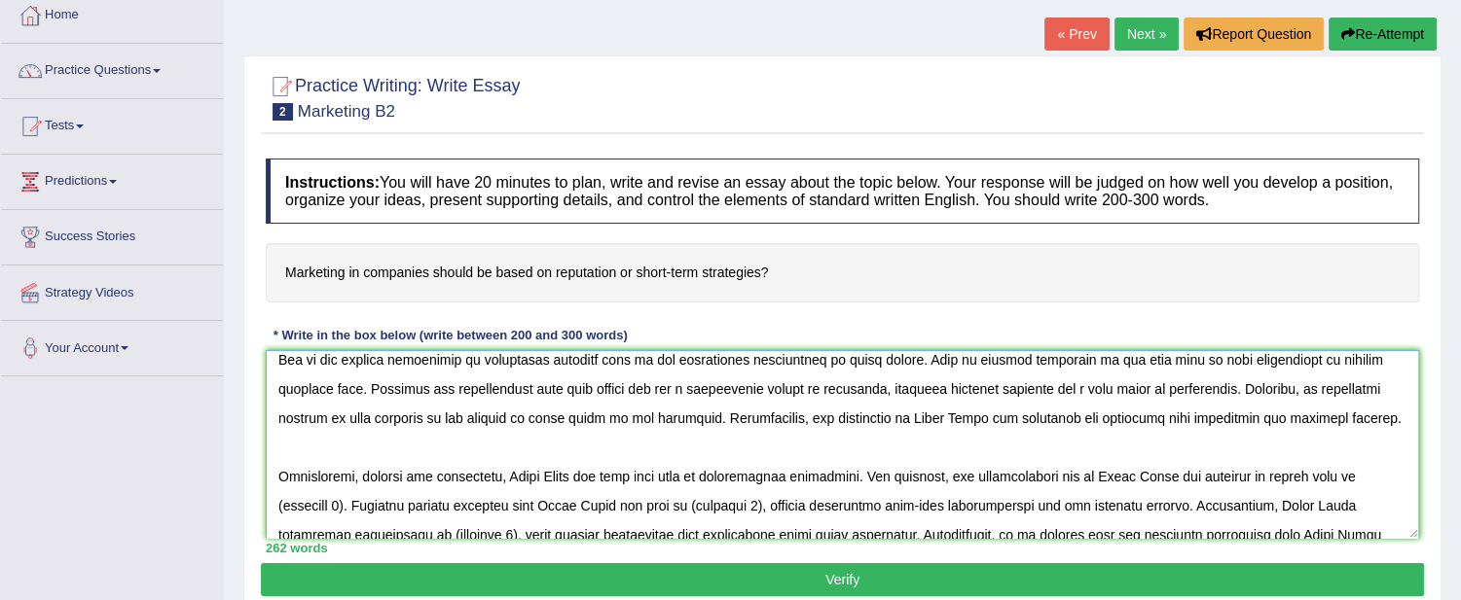
scroll to position [117, 0]
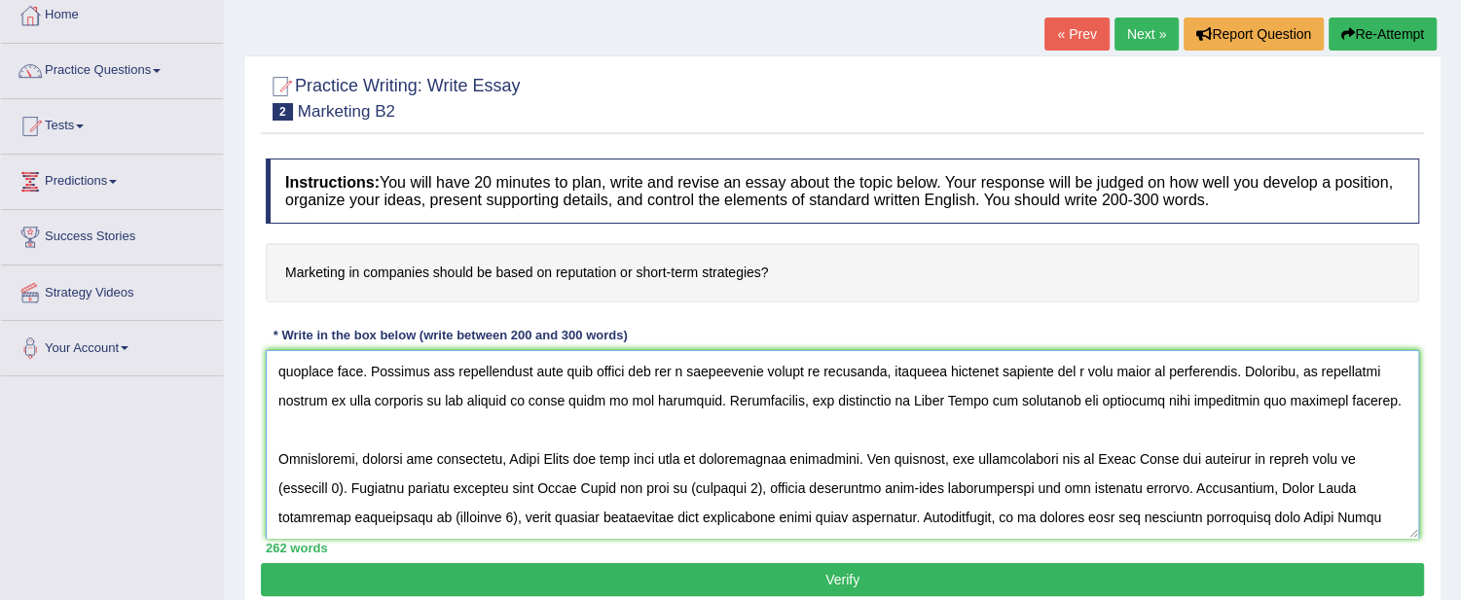
click at [893, 396] on textarea at bounding box center [842, 444] width 1153 height 189
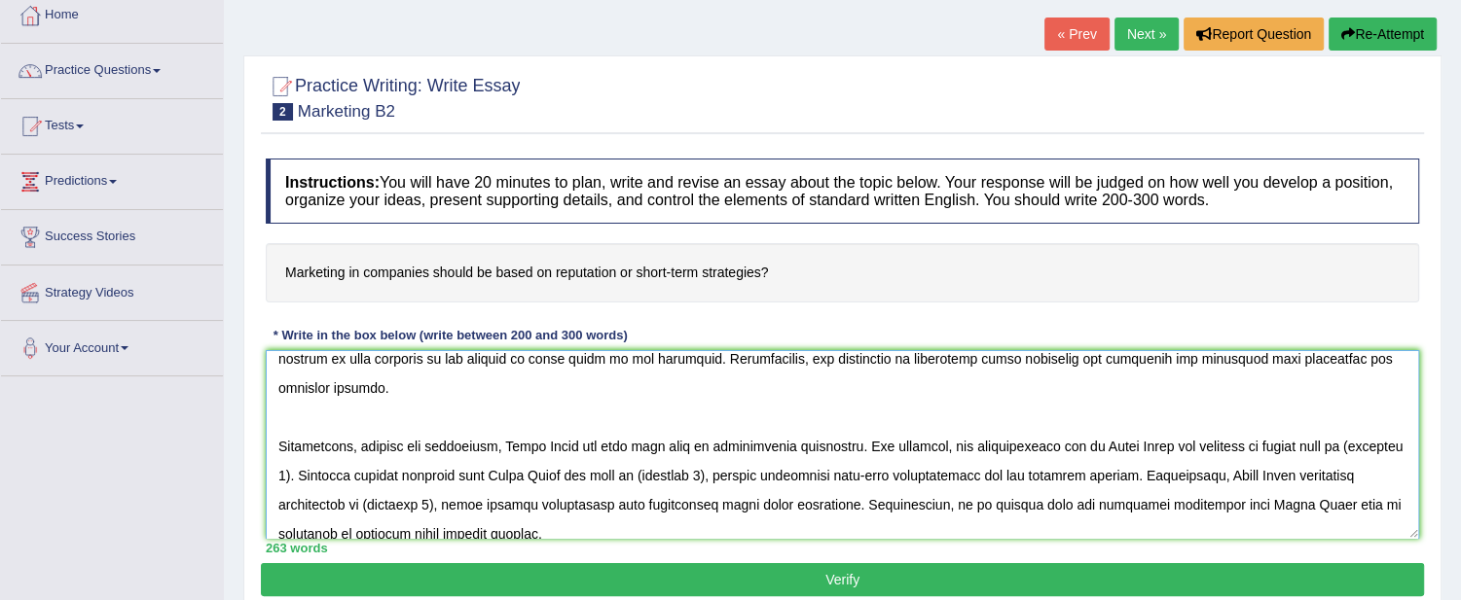
scroll to position [151, 0]
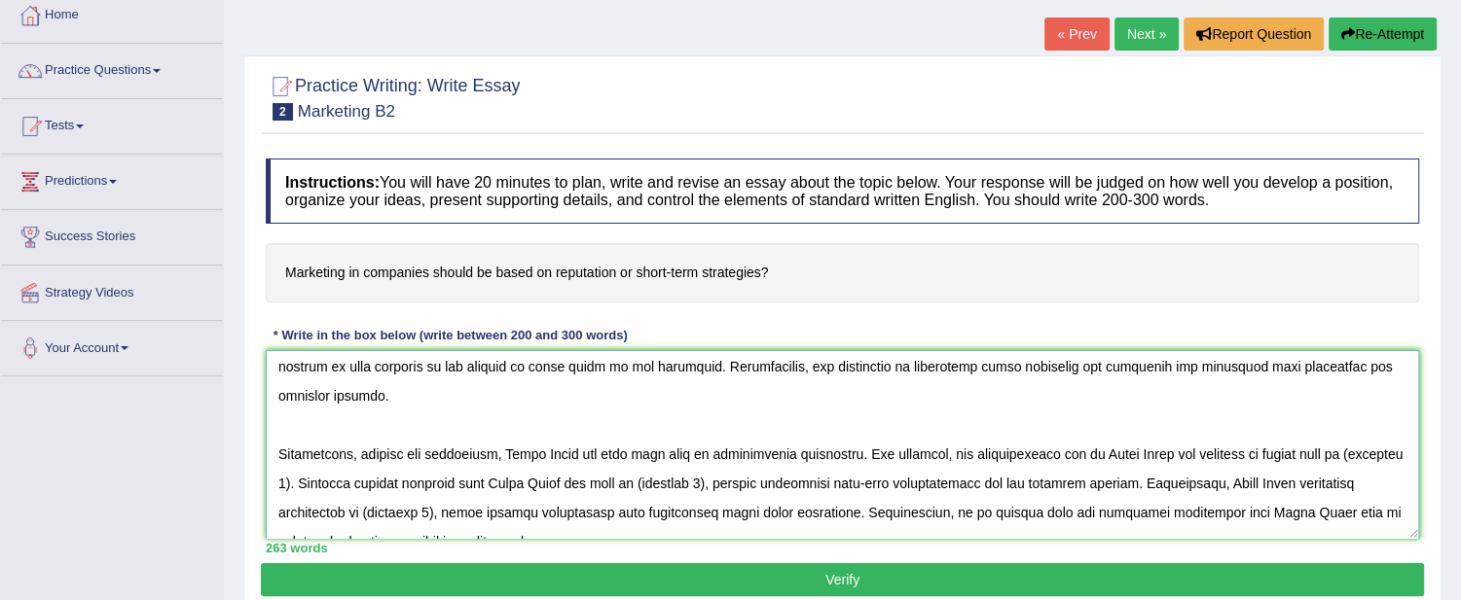
click at [569, 416] on textarea at bounding box center [842, 444] width 1153 height 189
click at [1224, 428] on textarea at bounding box center [842, 444] width 1153 height 189
click at [405, 453] on textarea at bounding box center [842, 444] width 1153 height 189
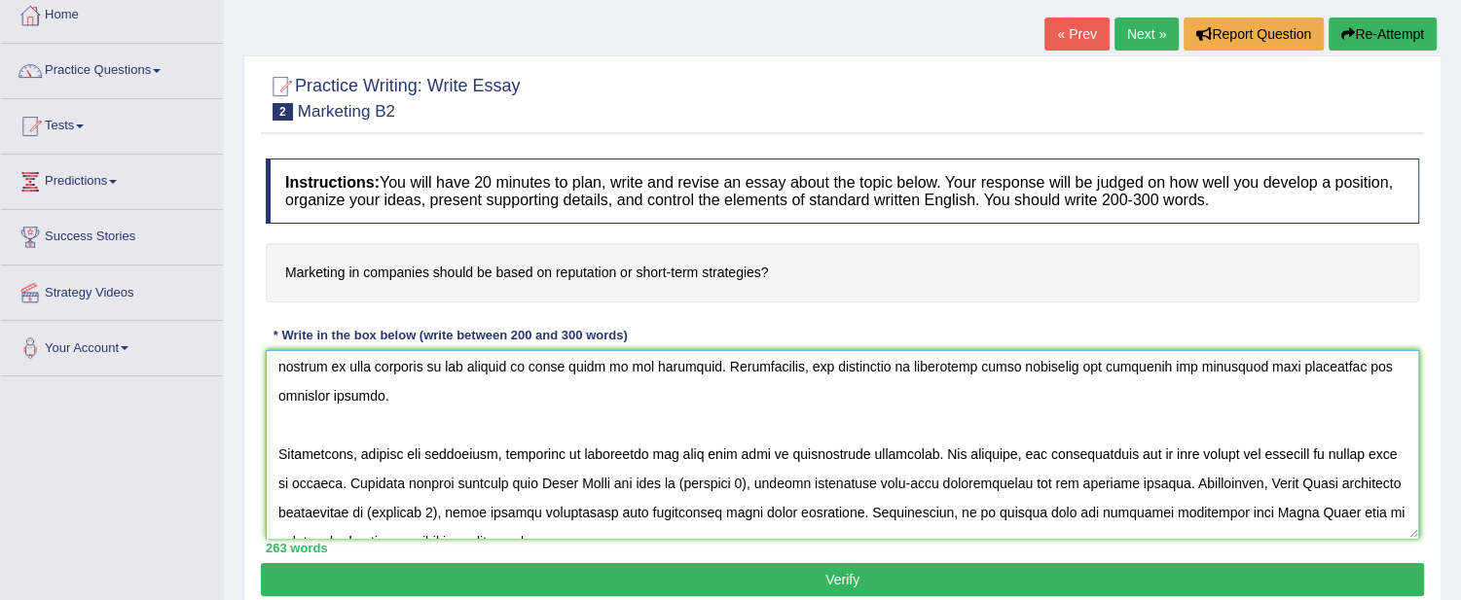
click at [633, 451] on textarea at bounding box center [842, 444] width 1153 height 189
click at [728, 445] on textarea at bounding box center [842, 444] width 1153 height 189
click at [728, 442] on textarea at bounding box center [842, 444] width 1153 height 189
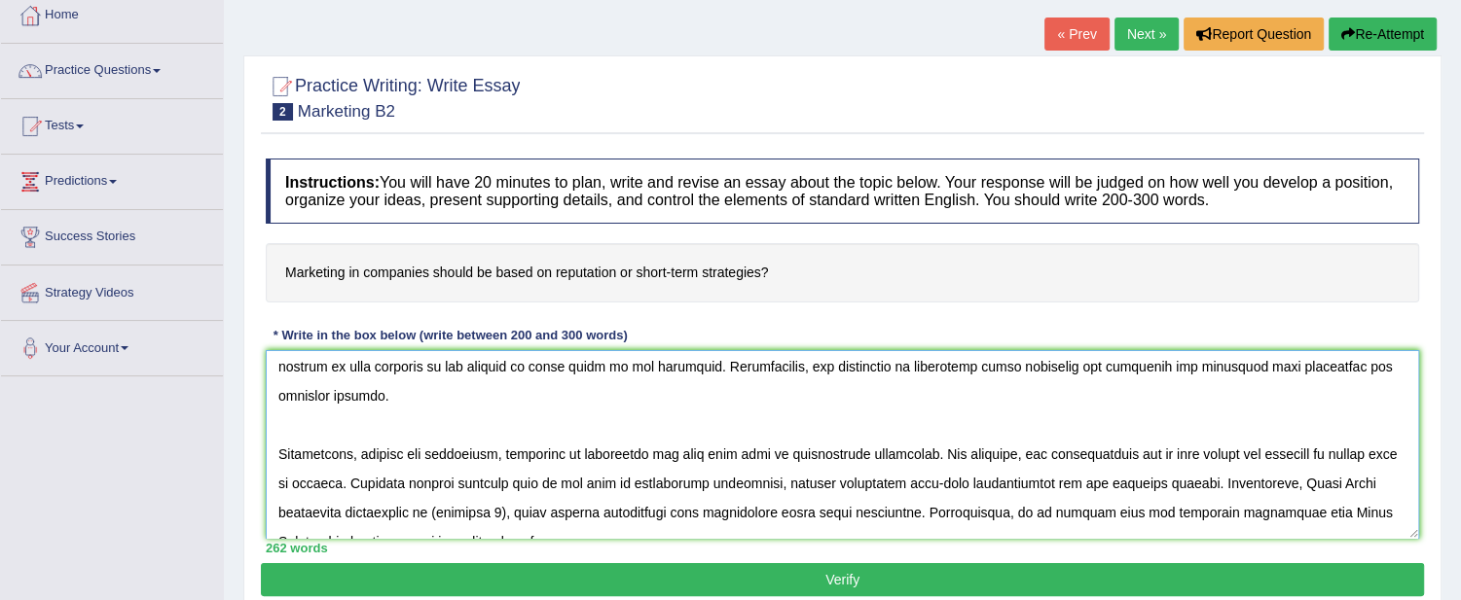
click at [1280, 452] on textarea at bounding box center [842, 444] width 1153 height 189
click at [1326, 385] on textarea at bounding box center [842, 444] width 1153 height 189
click at [1344, 448] on textarea at bounding box center [842, 444] width 1153 height 189
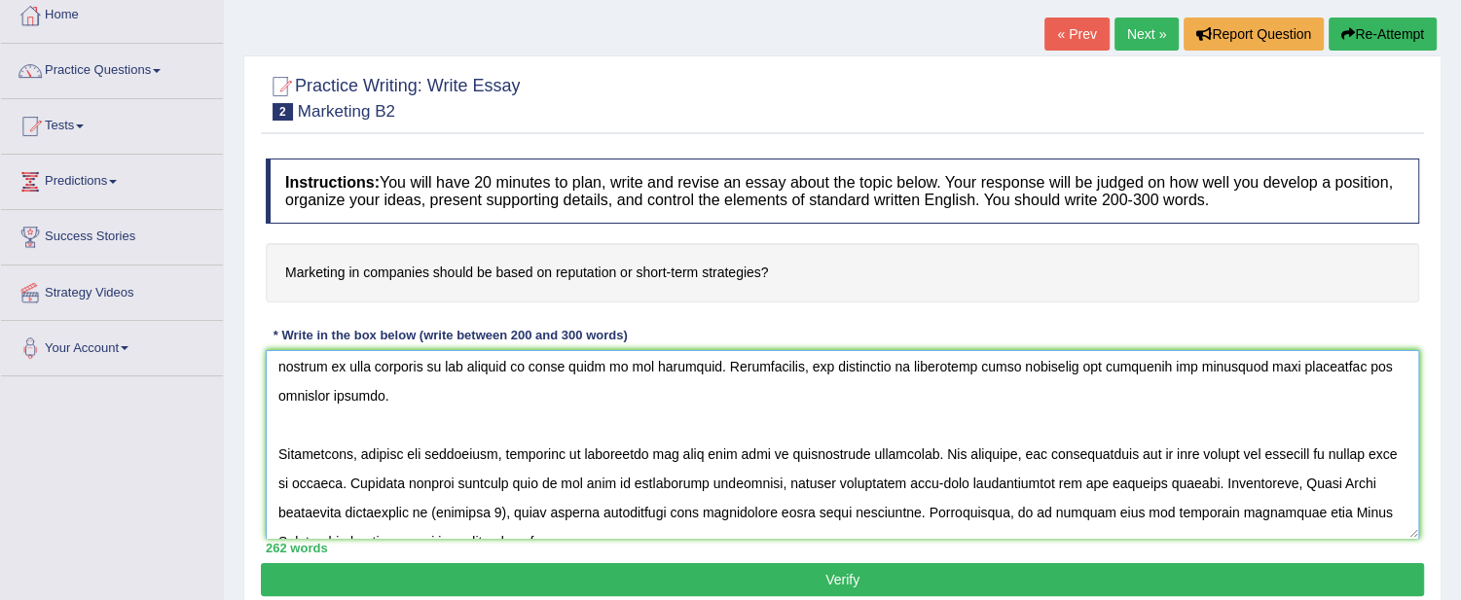
click at [1344, 448] on textarea at bounding box center [842, 444] width 1153 height 189
click at [438, 479] on textarea at bounding box center [842, 444] width 1153 height 189
click at [361, 478] on textarea at bounding box center [842, 444] width 1153 height 189
click at [438, 470] on textarea at bounding box center [842, 444] width 1153 height 189
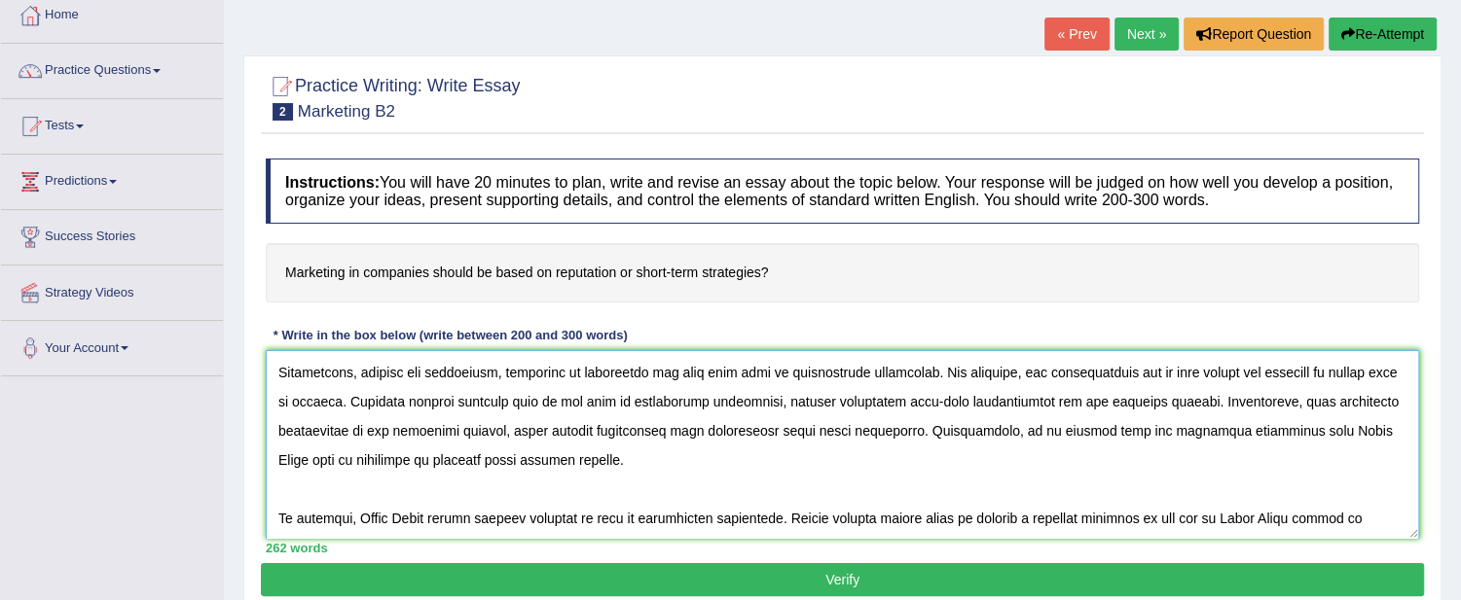
scroll to position [234, 0]
click at [1314, 397] on textarea at bounding box center [842, 444] width 1153 height 189
click at [403, 487] on textarea at bounding box center [842, 444] width 1153 height 189
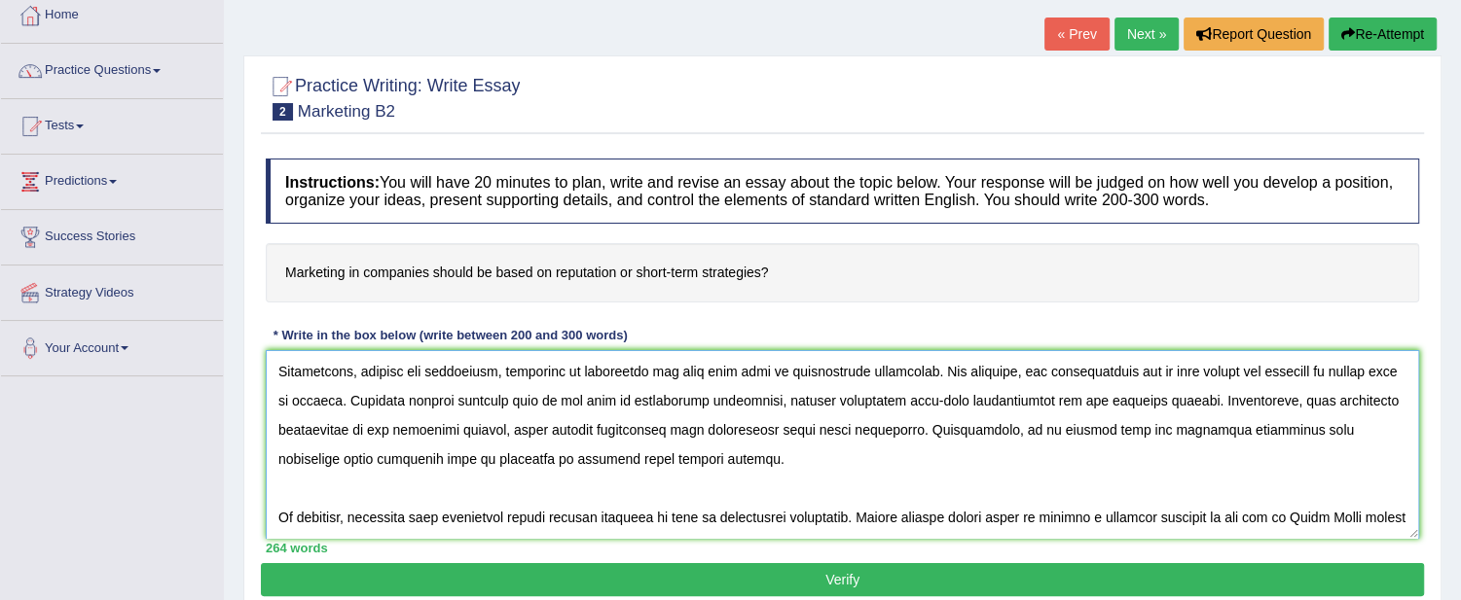
click at [1360, 481] on textarea at bounding box center [842, 444] width 1153 height 189
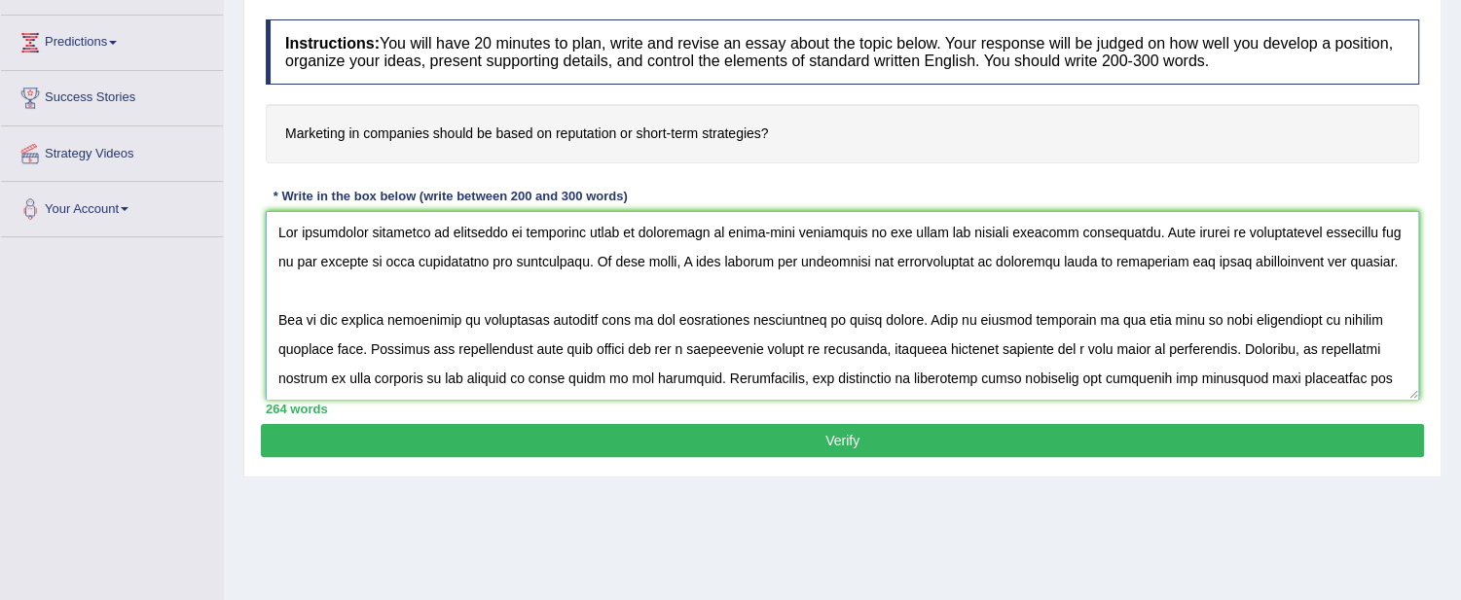
scroll to position [269, 0]
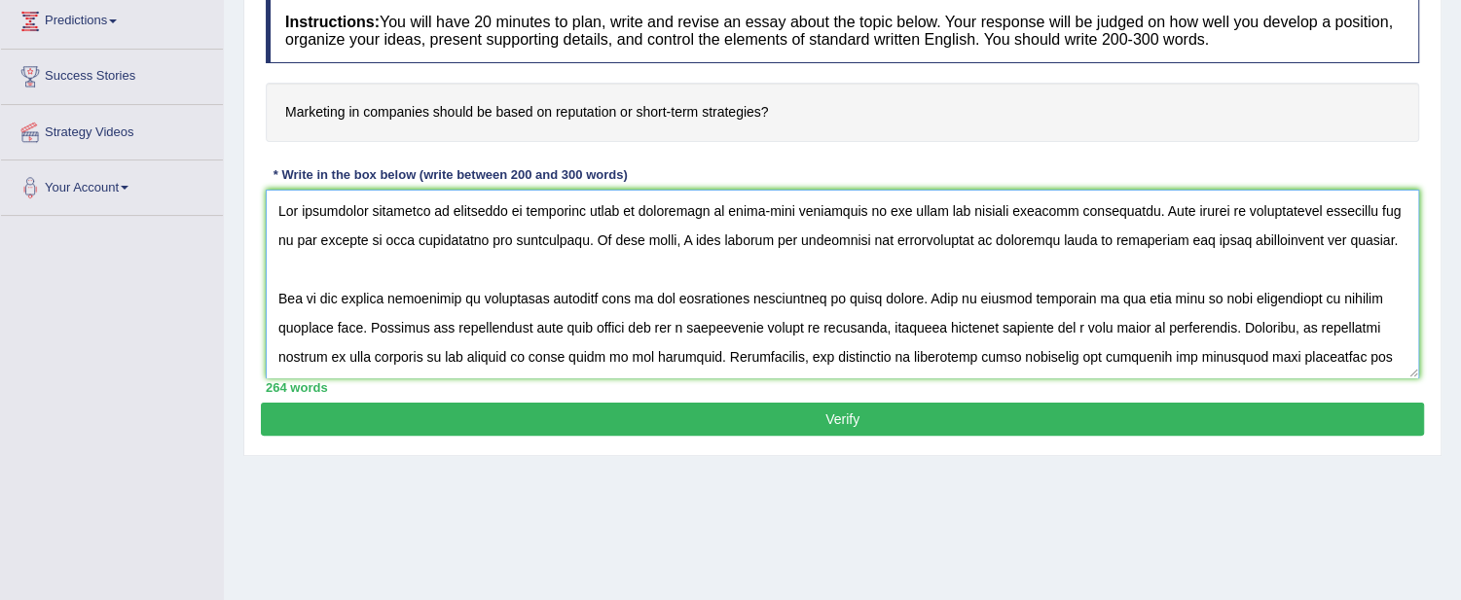
click at [589, 205] on textarea at bounding box center [842, 284] width 1153 height 189
click at [446, 204] on textarea at bounding box center [842, 284] width 1153 height 189
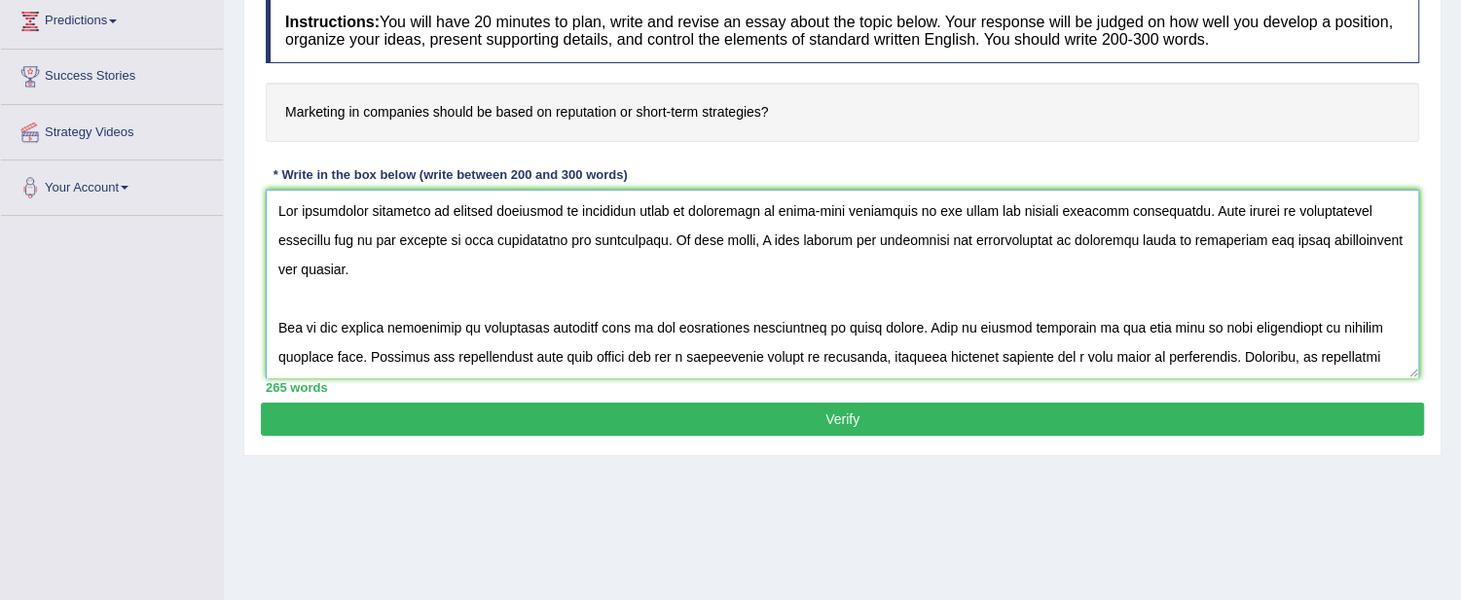
click at [644, 206] on textarea at bounding box center [842, 284] width 1153 height 189
click at [741, 280] on textarea at bounding box center [842, 284] width 1153 height 189
click at [1259, 240] on textarea at bounding box center [842, 284] width 1153 height 189
click at [1180, 237] on textarea at bounding box center [842, 284] width 1153 height 189
click at [1192, 239] on textarea at bounding box center [842, 284] width 1153 height 189
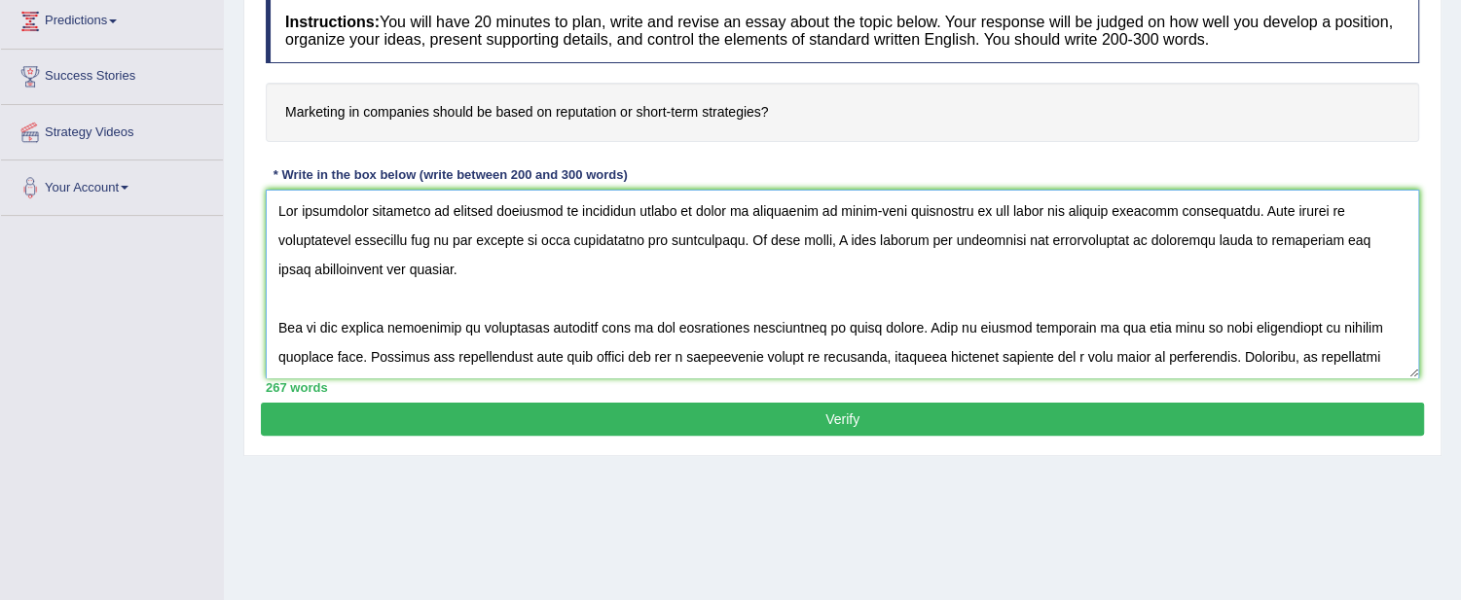
click at [1192, 239] on textarea at bounding box center [842, 284] width 1153 height 189
click at [1218, 279] on textarea at bounding box center [842, 284] width 1153 height 189
click at [1194, 234] on textarea at bounding box center [842, 284] width 1153 height 189
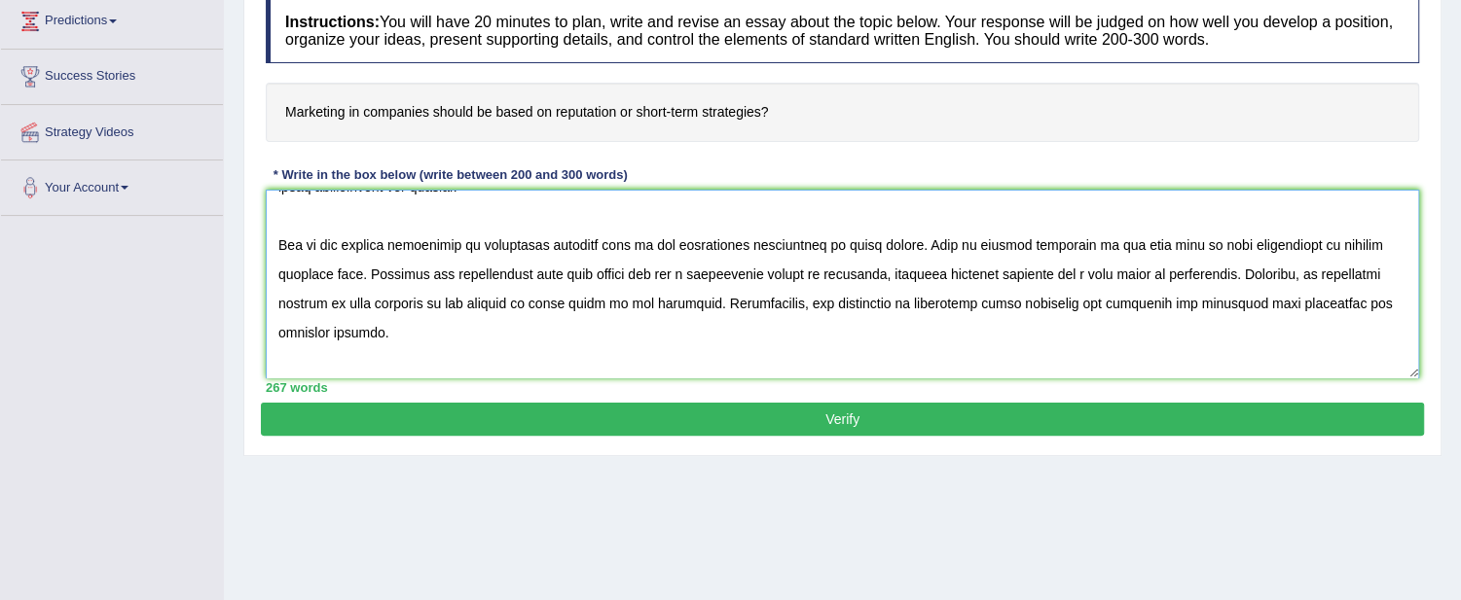
scroll to position [84, 0]
click at [547, 241] on textarea at bounding box center [842, 284] width 1153 height 189
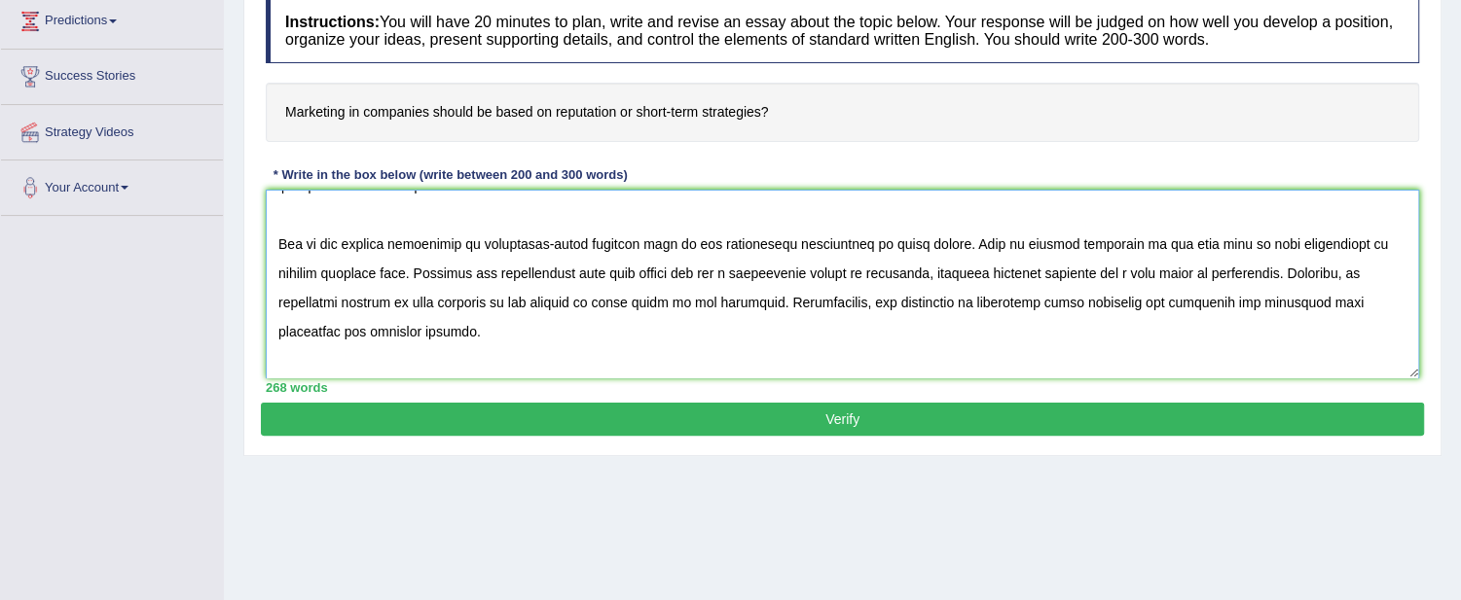
click at [636, 244] on textarea at bounding box center [842, 284] width 1153 height 189
click at [587, 235] on textarea at bounding box center [842, 284] width 1153 height 189
click at [927, 264] on textarea at bounding box center [842, 284] width 1153 height 189
click at [918, 270] on textarea at bounding box center [842, 284] width 1153 height 189
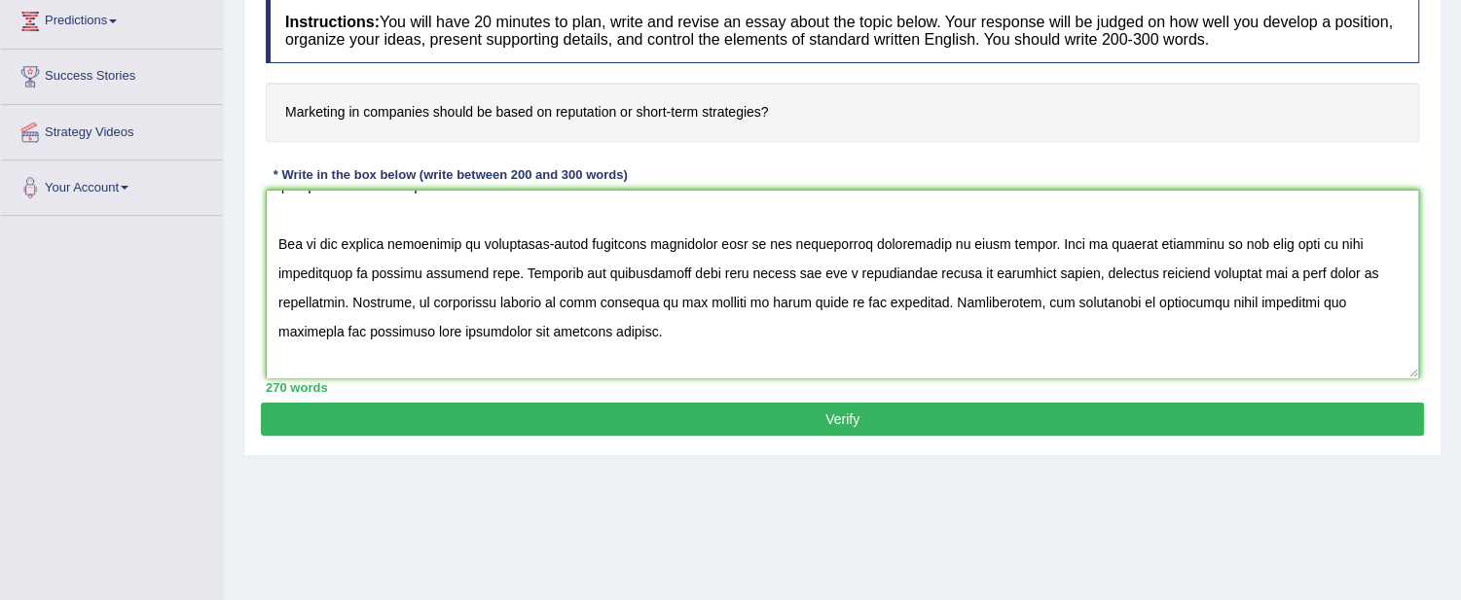
click at [959, 274] on textarea at bounding box center [842, 284] width 1153 height 189
click at [1080, 355] on textarea at bounding box center [842, 284] width 1153 height 189
click at [736, 300] on textarea at bounding box center [842, 284] width 1153 height 189
click at [783, 304] on textarea at bounding box center [842, 284] width 1153 height 189
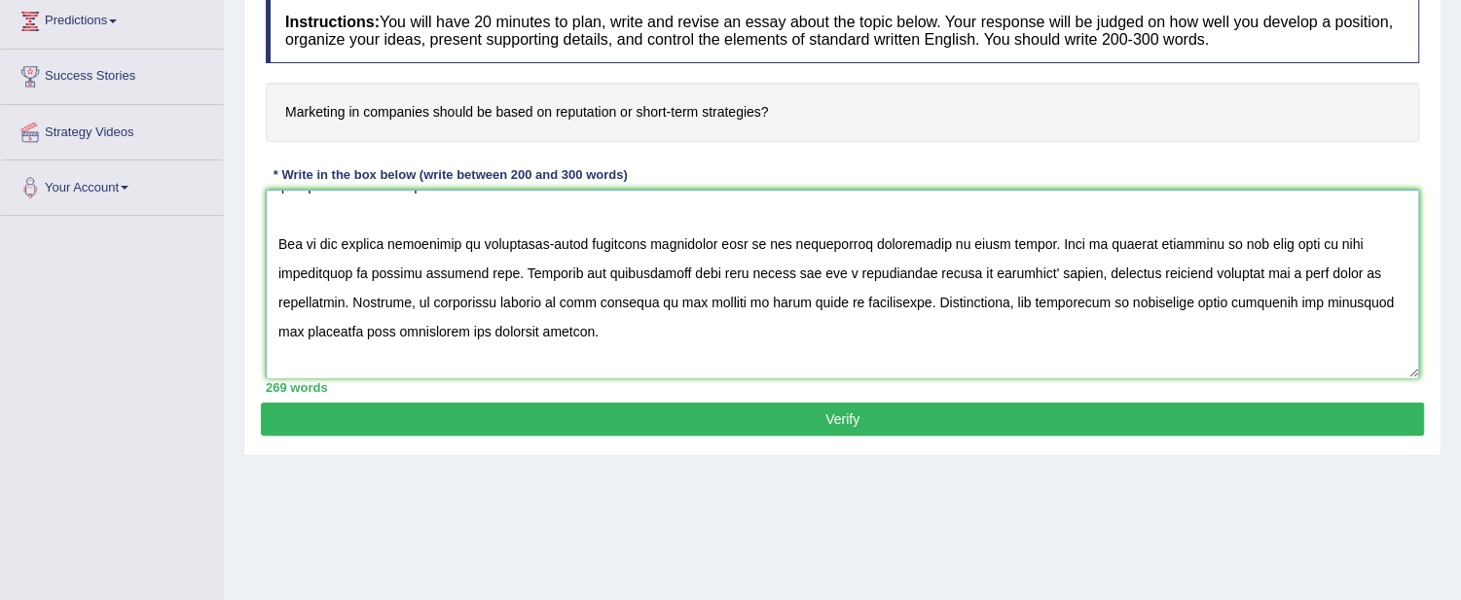
click at [822, 325] on textarea at bounding box center [842, 284] width 1153 height 189
click at [1072, 298] on textarea at bounding box center [842, 284] width 1153 height 189
click at [1132, 296] on textarea at bounding box center [842, 284] width 1153 height 189
click at [1164, 304] on textarea at bounding box center [842, 284] width 1153 height 189
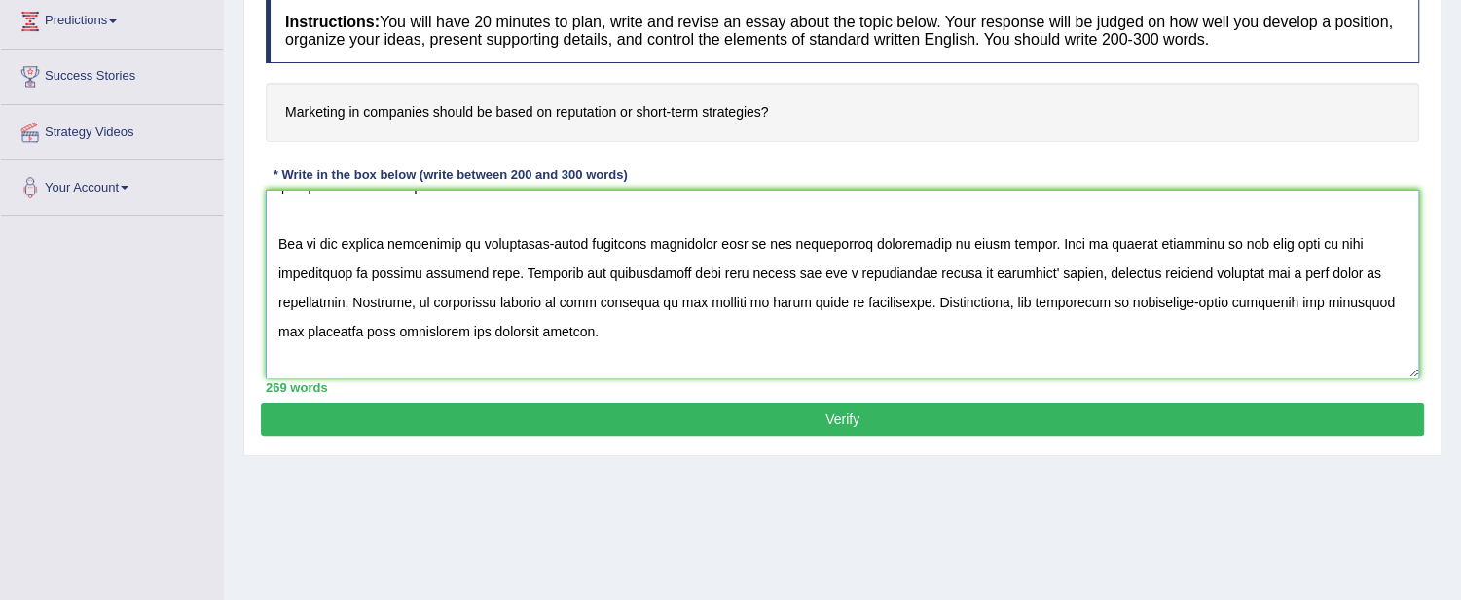
click at [1180, 336] on textarea at bounding box center [842, 284] width 1153 height 189
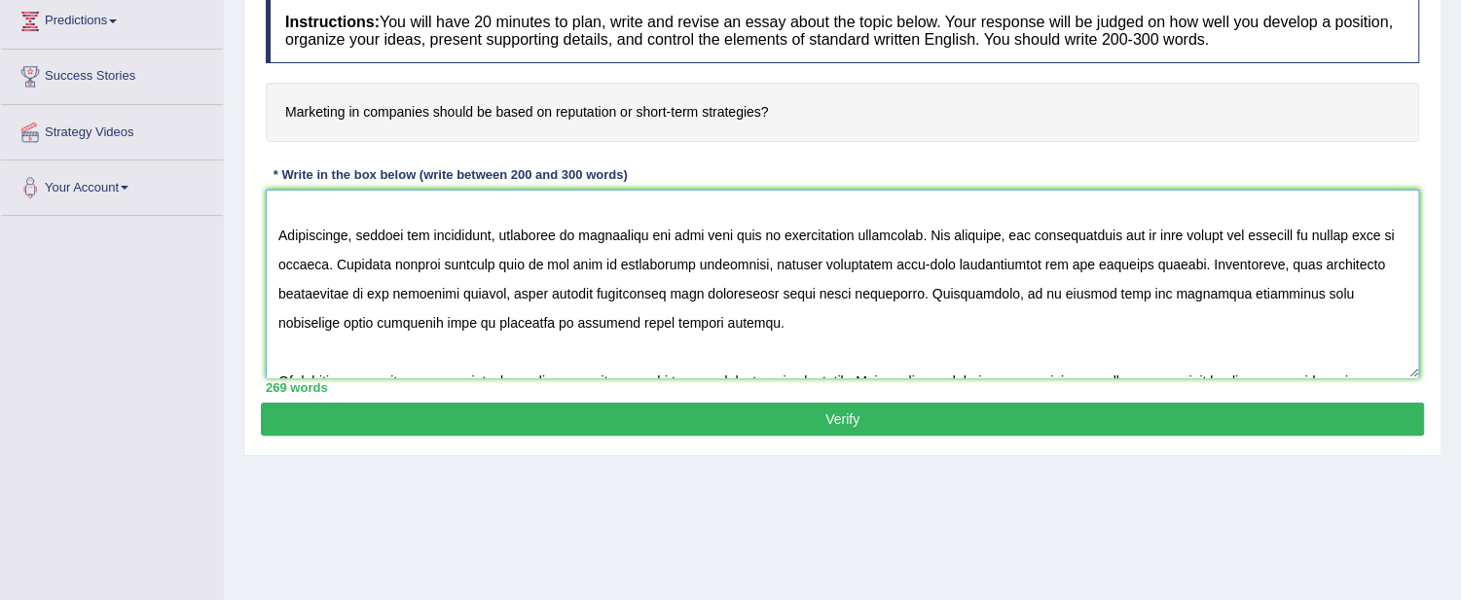
scroll to position [233, 0]
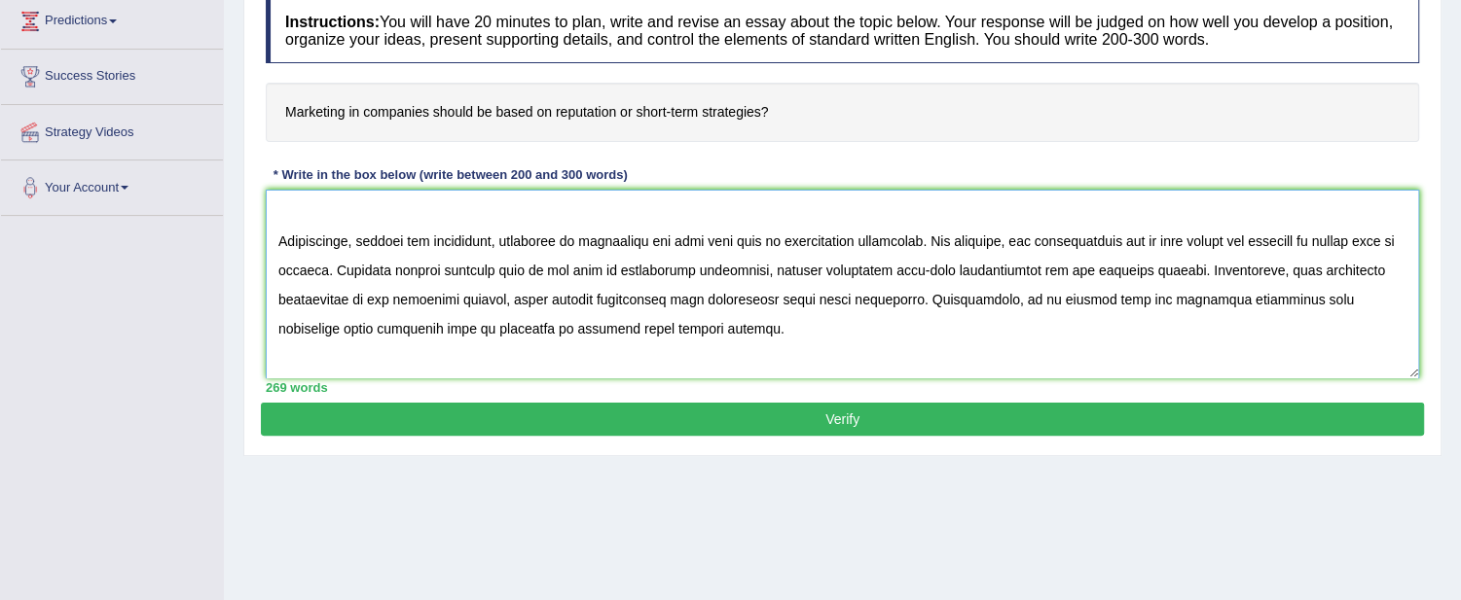
click at [576, 239] on textarea at bounding box center [842, 284] width 1153 height 189
click at [685, 222] on textarea at bounding box center [842, 284] width 1153 height 189
click at [499, 246] on textarea at bounding box center [842, 284] width 1153 height 189
click at [503, 236] on textarea at bounding box center [842, 284] width 1153 height 189
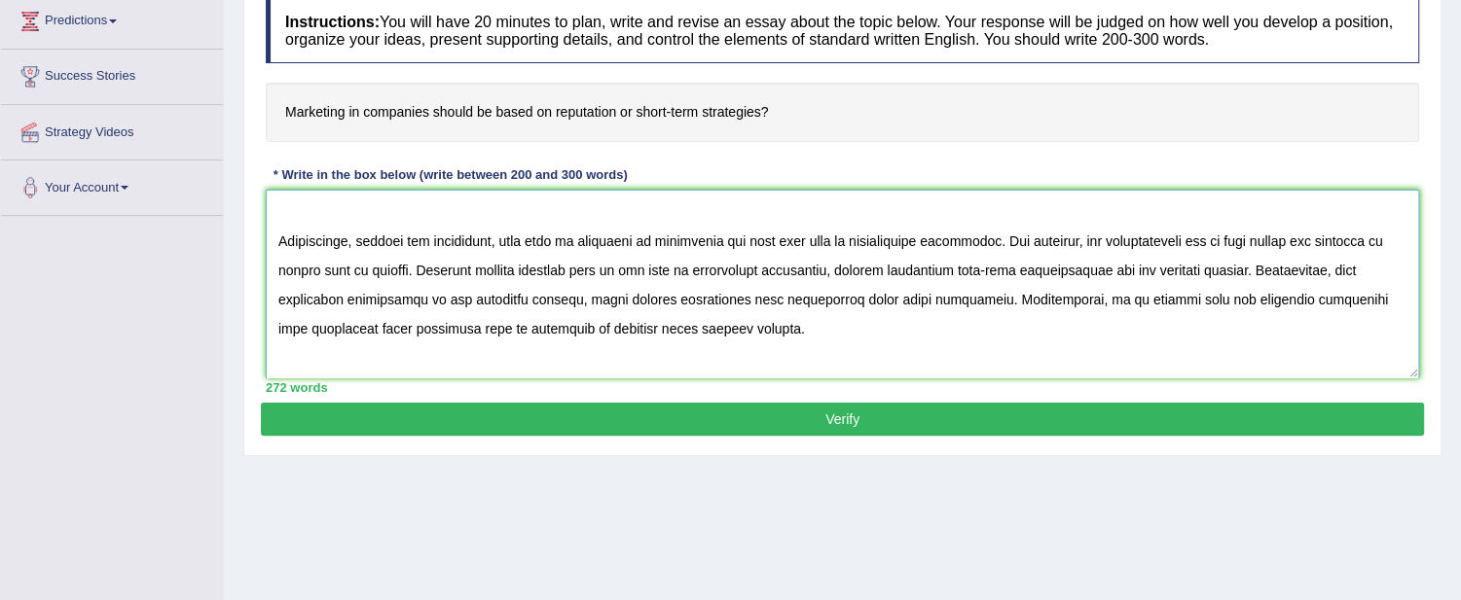
click at [692, 237] on textarea at bounding box center [842, 284] width 1153 height 189
click at [1324, 295] on textarea at bounding box center [842, 284] width 1153 height 189
click at [1281, 343] on textarea at bounding box center [842, 284] width 1153 height 189
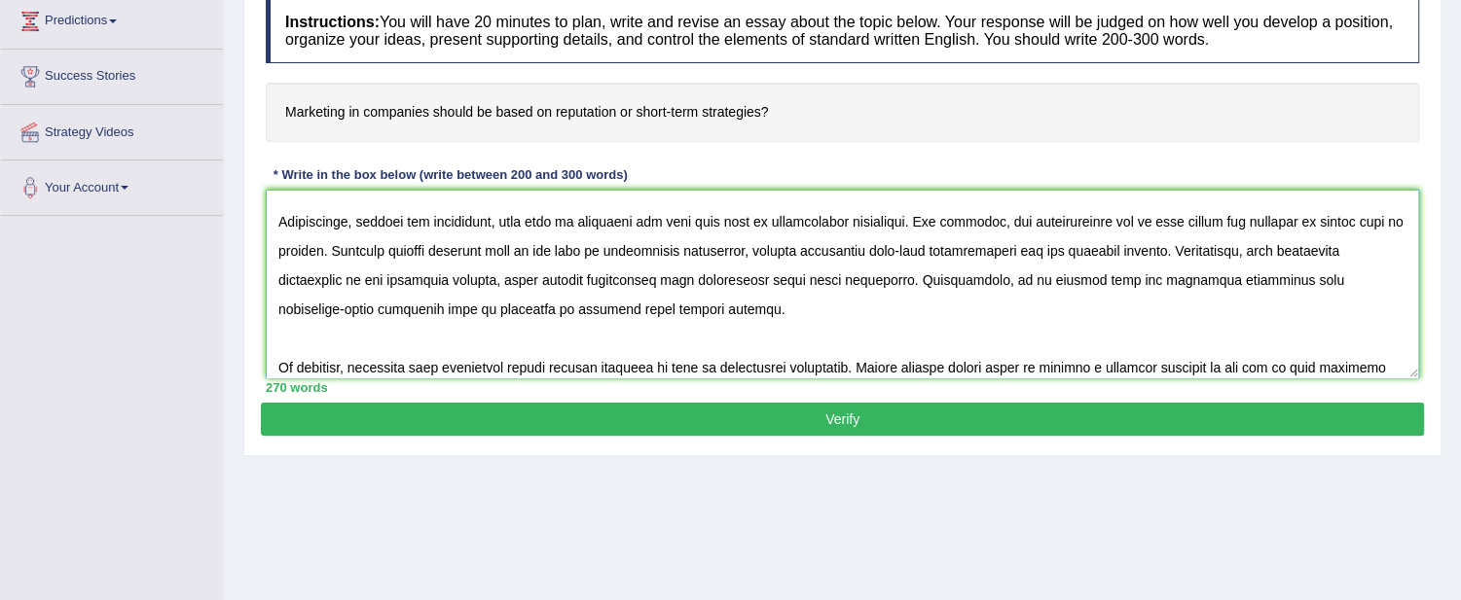
scroll to position [250, 0]
click at [1281, 343] on textarea at bounding box center [842, 284] width 1153 height 189
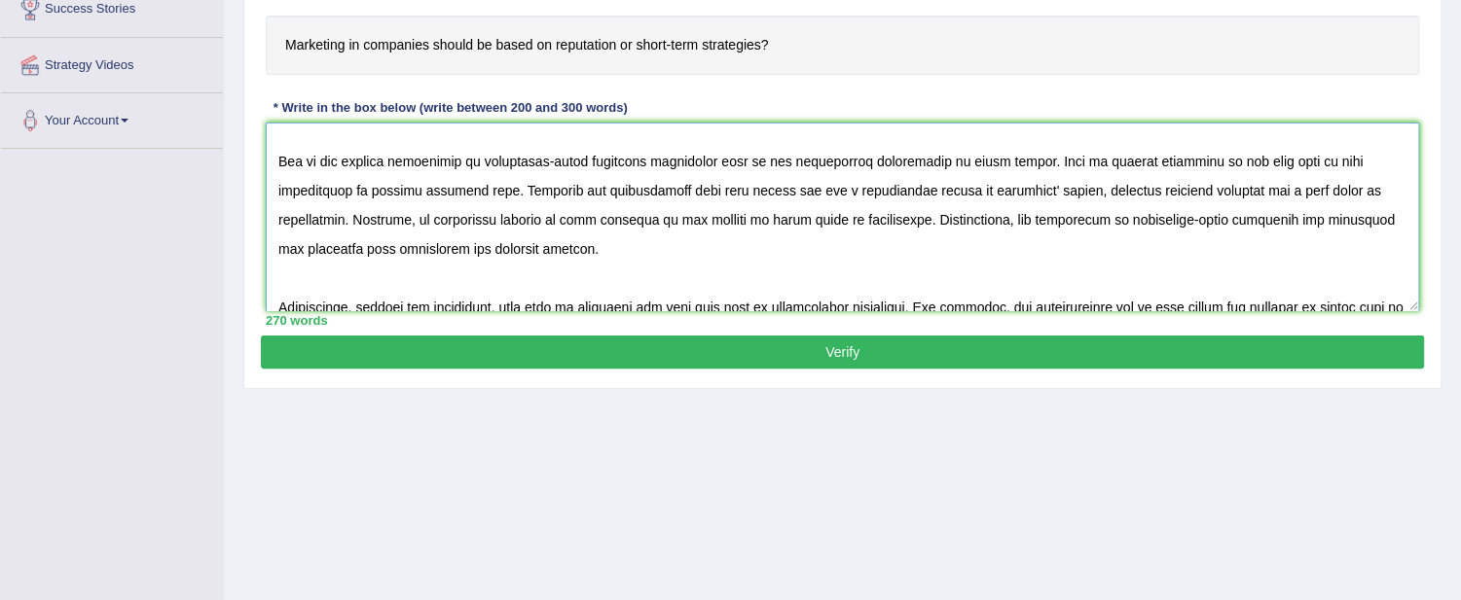
scroll to position [100, 0]
click at [1131, 212] on textarea at bounding box center [842, 217] width 1153 height 189
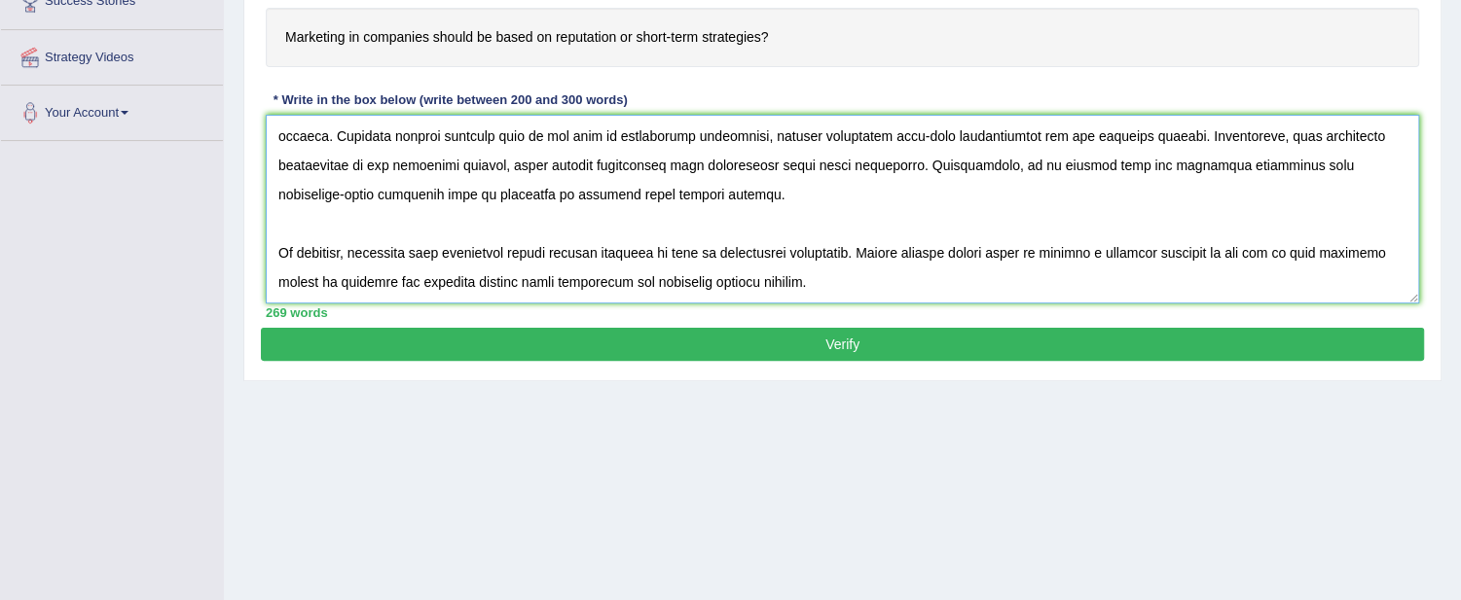
scroll to position [345, 0]
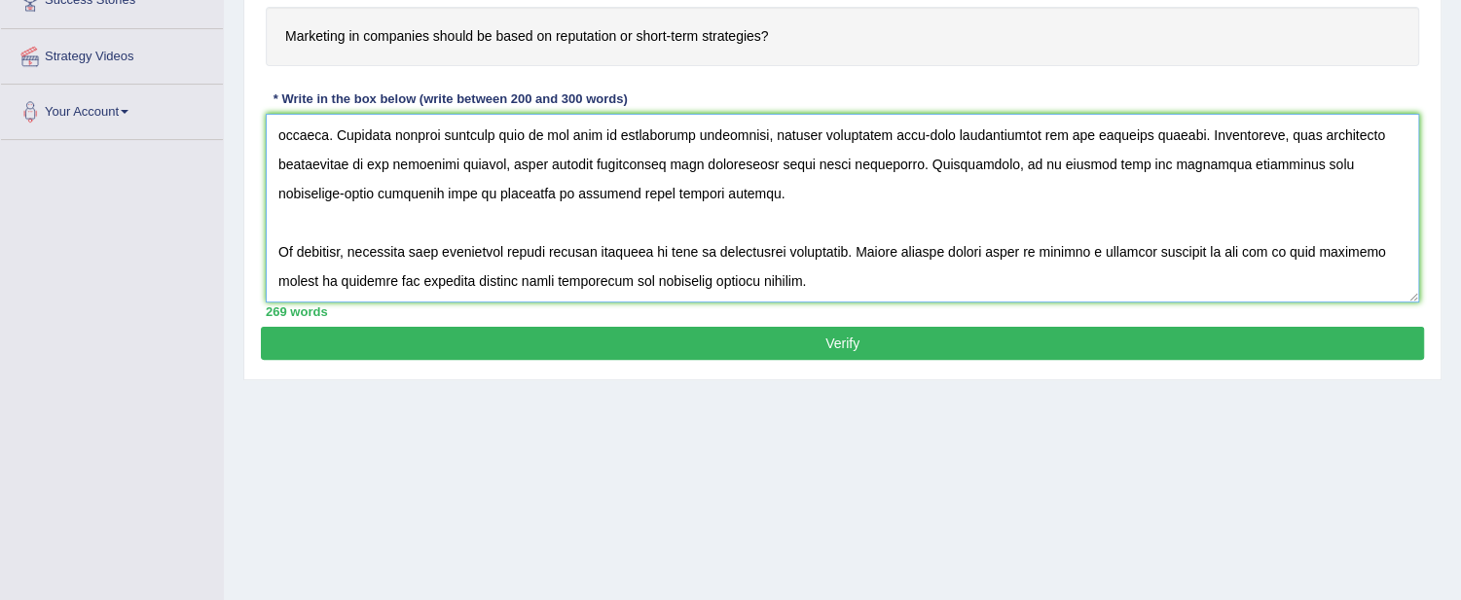
click at [493, 251] on textarea at bounding box center [842, 208] width 1153 height 189
click at [948, 276] on textarea at bounding box center [842, 208] width 1153 height 189
type textarea "The increasing influence of whether marketing in companies should be based on r…"
click at [909, 345] on button "Verify" at bounding box center [842, 343] width 1163 height 33
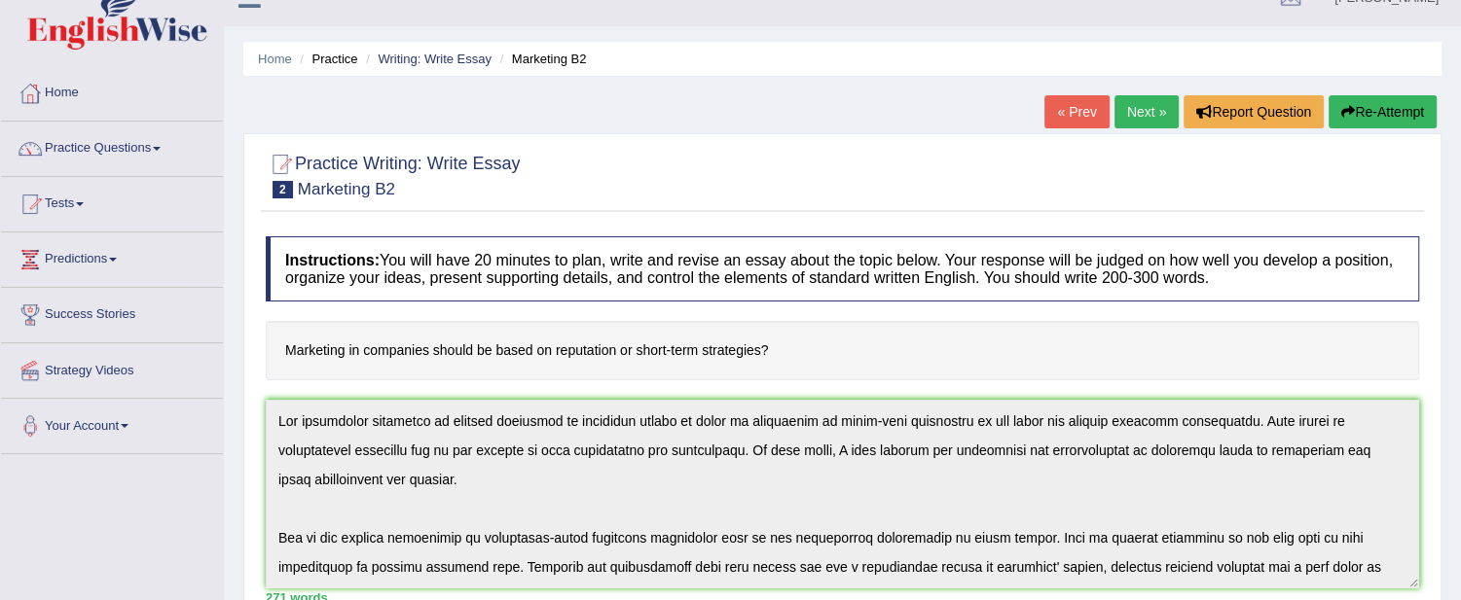
scroll to position [0, 0]
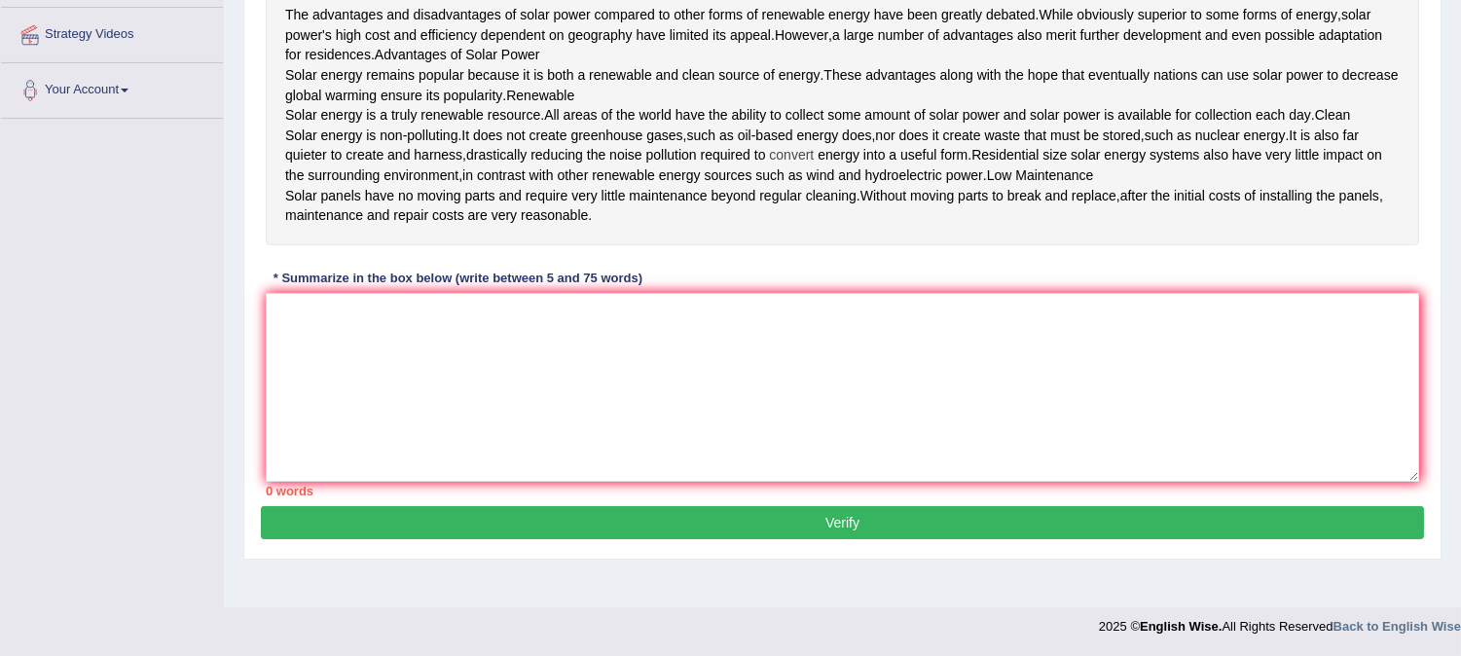
scroll to position [413, 0]
